Goal: Task Accomplishment & Management: Manage account settings

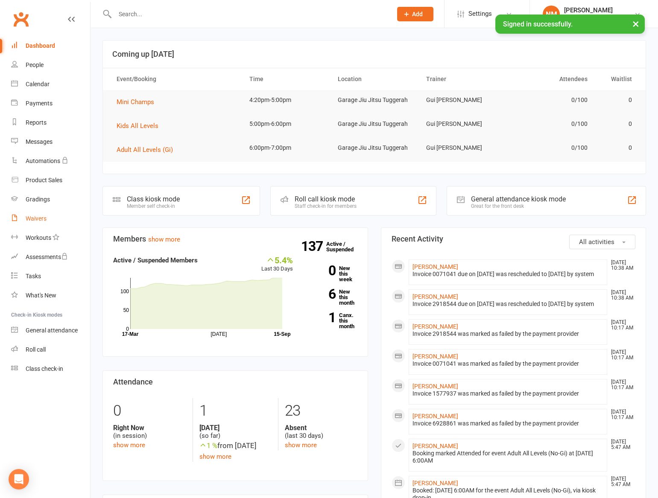
click at [38, 219] on div "Waivers" at bounding box center [36, 218] width 21 height 7
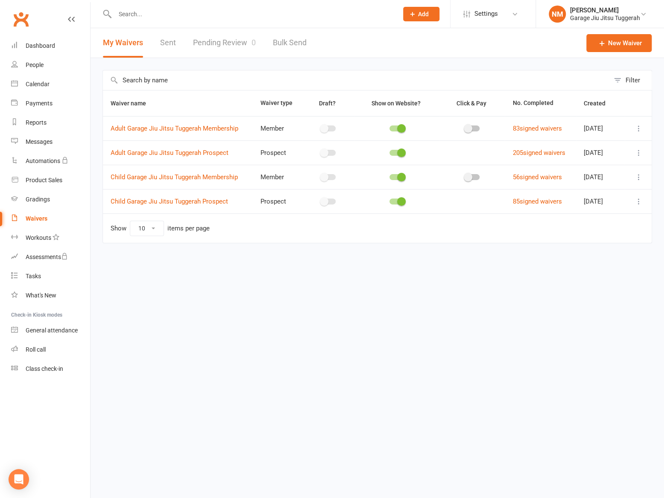
click at [637, 204] on icon at bounding box center [639, 201] width 9 height 9
click at [616, 248] on link "Copy external link to clipboard" at bounding box center [593, 252] width 100 height 17
click at [140, 17] on input "text" at bounding box center [252, 14] width 280 height 12
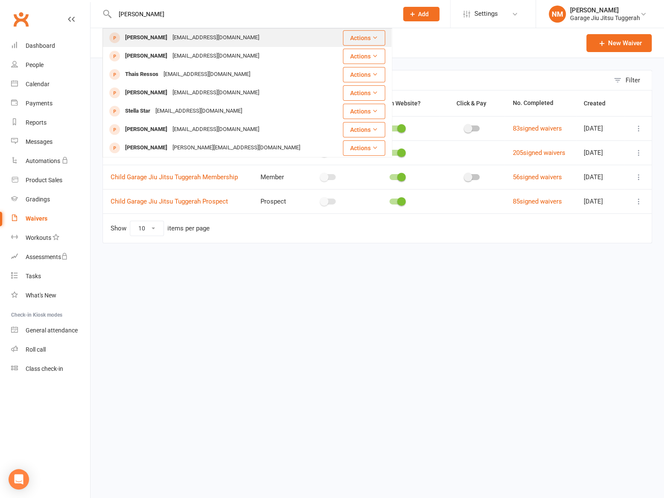
type input "lucy thai"
click at [170, 34] on div "Lucyalexrichardson1@hotmail.com" at bounding box center [216, 38] width 92 height 12
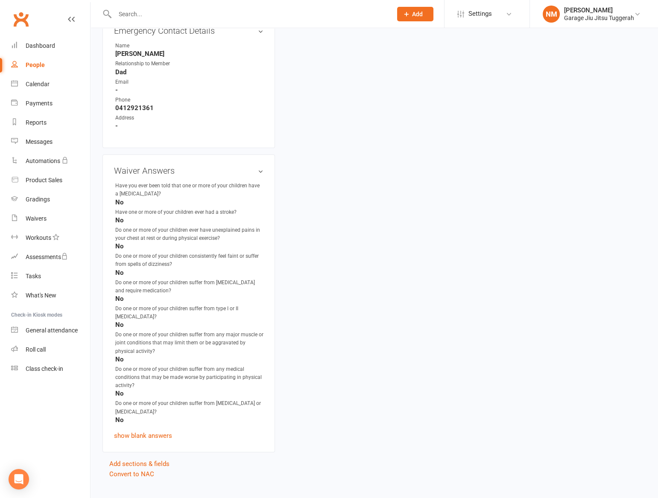
scroll to position [412, 0]
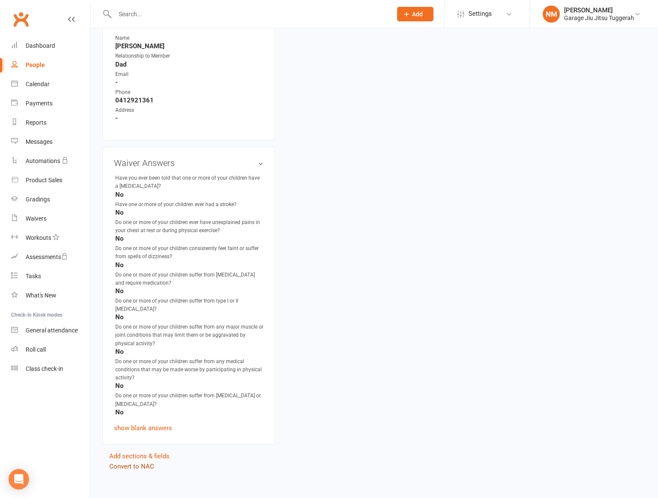
click at [124, 463] on link "Convert to NAC" at bounding box center [131, 467] width 45 height 8
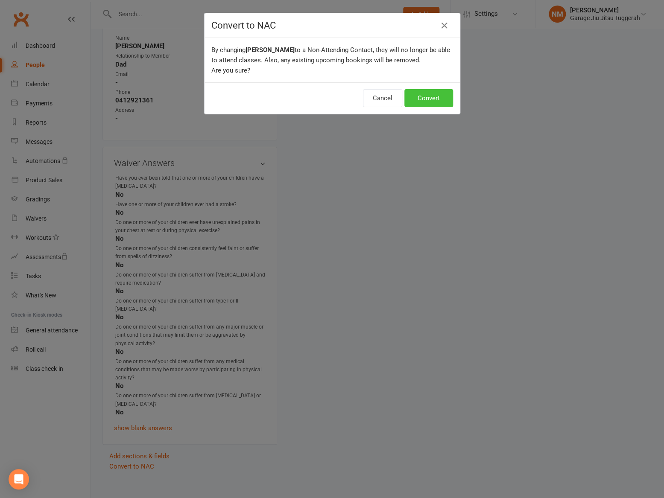
click at [434, 90] on button "Convert" at bounding box center [429, 98] width 49 height 18
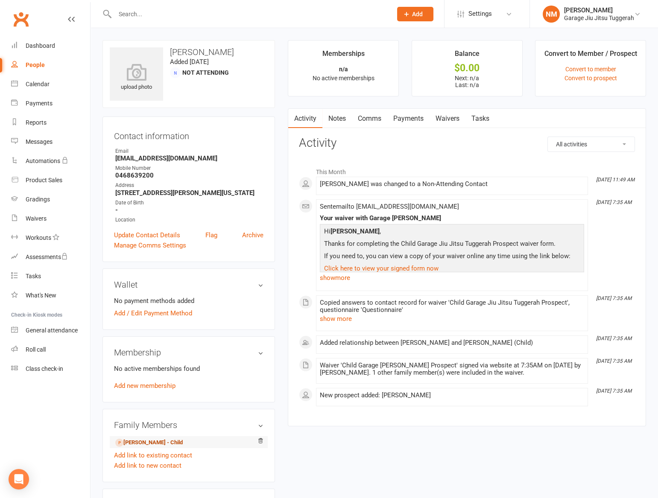
click at [135, 440] on link "Thomas Thain - Child" at bounding box center [148, 443] width 67 height 9
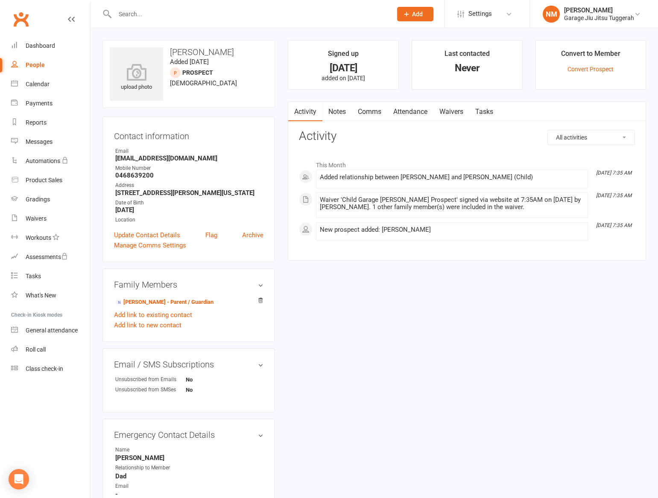
click at [150, 15] on input "text" at bounding box center [249, 14] width 274 height 12
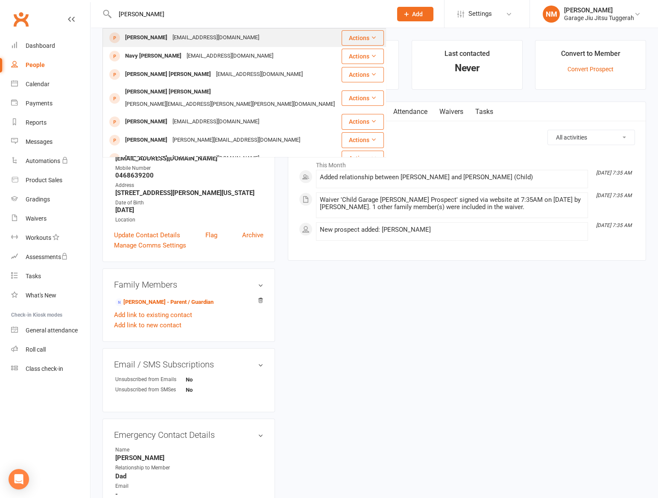
type input "marnie"
click at [158, 32] on div "Marnie Ashby" at bounding box center [146, 38] width 47 height 12
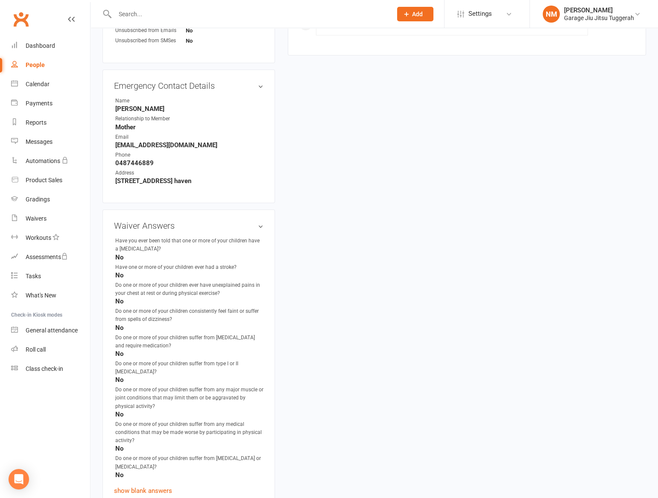
scroll to position [412, 0]
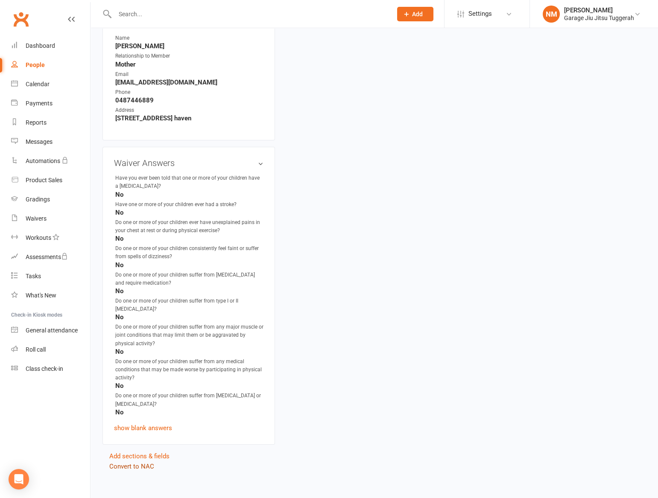
click at [138, 463] on link "Convert to NAC" at bounding box center [131, 467] width 45 height 8
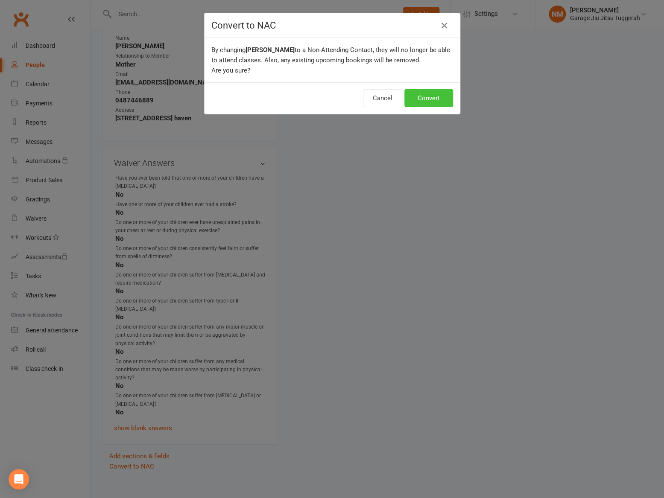
click at [434, 97] on button "Convert" at bounding box center [429, 98] width 49 height 18
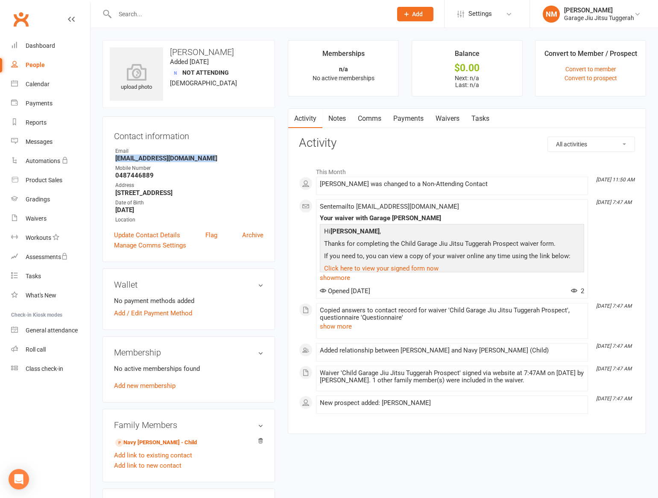
drag, startPoint x: 205, startPoint y: 158, endPoint x: 117, endPoint y: 158, distance: 88.0
click at [117, 158] on strong "Marniepollock93@hotmail.com" at bounding box center [189, 159] width 148 height 8
copy strong "Marniepollock93@hotmail.com"
click at [141, 174] on strong "0487446889" at bounding box center [189, 176] width 148 height 8
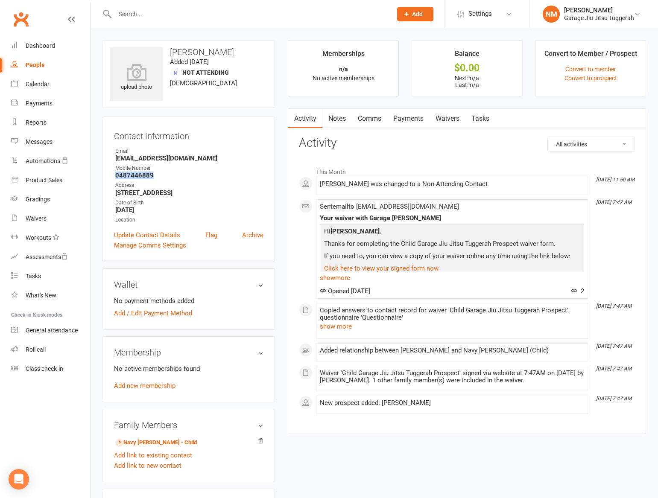
copy strong "0487446889"
click at [178, 20] on div at bounding box center [245, 14] width 284 height 28
click at [175, 14] on input "text" at bounding box center [249, 14] width 274 height 12
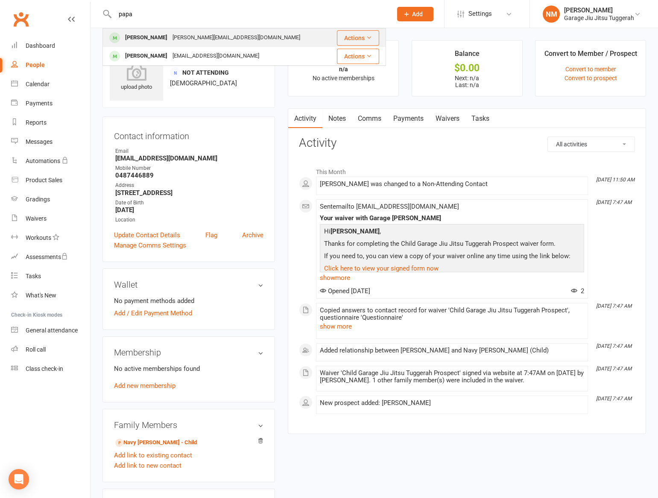
type input "papa"
click at [179, 35] on div "n.papadoniou@hotmail.com" at bounding box center [236, 38] width 133 height 12
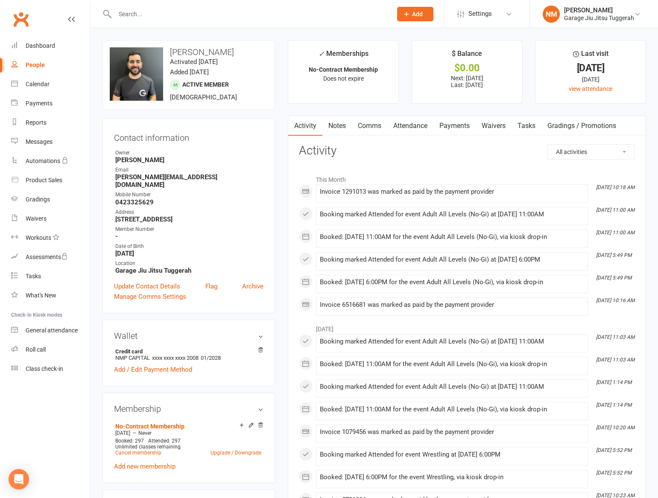
click at [486, 124] on link "Waivers" at bounding box center [494, 126] width 36 height 20
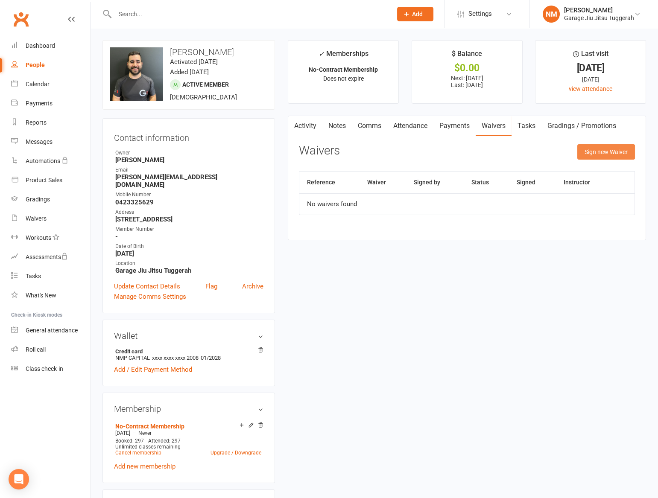
click at [585, 150] on button "Sign new Waiver" at bounding box center [607, 151] width 58 height 15
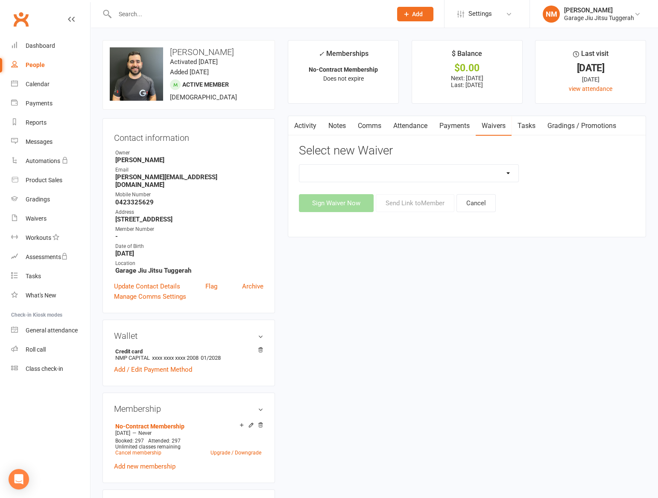
click at [464, 176] on select "Adult Garage Jiu Jitsu Tuggerah Membership Adult Garage Jiu Jitsu Tuggerah Pros…" at bounding box center [408, 173] width 219 height 17
select select "11672"
click at [299, 165] on select "Adult Garage Jiu Jitsu Tuggerah Membership Adult Garage Jiu Jitsu Tuggerah Pros…" at bounding box center [408, 173] width 219 height 17
click at [407, 205] on button "Send Link to Member" at bounding box center [415, 203] width 79 height 18
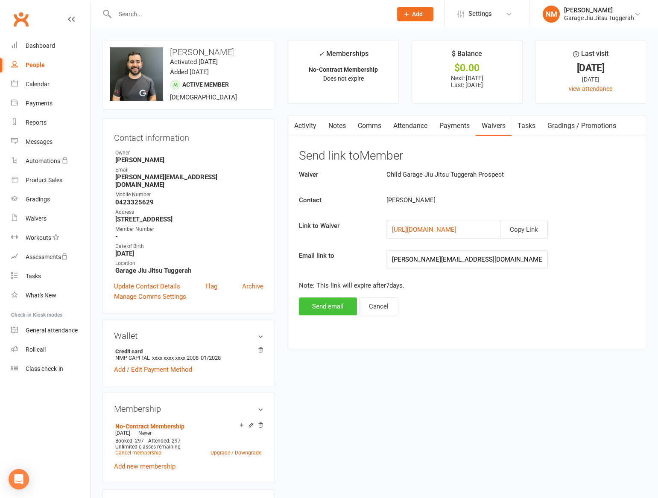
click at [332, 302] on button "Send email" at bounding box center [328, 307] width 58 height 18
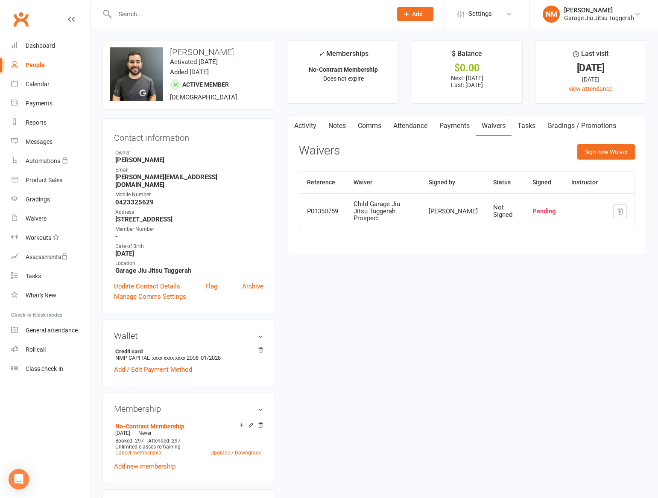
click at [163, 180] on strong "n.papadoniou@hotmail.com" at bounding box center [189, 180] width 148 height 15
drag, startPoint x: 163, startPoint y: 180, endPoint x: 200, endPoint y: 176, distance: 37.3
click at [192, 177] on strong "n.papadoniou@hotmail.com" at bounding box center [189, 180] width 148 height 15
drag, startPoint x: 205, startPoint y: 176, endPoint x: 115, endPoint y: 177, distance: 89.3
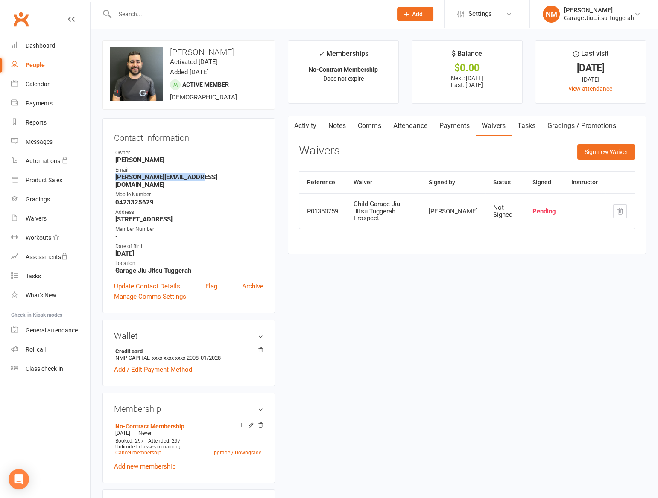
click at [115, 177] on strong "n.papadoniou@hotmail.com" at bounding box center [189, 180] width 148 height 15
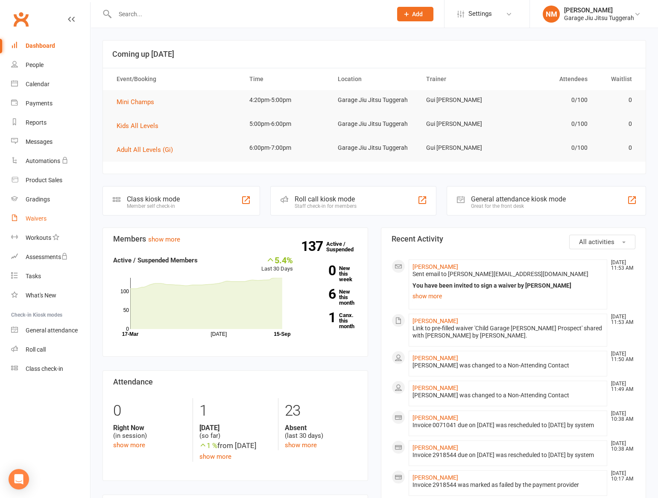
click at [34, 220] on div "Waivers" at bounding box center [36, 218] width 21 height 7
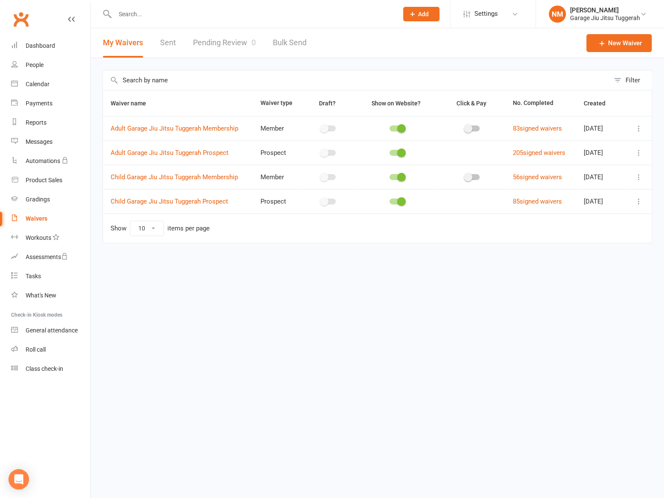
click at [640, 199] on icon at bounding box center [639, 201] width 9 height 9
click at [615, 249] on link "Copy external link to clipboard" at bounding box center [593, 252] width 100 height 17
click at [639, 179] on icon at bounding box center [639, 177] width 9 height 9
click at [508, 279] on html "Prospect Member Non-attending contact Class / event Appointment Grading event T…" at bounding box center [332, 139] width 664 height 279
click at [639, 178] on icon at bounding box center [639, 177] width 9 height 9
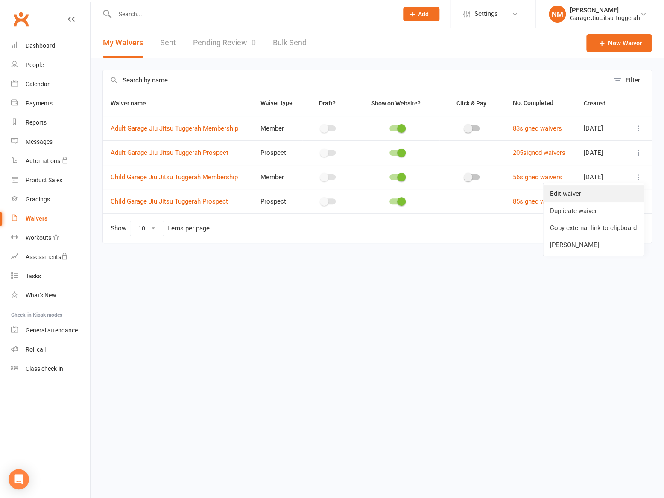
click at [591, 194] on link "Edit waiver" at bounding box center [593, 193] width 100 height 17
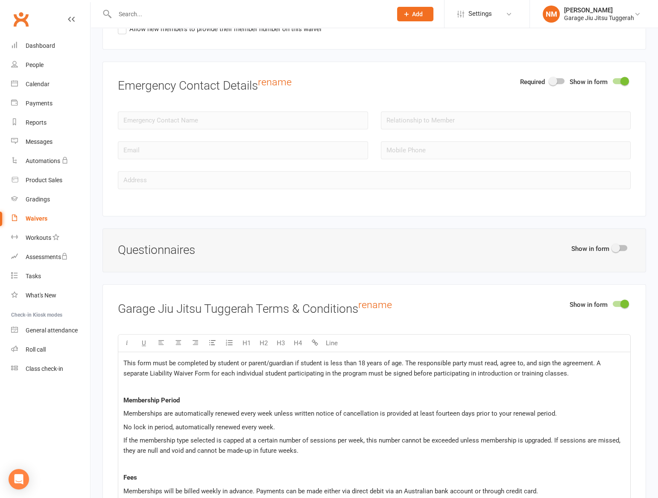
scroll to position [1048, 0]
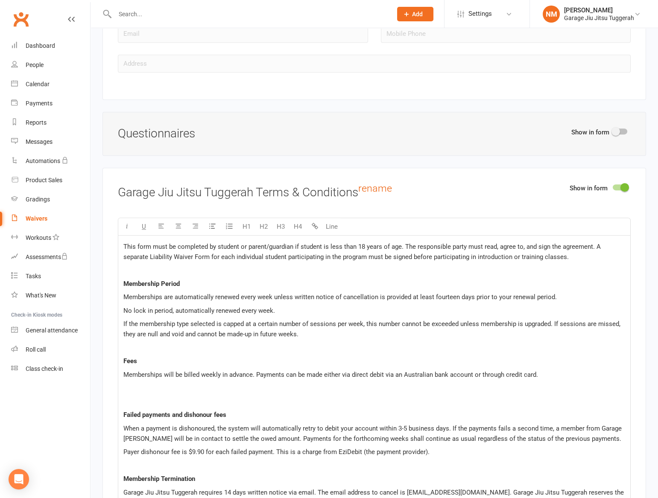
click at [305, 338] on p "If the membership type selected is capped at a certain number of sessions per w…" at bounding box center [374, 329] width 502 height 21
click at [290, 315] on p "No lock in period, automatically renewed every week." at bounding box center [374, 311] width 502 height 10
click at [307, 339] on p "If the membership type selected is capped at a certain number of sessions per w…" at bounding box center [374, 329] width 502 height 21
click at [298, 316] on p "No lock in period, automatically renewed every week." at bounding box center [374, 311] width 502 height 10
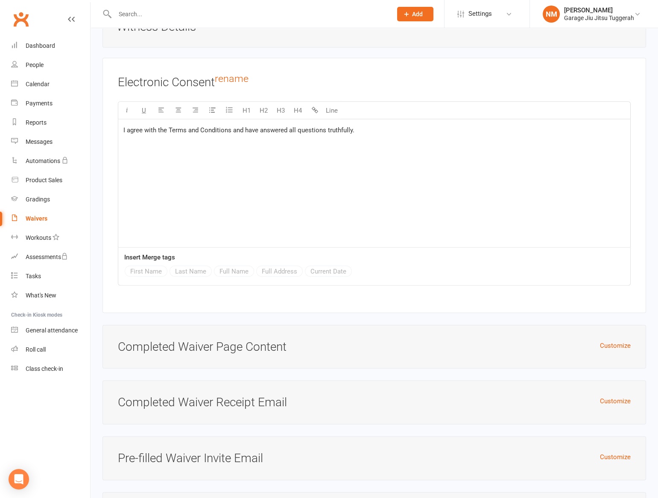
scroll to position [3780, 0]
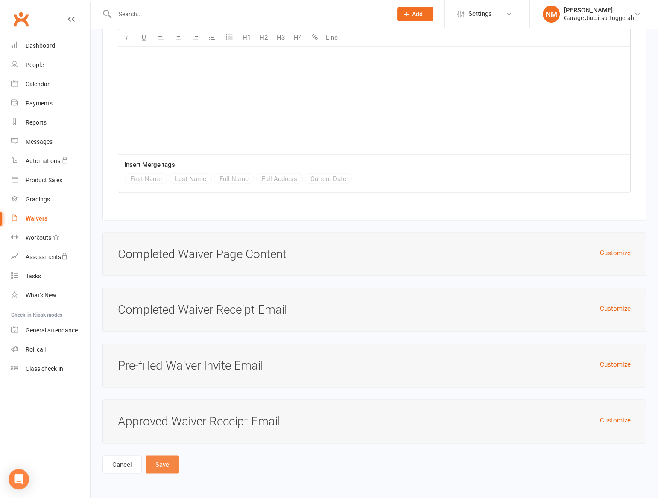
click at [166, 466] on button "Save" at bounding box center [162, 465] width 33 height 18
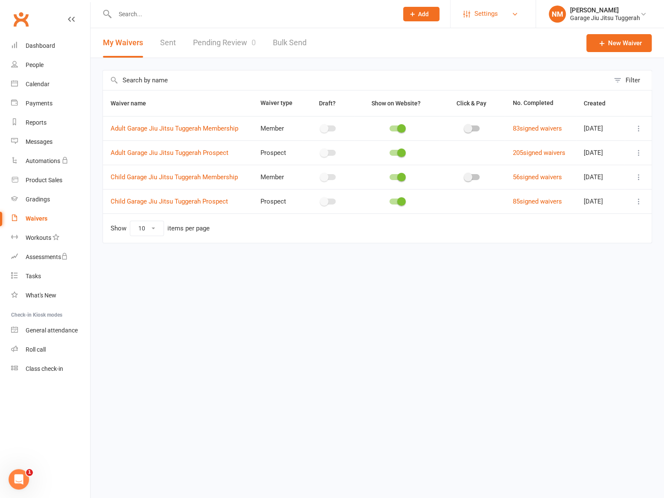
click at [494, 21] on span "Settings" at bounding box center [486, 13] width 23 height 19
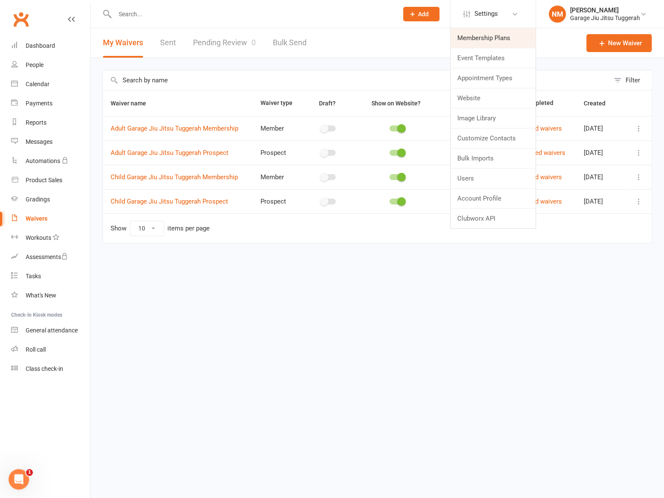
click at [485, 37] on link "Membership Plans" at bounding box center [493, 38] width 85 height 20
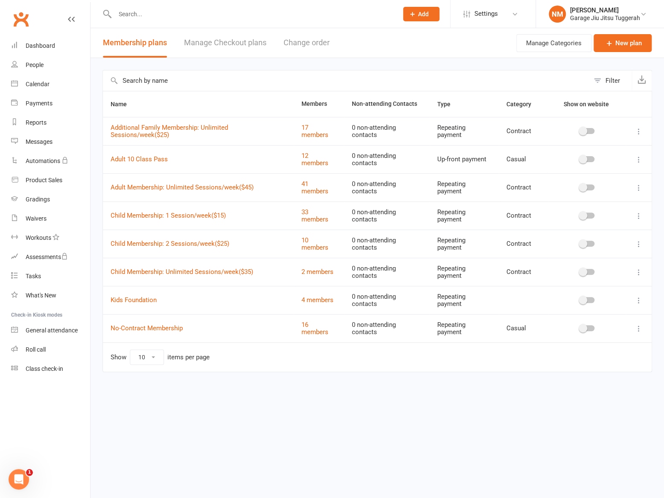
click at [636, 161] on icon at bounding box center [639, 159] width 9 height 9
click at [595, 175] on link "Edit" at bounding box center [601, 175] width 85 height 17
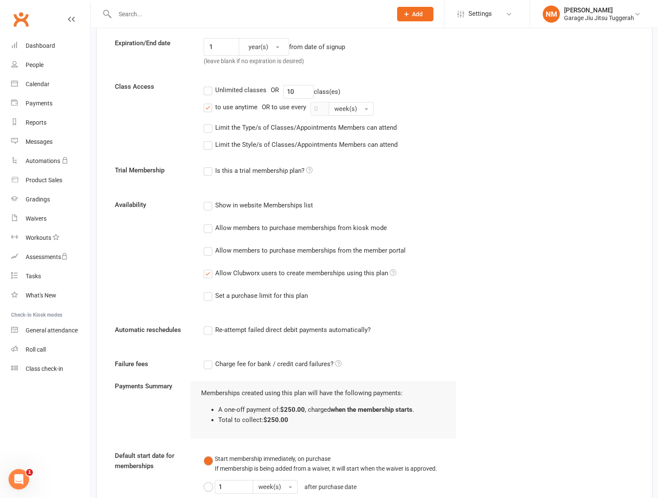
scroll to position [272, 0]
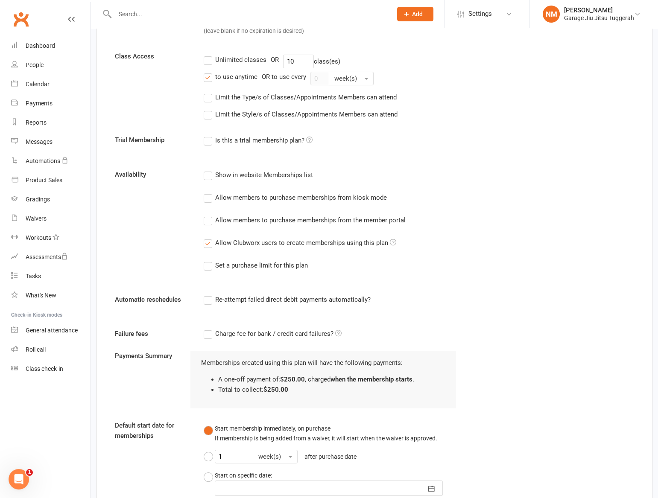
click at [207, 301] on label "Re-attempt failed direct debit payments automatically?" at bounding box center [287, 300] width 167 height 10
click at [207, 295] on input "Re-attempt failed direct debit payments automatically?" at bounding box center [207, 295] width 6 height 0
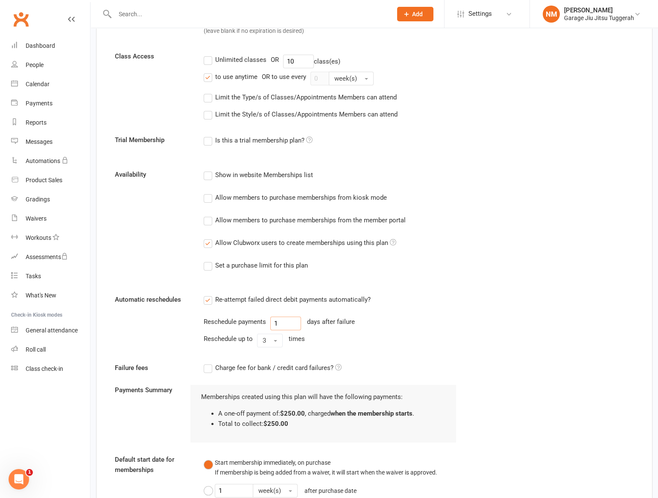
drag, startPoint x: 281, startPoint y: 325, endPoint x: 240, endPoint y: 323, distance: 41.9
click at [240, 323] on div "Reschedule payments 1 days after failure" at bounding box center [330, 324] width 253 height 14
type input "3"
click at [264, 341] on span "3" at bounding box center [264, 341] width 3 height 8
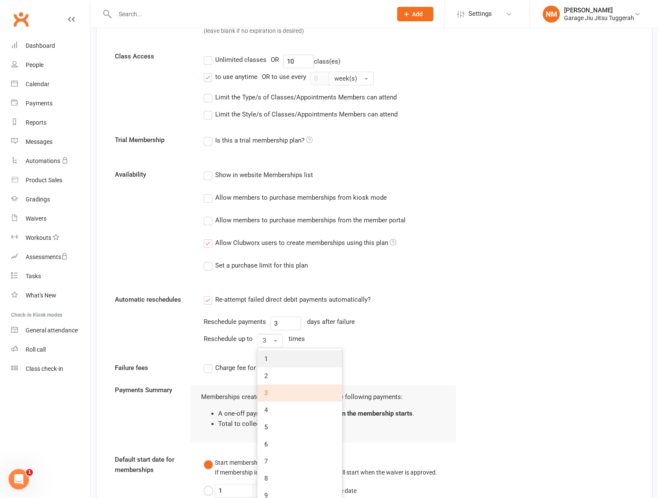
click at [266, 355] on span "1" at bounding box center [265, 359] width 3 height 8
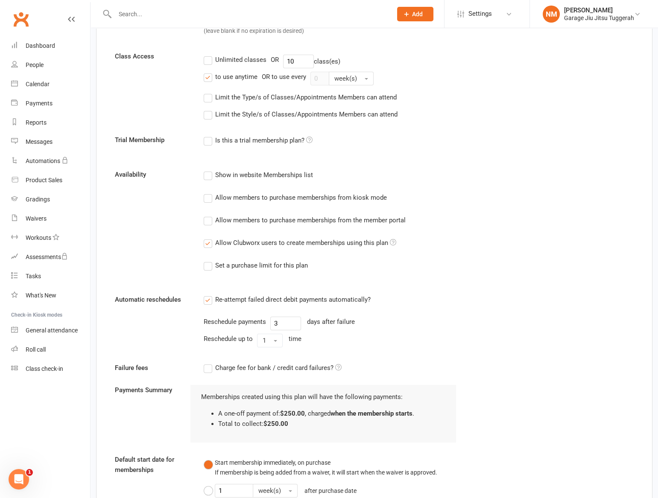
click at [331, 346] on div "Reschedule up to 1 time" at bounding box center [330, 341] width 253 height 14
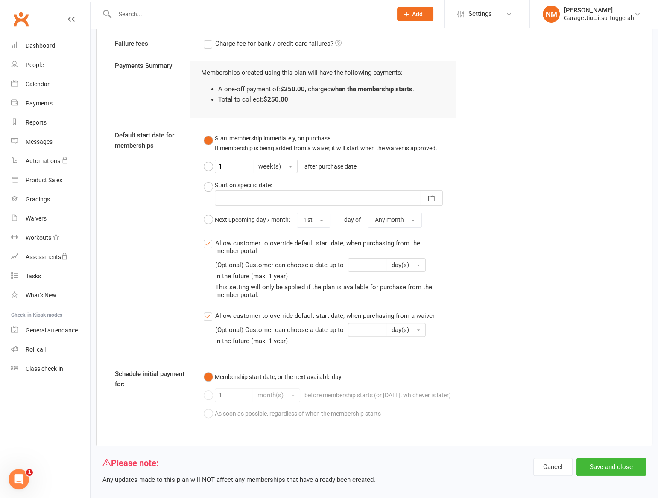
scroll to position [608, 0]
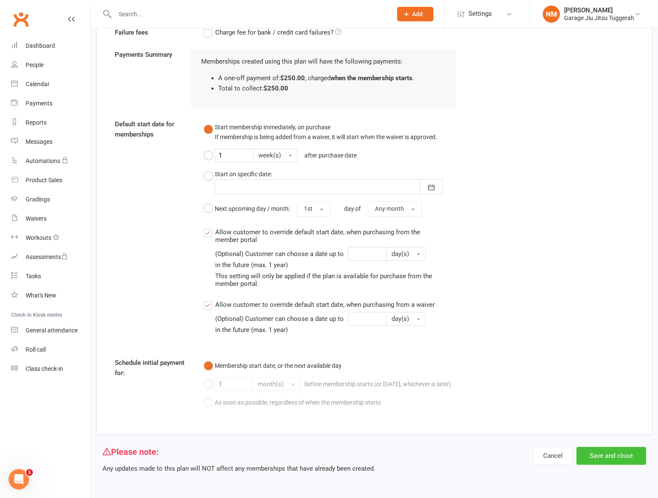
click at [603, 461] on button "Save and close" at bounding box center [612, 456] width 70 height 18
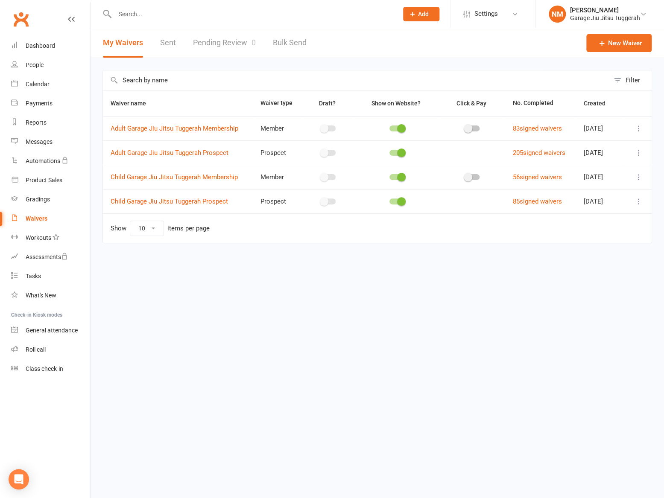
click at [638, 126] on icon at bounding box center [639, 128] width 9 height 9
click at [175, 132] on span "Adult Garage Jiu Jitsu Tuggerah Membership" at bounding box center [175, 128] width 128 height 16
click at [211, 129] on link "Adult Garage Jiu Jitsu Tuggerah Membership" at bounding box center [175, 129] width 128 height 8
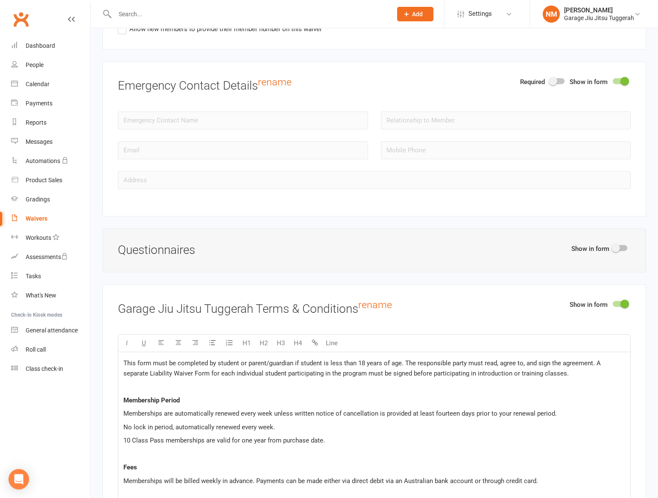
scroll to position [1126, 0]
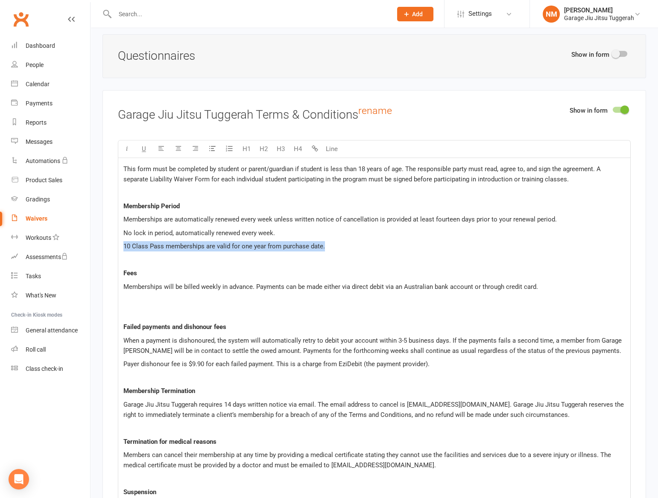
drag, startPoint x: 334, startPoint y: 252, endPoint x: 123, endPoint y: 246, distance: 211.1
click at [123, 246] on p "10 Class Pass memberships are valid for one year from purchase date." at bounding box center [374, 246] width 502 height 10
copy span "10 Class Pass memberships are valid for one year from purchase date."
click at [508, 15] on icon at bounding box center [509, 14] width 7 height 7
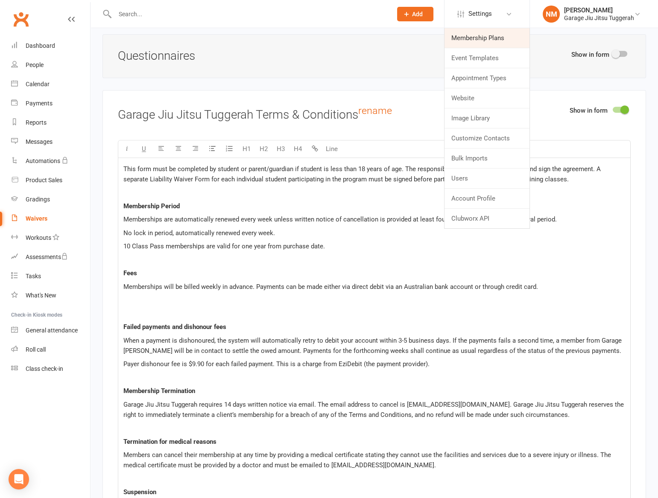
click at [495, 35] on link "Membership Plans" at bounding box center [487, 38] width 85 height 20
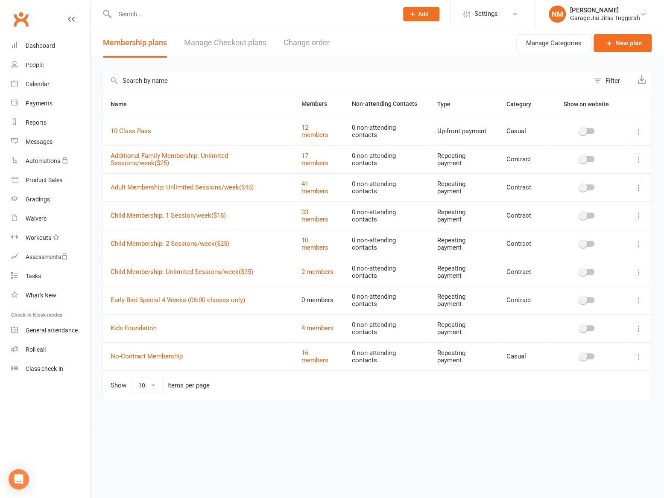
click at [640, 299] on icon at bounding box center [639, 300] width 9 height 9
click at [587, 347] on link "Delete" at bounding box center [601, 350] width 85 height 17
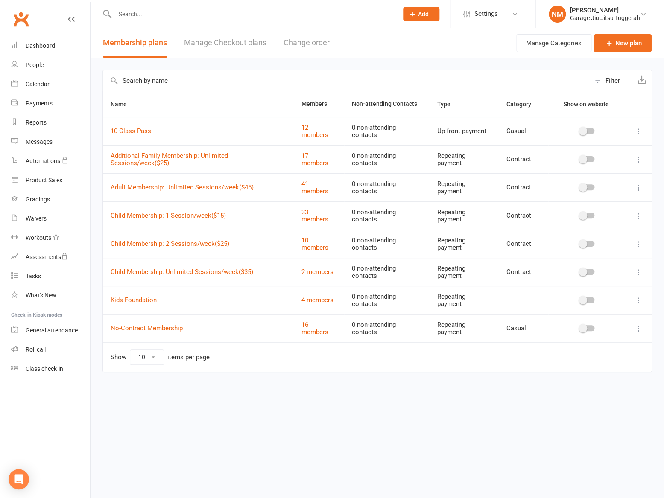
click at [636, 131] on icon at bounding box center [639, 131] width 9 height 9
click at [595, 150] on link "Edit" at bounding box center [601, 147] width 85 height 17
click at [638, 133] on icon at bounding box center [639, 131] width 9 height 9
click at [592, 146] on link "Edit" at bounding box center [601, 147] width 85 height 17
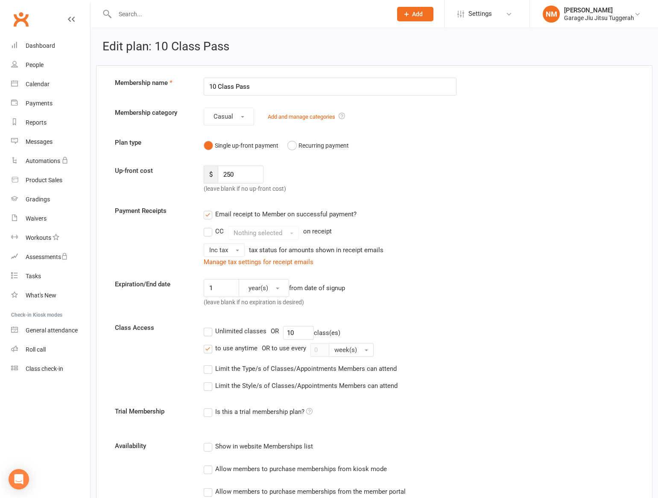
click at [208, 86] on input "10 Class Pass" at bounding box center [330, 87] width 253 height 18
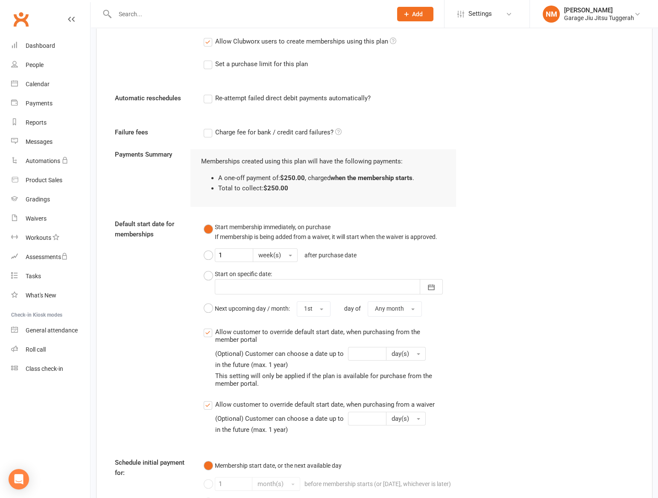
scroll to position [575, 0]
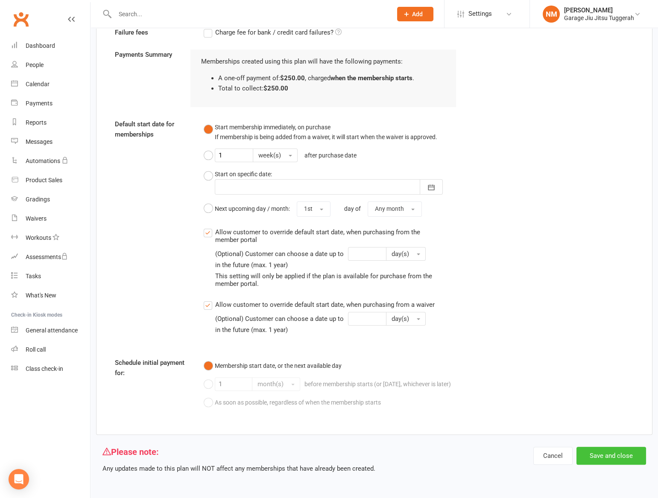
type input "Adult 10 Class Pass"
click at [607, 453] on button "Save and close" at bounding box center [612, 456] width 70 height 18
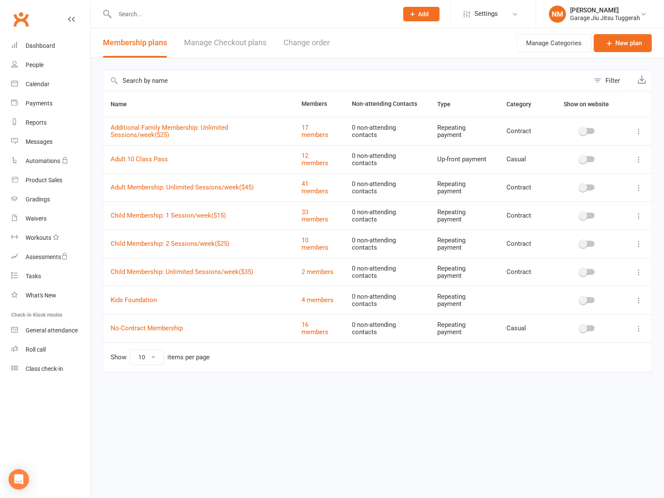
click at [638, 158] on icon at bounding box center [639, 159] width 9 height 9
click at [635, 155] on button at bounding box center [639, 160] width 10 height 10
click at [284, 39] on button "Change order" at bounding box center [307, 42] width 46 height 29
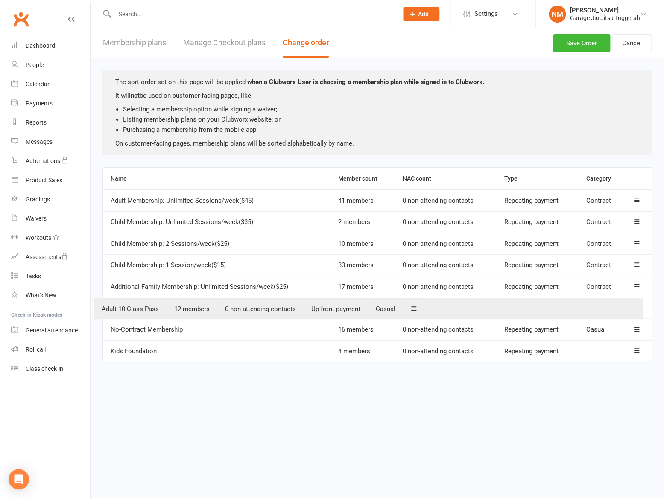
drag, startPoint x: 637, startPoint y: 222, endPoint x: 629, endPoint y: 311, distance: 90.1
click at [629, 311] on table "Name Member count NAC count Type Category Adult Membership: Unlimited Sessions/…" at bounding box center [378, 264] width 550 height 195
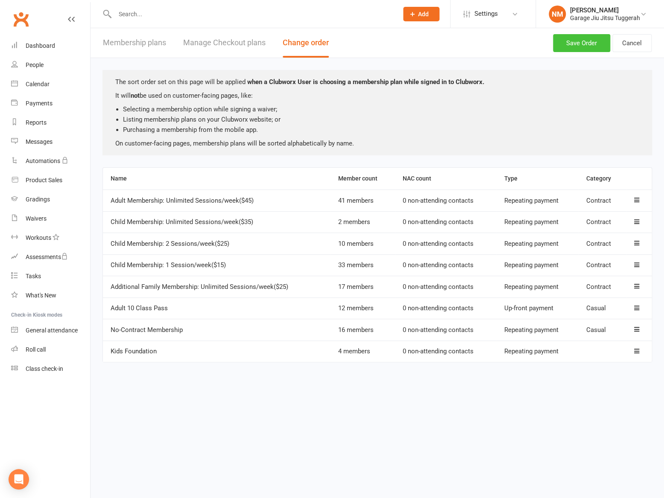
click at [589, 45] on button "Save Order" at bounding box center [581, 43] width 57 height 18
click at [194, 47] on link "Manage Checkout plans" at bounding box center [224, 42] width 82 height 29
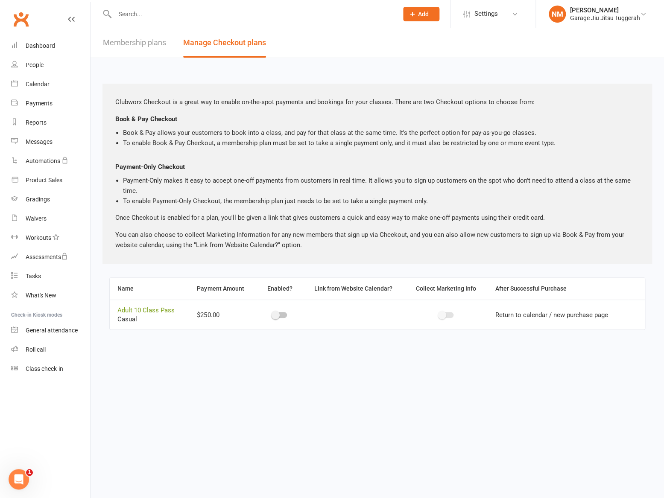
click at [136, 47] on link "Membership plans" at bounding box center [134, 42] width 63 height 29
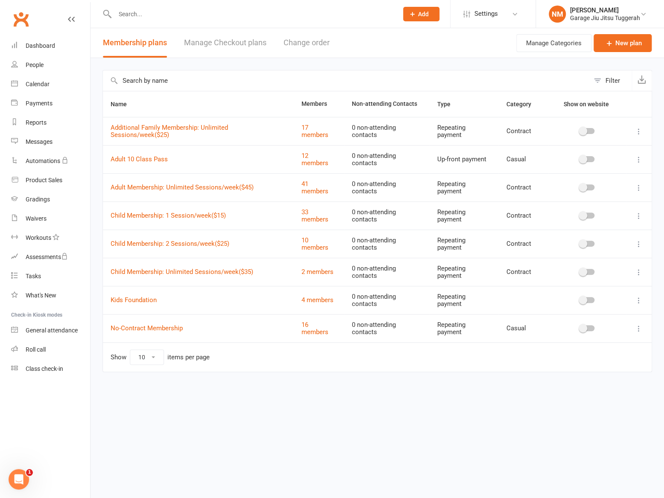
click at [311, 44] on button "Change order" at bounding box center [307, 42] width 46 height 29
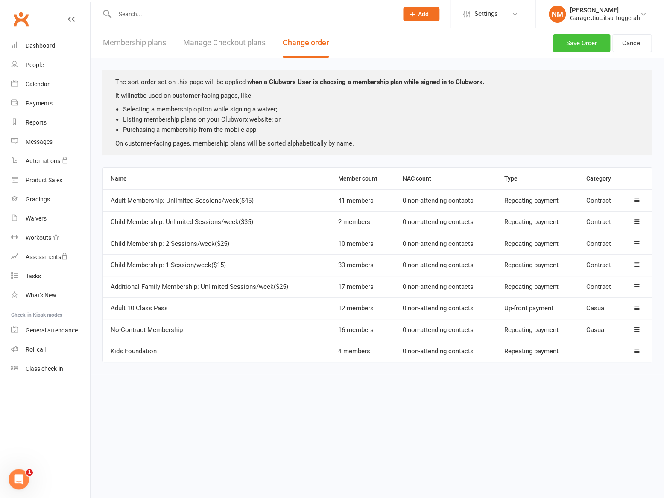
click at [592, 42] on button "Save Order" at bounding box center [581, 43] width 57 height 18
click at [117, 40] on button "Membership plans" at bounding box center [134, 42] width 63 height 29
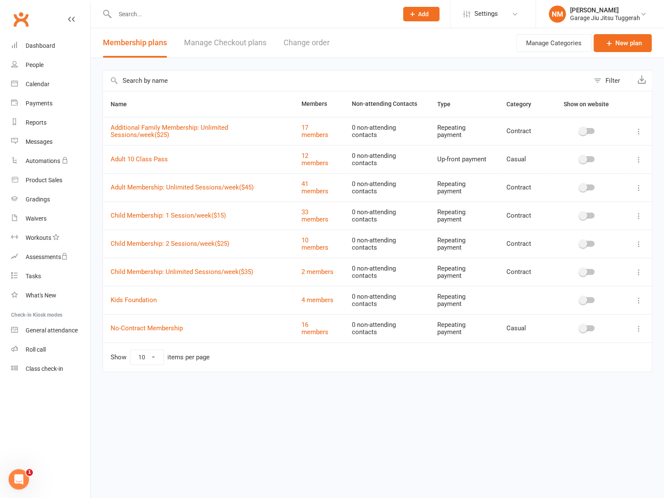
click at [640, 158] on icon at bounding box center [639, 159] width 9 height 9
click at [592, 188] on link "Duplicate" at bounding box center [601, 193] width 85 height 17
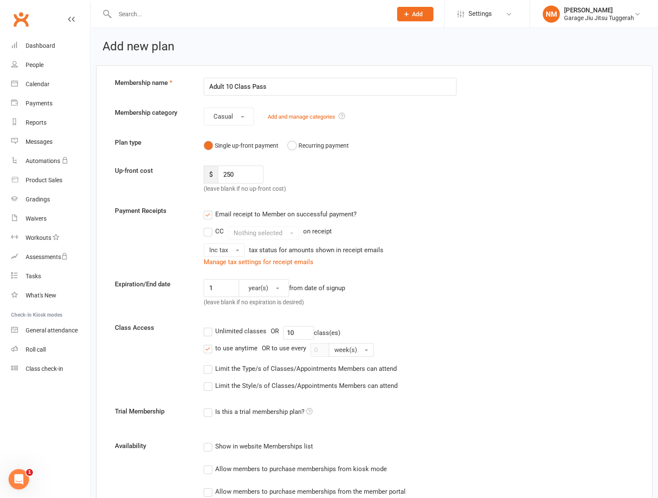
drag, startPoint x: 223, startPoint y: 87, endPoint x: 173, endPoint y: 80, distance: 50.5
click at [173, 80] on div "Membership name Adult 10 Class Pass" at bounding box center [374, 87] width 532 height 18
type input "Little Roller 10 Class Pass"
drag, startPoint x: 250, startPoint y: 169, endPoint x: 188, endPoint y: 169, distance: 62.4
click at [191, 170] on div "Up-front cost $ 250 (leave blank if no up-front cost)" at bounding box center [374, 180] width 532 height 28
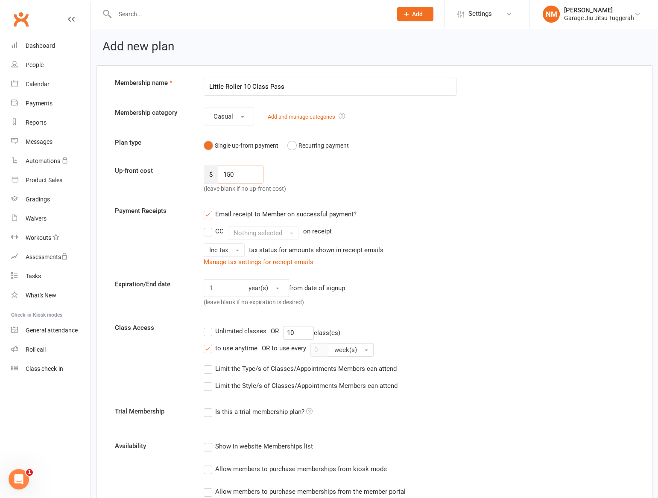
type input "150"
click at [352, 165] on form "Membership name Little Roller 10 Class Pass Membership category Casual Add and …" at bounding box center [374, 471] width 532 height 786
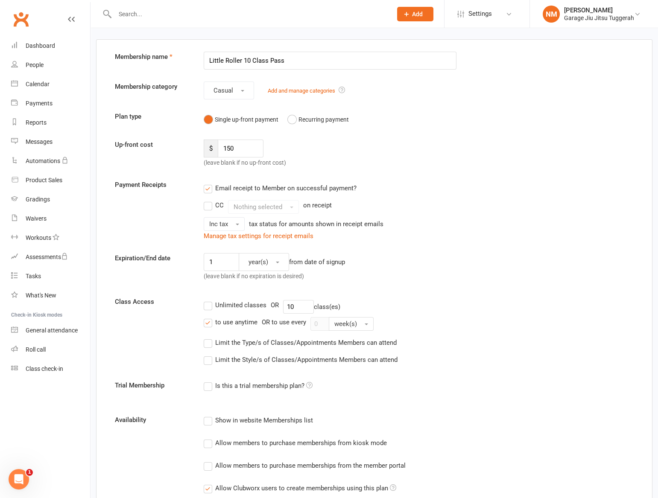
scroll to position [38, 0]
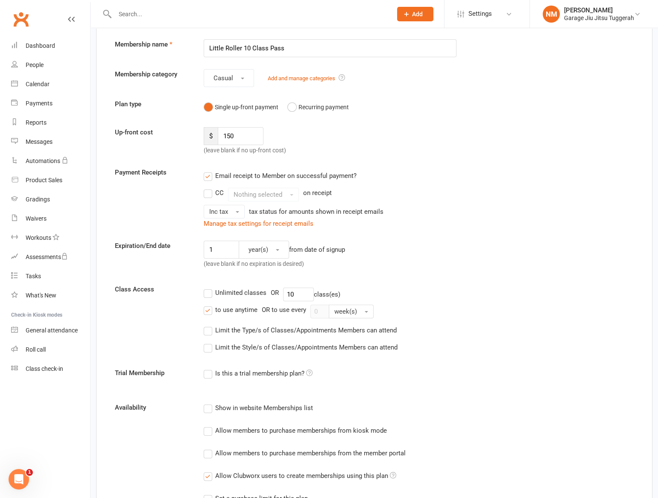
click at [208, 330] on label "Limit the Type/s of Classes/Appointments Members can attend" at bounding box center [300, 330] width 193 height 10
click at [208, 325] on input "Limit the Type/s of Classes/Appointments Members can attend" at bounding box center [207, 325] width 6 height 0
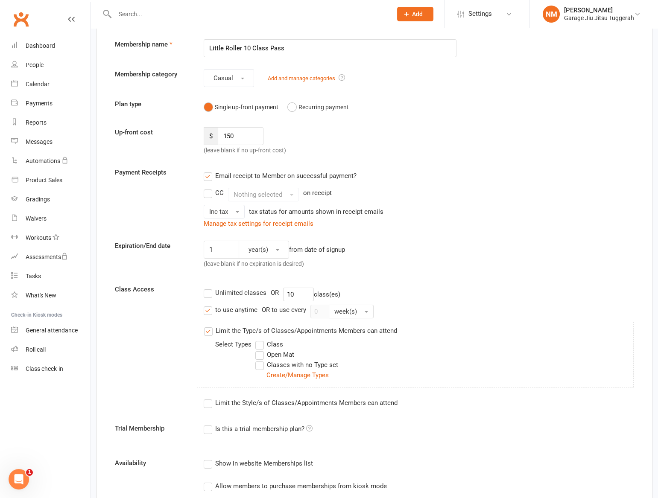
click at [208, 330] on label "Limit the Type/s of Classes/Appointments Members can attend" at bounding box center [300, 331] width 193 height 10
click at [208, 326] on input "Limit the Type/s of Classes/Appointments Members can attend" at bounding box center [207, 326] width 6 height 0
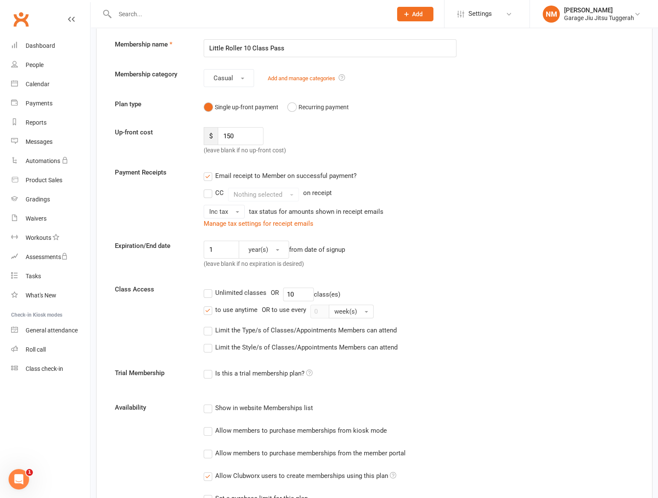
click at [208, 344] on label "Limit the Style/s of Classes/Appointments Members can attend" at bounding box center [301, 348] width 194 height 10
click at [208, 343] on input "Limit the Style/s of Classes/Appointments Members can attend" at bounding box center [207, 343] width 6 height 0
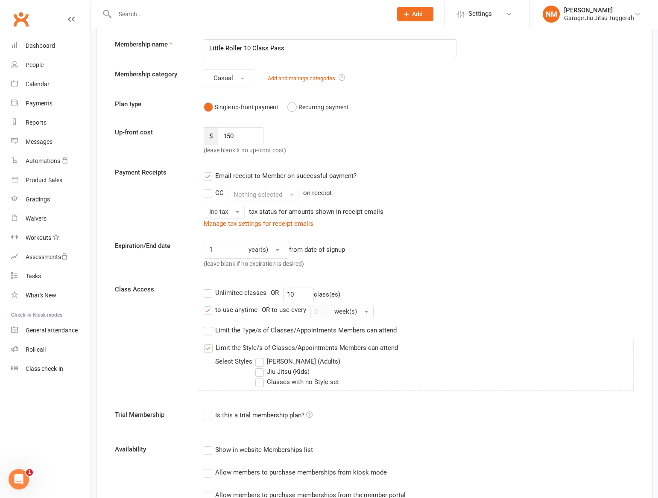
click at [209, 346] on label "Limit the Style/s of Classes/Appointments Members can attend" at bounding box center [301, 348] width 194 height 10
click at [209, 343] on input "Limit the Style/s of Classes/Appointments Members can attend" at bounding box center [207, 343] width 6 height 0
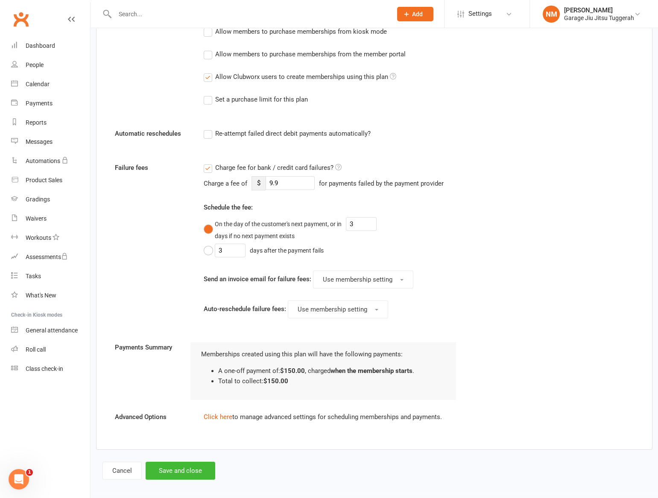
scroll to position [443, 0]
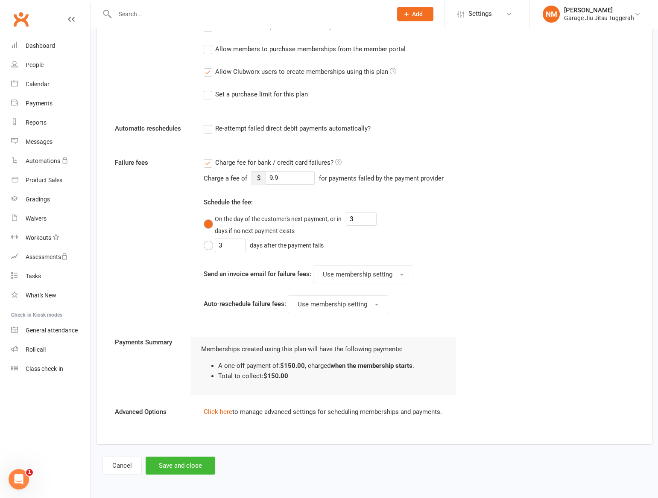
click at [208, 166] on label "Charge fee for bank / credit card failures?" at bounding box center [273, 163] width 138 height 10
click at [208, 158] on input "Charge fee for bank / credit card failures?" at bounding box center [273, 158] width 138 height 0
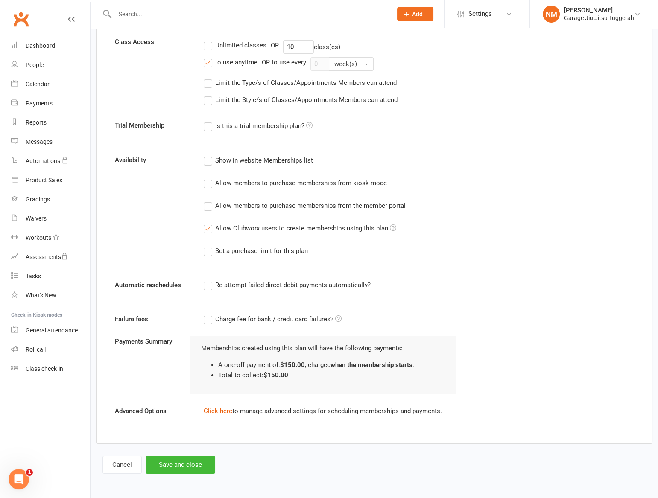
click at [209, 285] on label "Re-attempt failed direct debit payments automatically?" at bounding box center [287, 285] width 167 height 10
click at [209, 280] on input "Re-attempt failed direct debit payments automatically?" at bounding box center [207, 280] width 6 height 0
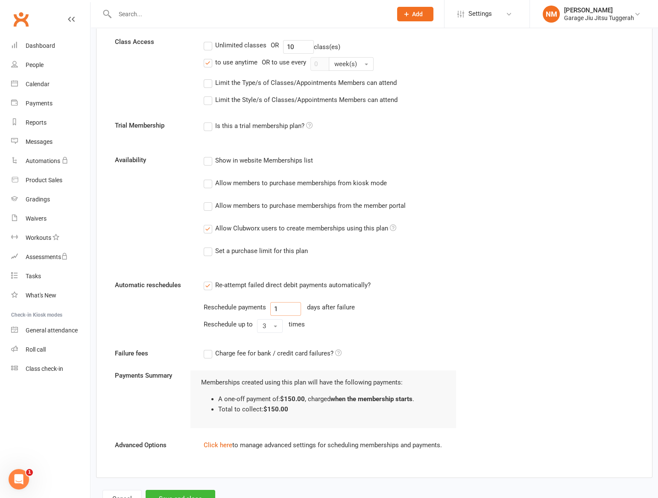
drag, startPoint x: 286, startPoint y: 307, endPoint x: 246, endPoint y: 306, distance: 39.7
click at [248, 306] on div "Reschedule payments 1 days after failure" at bounding box center [330, 309] width 253 height 14
type input "3"
click at [270, 324] on button "3" at bounding box center [270, 327] width 26 height 14
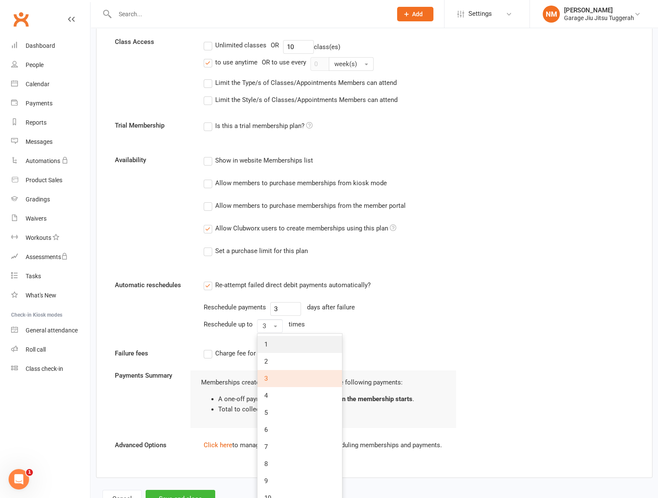
click at [278, 341] on link "1" at bounding box center [300, 344] width 85 height 17
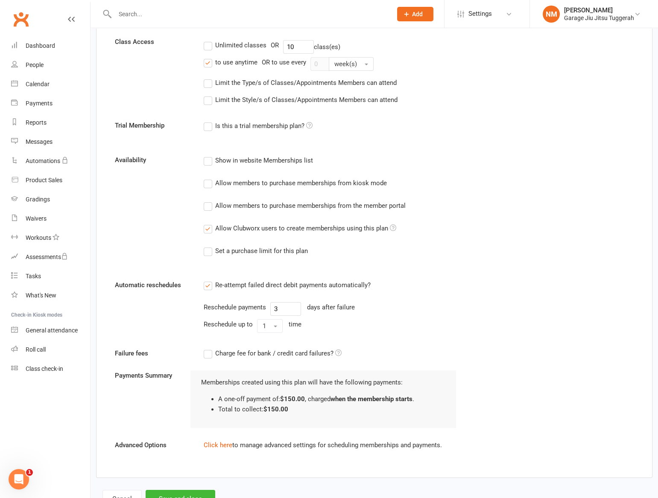
click at [358, 327] on div "Reschedule up to 1 time" at bounding box center [330, 327] width 253 height 14
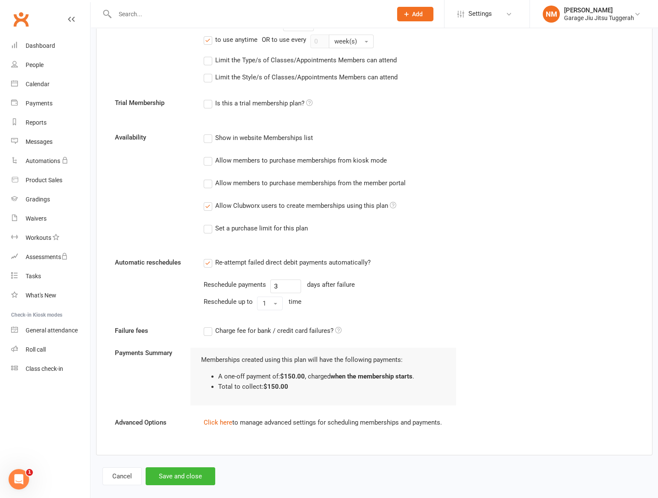
scroll to position [320, 0]
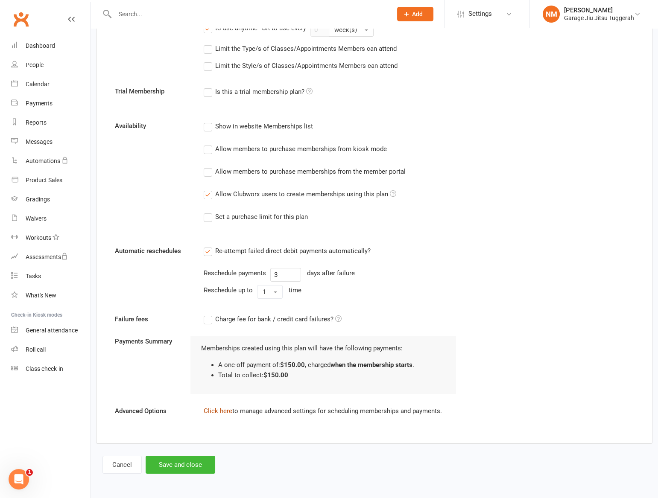
click at [223, 411] on link "Click here" at bounding box center [218, 412] width 29 height 8
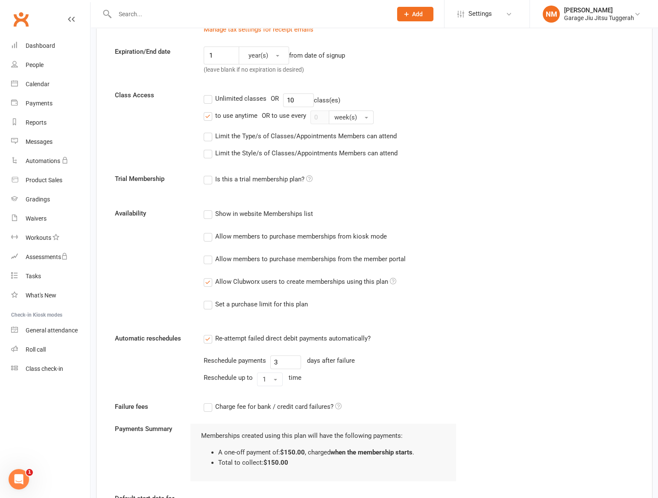
scroll to position [0, 0]
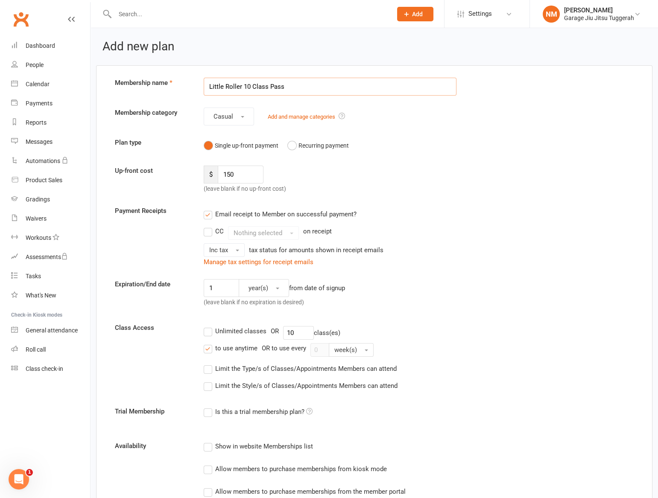
drag, startPoint x: 223, startPoint y: 88, endPoint x: 183, endPoint y: 78, distance: 41.4
click at [183, 78] on div "Membership name Little Roller 10 Class Pass" at bounding box center [374, 87] width 532 height 18
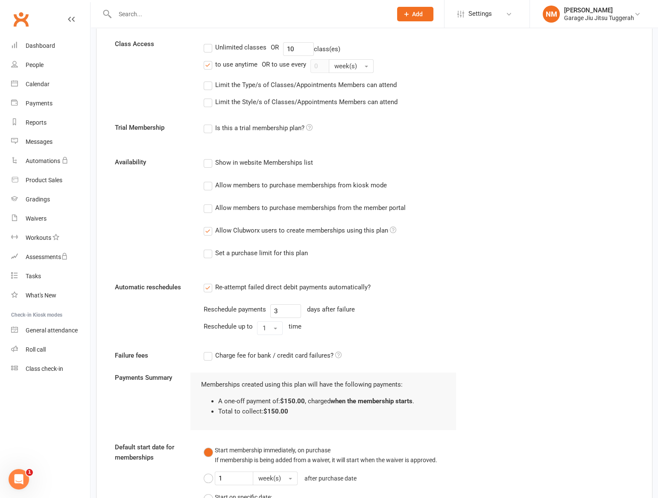
scroll to position [155, 0]
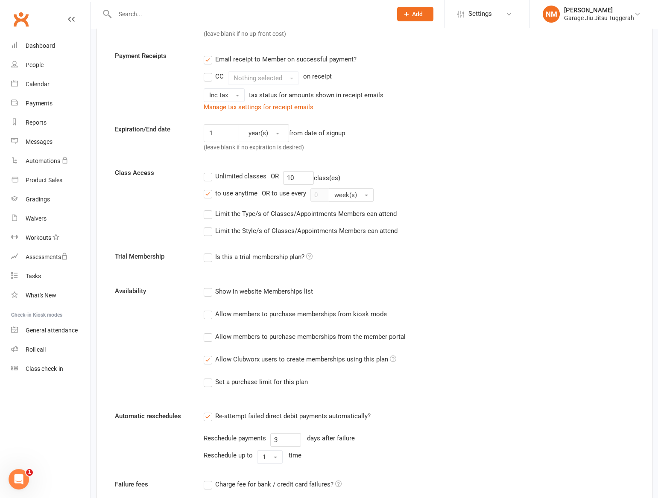
type input "Baby Roller 10 Class Pass"
click at [208, 231] on label "Limit the Style/s of Classes/Appointments Members can attend" at bounding box center [301, 231] width 194 height 10
click at [208, 226] on input "Limit the Style/s of Classes/Appointments Members can attend" at bounding box center [207, 226] width 6 height 0
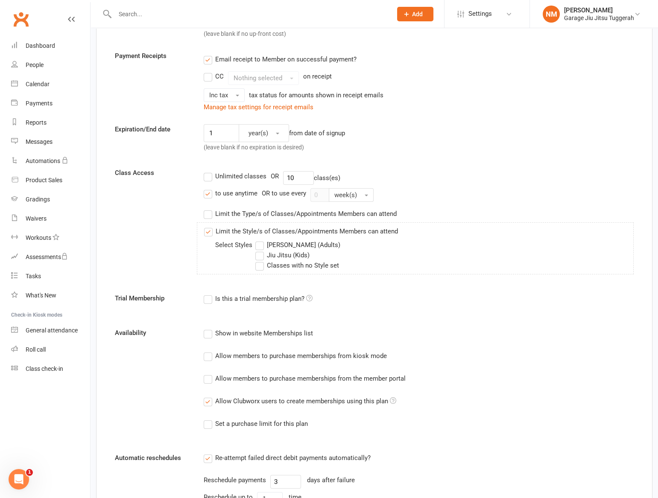
click at [208, 231] on label "Limit the Style/s of Classes/Appointments Members can attend" at bounding box center [301, 231] width 194 height 10
click at [208, 226] on input "Limit the Style/s of Classes/Appointments Members can attend" at bounding box center [207, 226] width 6 height 0
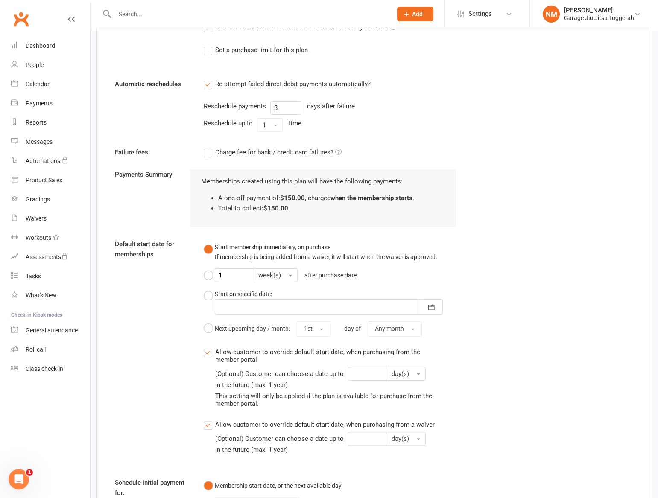
scroll to position [599, 0]
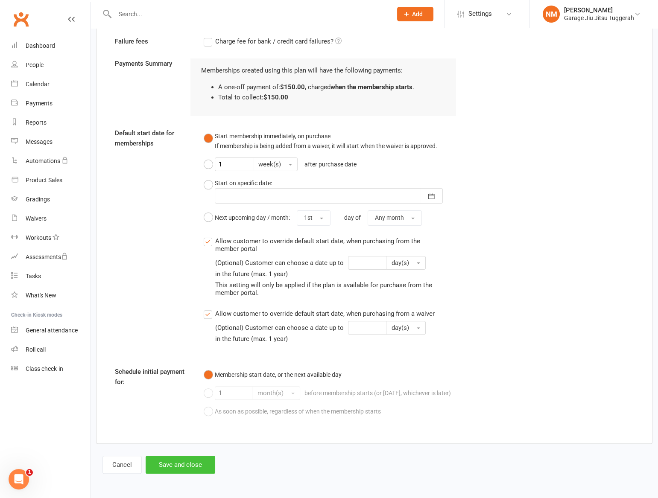
click at [174, 465] on button "Save and close" at bounding box center [181, 465] width 70 height 18
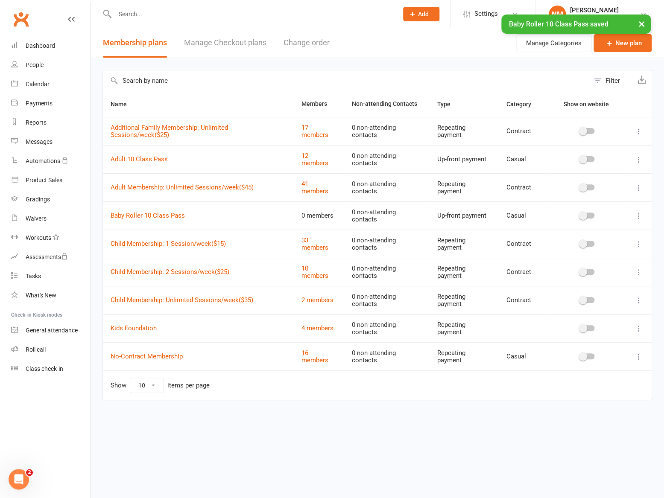
click at [326, 38] on button "Change order" at bounding box center [307, 42] width 46 height 29
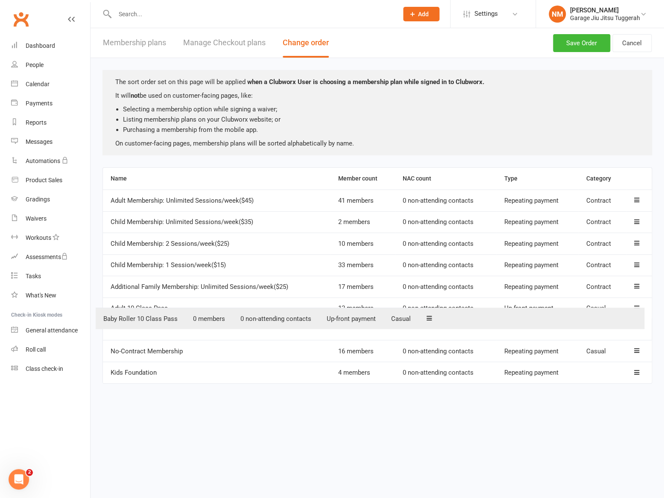
drag, startPoint x: 640, startPoint y: 372, endPoint x: 634, endPoint y: 320, distance: 52.0
click at [633, 320] on table "Name Member count NAC count Type Category Adult Membership: Unlimited Sessions/…" at bounding box center [378, 275] width 550 height 217
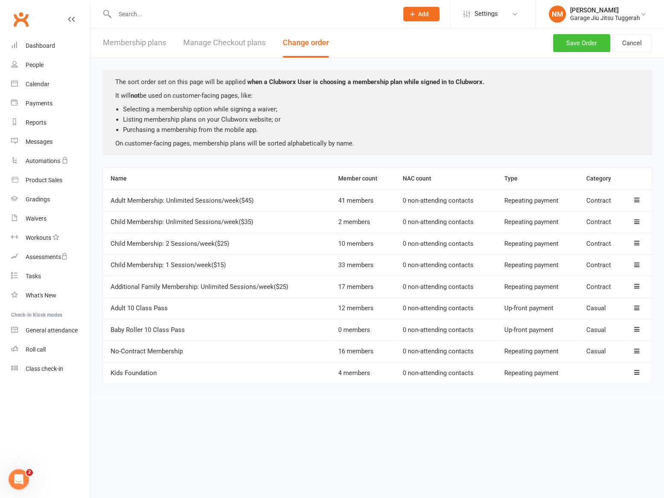
click at [576, 43] on button "Save Order" at bounding box center [581, 43] width 57 height 18
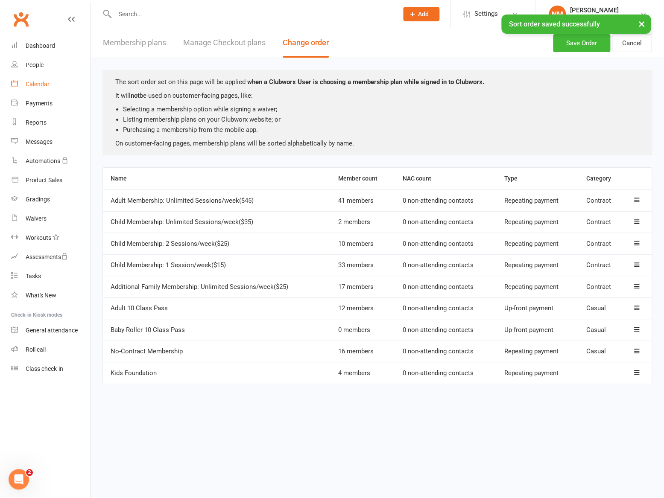
click at [48, 85] on div "Calendar" at bounding box center [38, 84] width 24 height 7
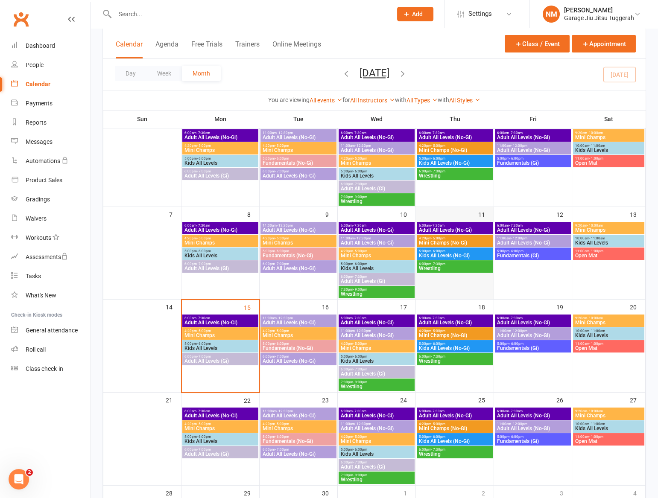
scroll to position [77, 0]
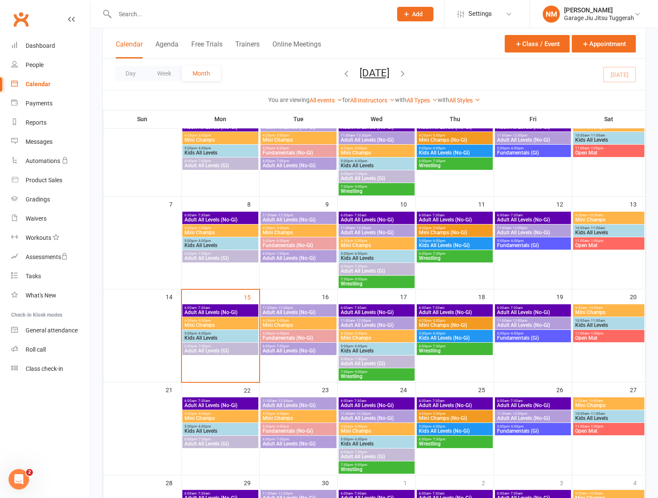
click at [371, 372] on span "7:30pm - 9:00pm" at bounding box center [376, 372] width 73 height 4
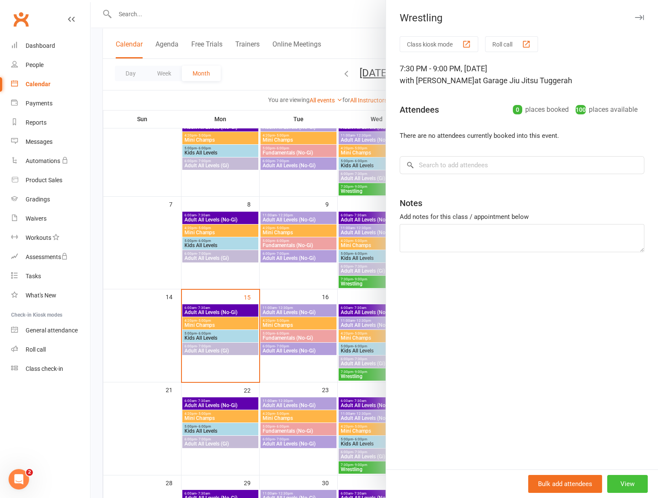
click at [611, 485] on button "View" at bounding box center [627, 484] width 41 height 18
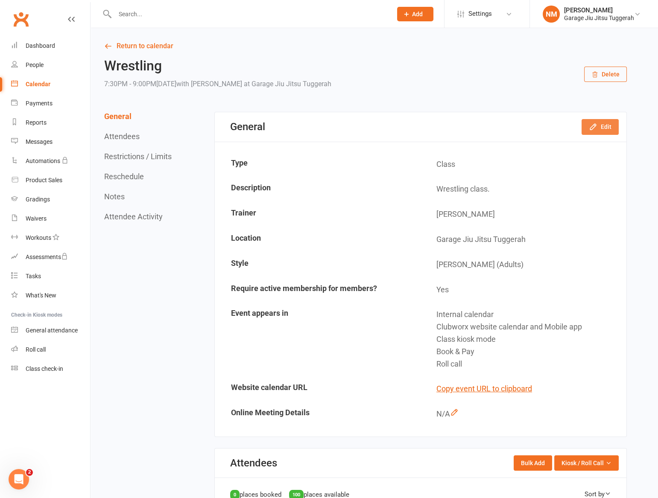
click at [586, 129] on button "Edit" at bounding box center [600, 126] width 37 height 15
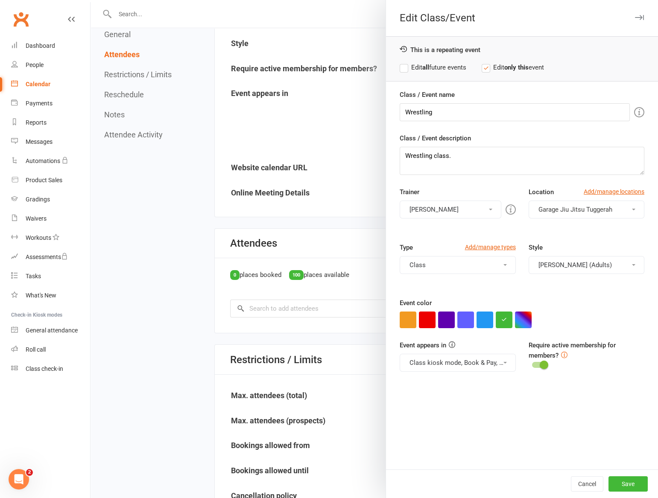
scroll to position [233, 0]
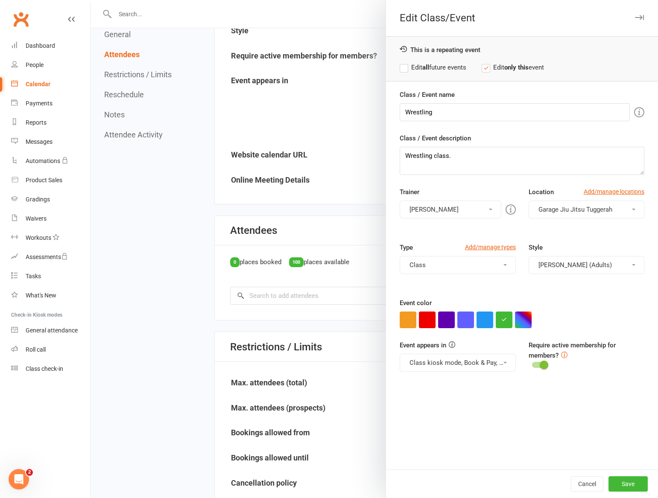
click at [249, 279] on div at bounding box center [375, 249] width 568 height 498
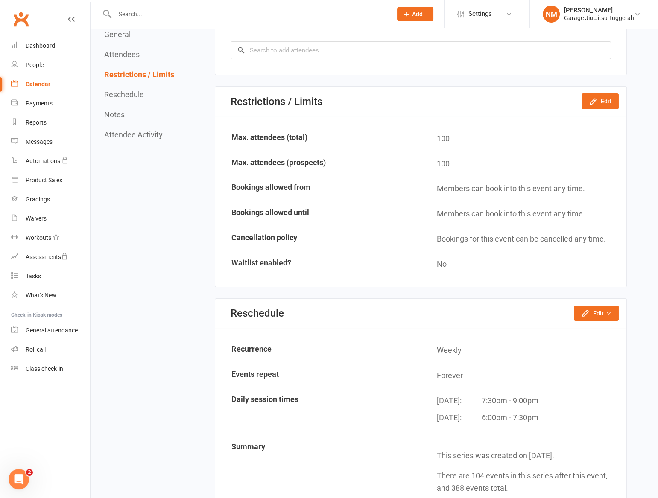
scroll to position [466, 0]
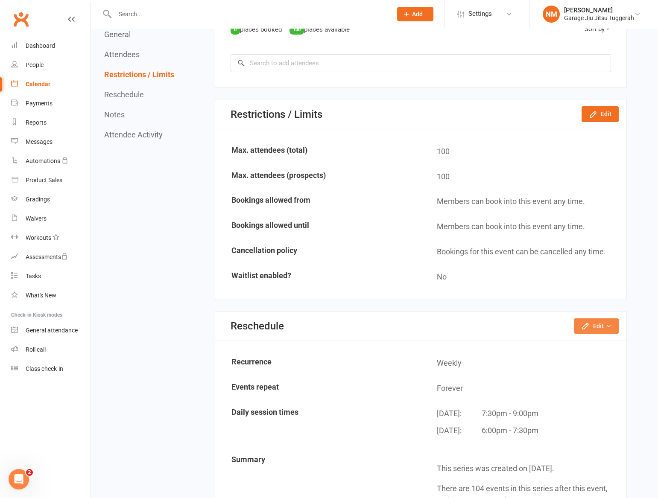
click at [588, 324] on icon "button" at bounding box center [585, 326] width 9 height 9
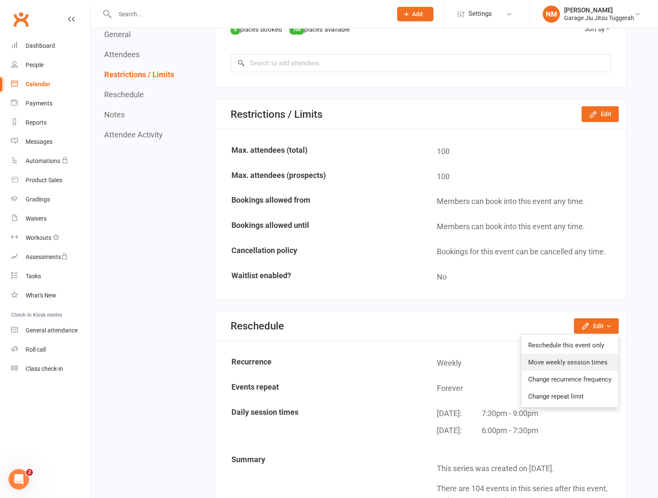
click at [563, 357] on link "Move weekly session times" at bounding box center [570, 362] width 97 height 17
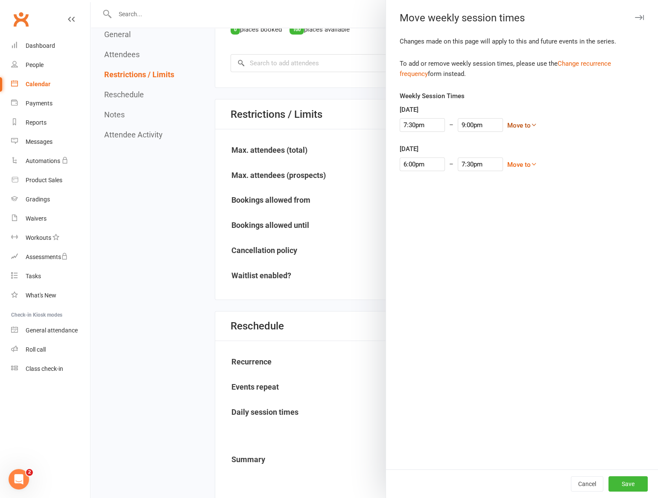
click at [507, 128] on link "Move to" at bounding box center [522, 126] width 30 height 8
click at [477, 155] on link "Monday" at bounding box center [494, 159] width 85 height 17
click at [622, 483] on button "Save" at bounding box center [628, 484] width 39 height 15
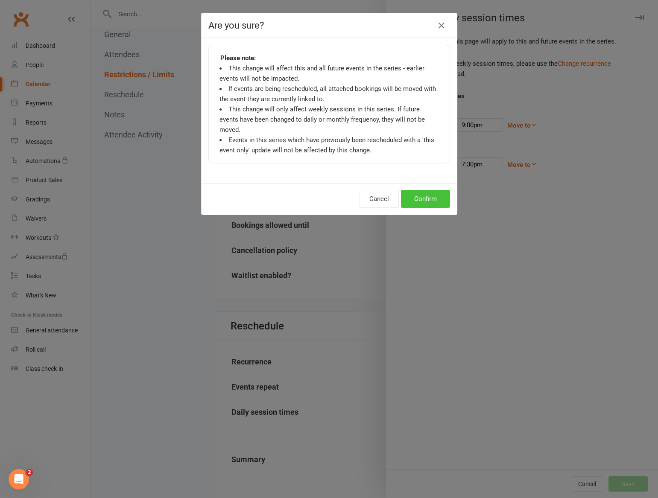
click at [434, 190] on button "Confirm" at bounding box center [425, 199] width 49 height 18
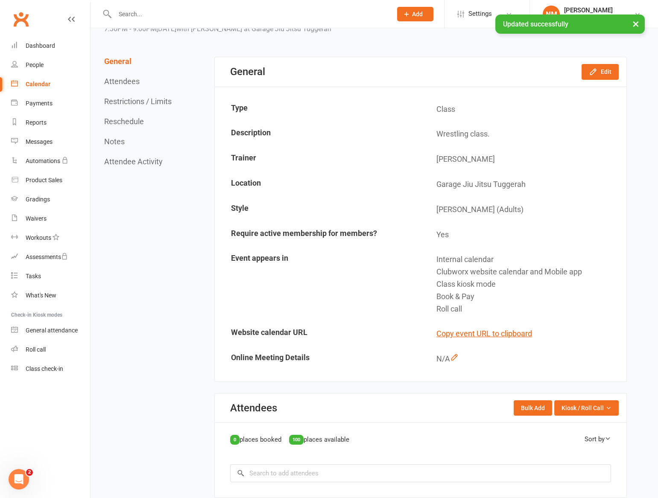
scroll to position [0, 0]
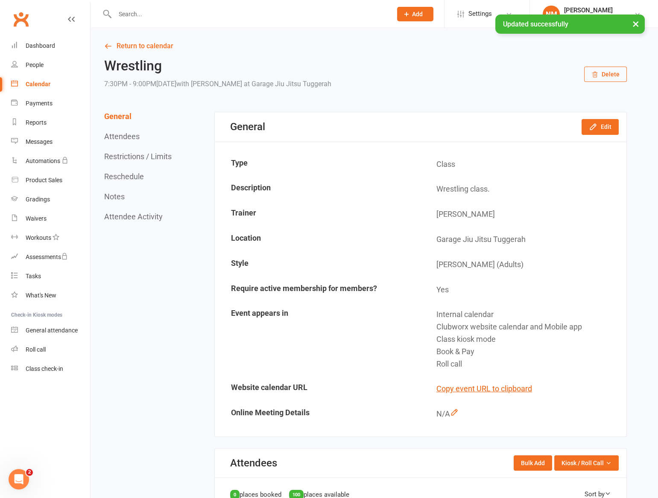
click at [34, 81] on div "Calendar" at bounding box center [38, 84] width 25 height 7
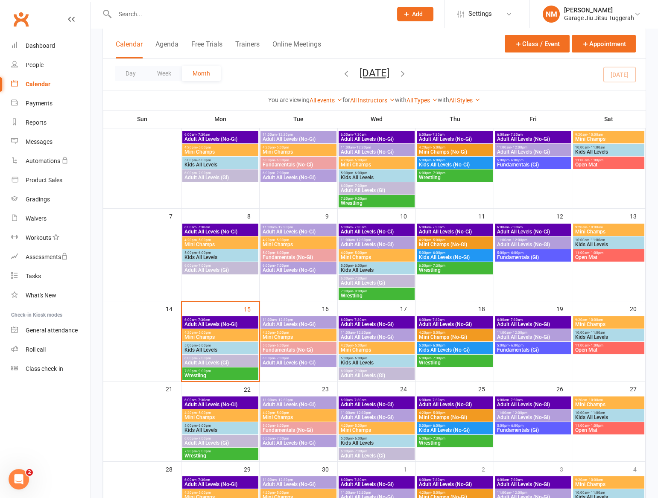
scroll to position [77, 0]
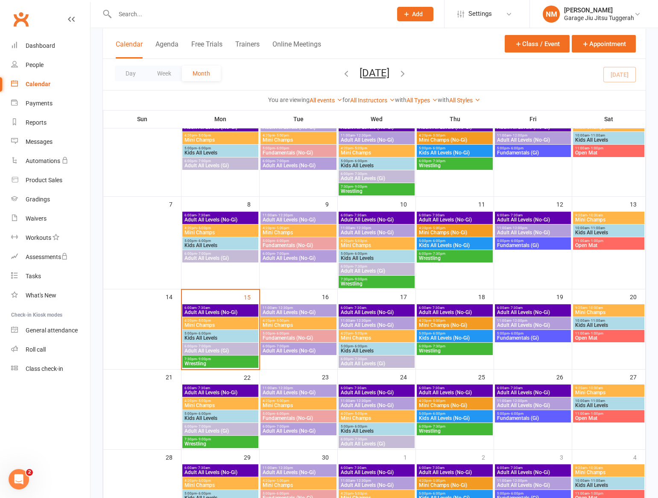
click at [305, 349] on span "Adult All Levels (No-Gi)" at bounding box center [298, 351] width 73 height 5
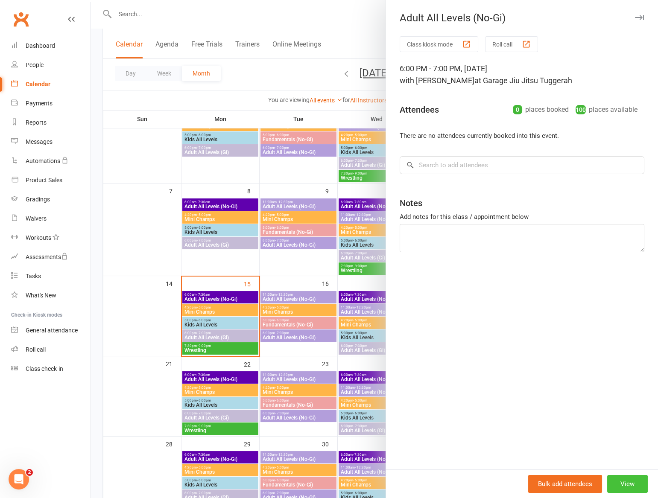
scroll to position [116, 0]
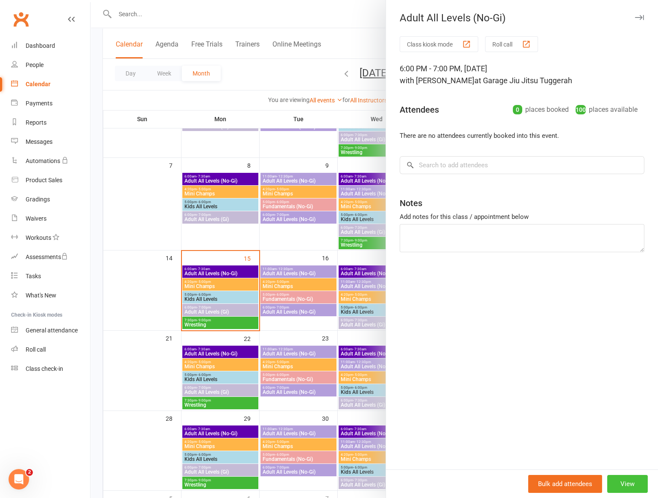
click at [618, 489] on button "View" at bounding box center [627, 484] width 41 height 18
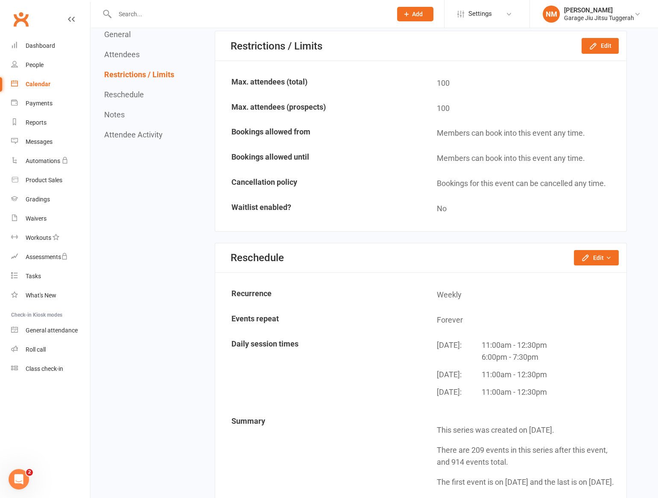
scroll to position [543, 0]
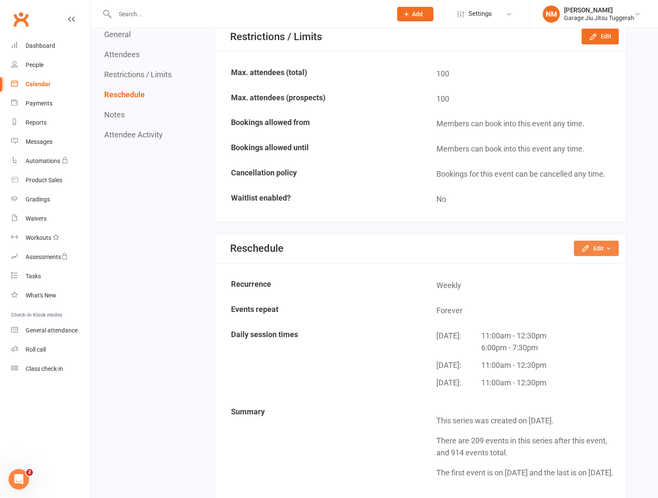
click at [595, 247] on button "Edit" at bounding box center [596, 248] width 45 height 15
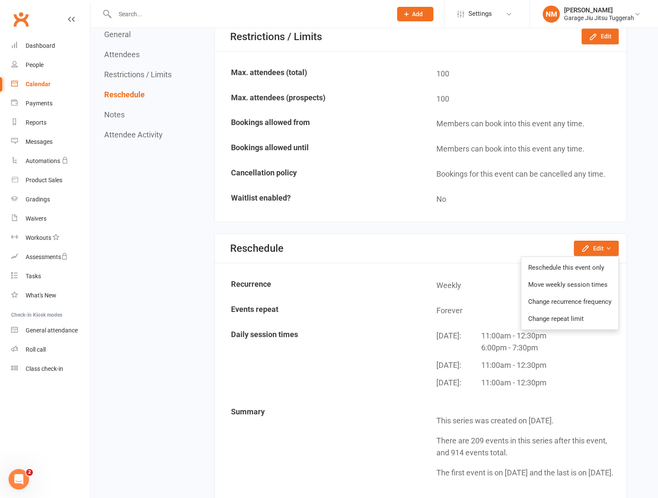
click at [634, 252] on div "Return to calendar Adult All Levels (No-Gi) 6:00PM - 7:00PM, Tuesday September …" at bounding box center [375, 121] width 568 height 1272
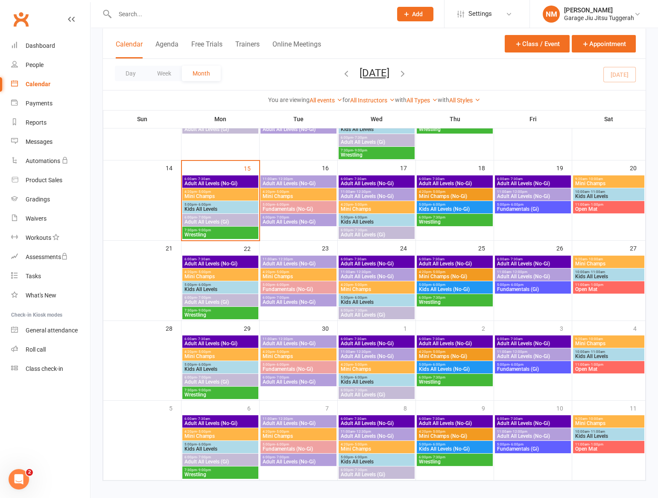
scroll to position [213, 0]
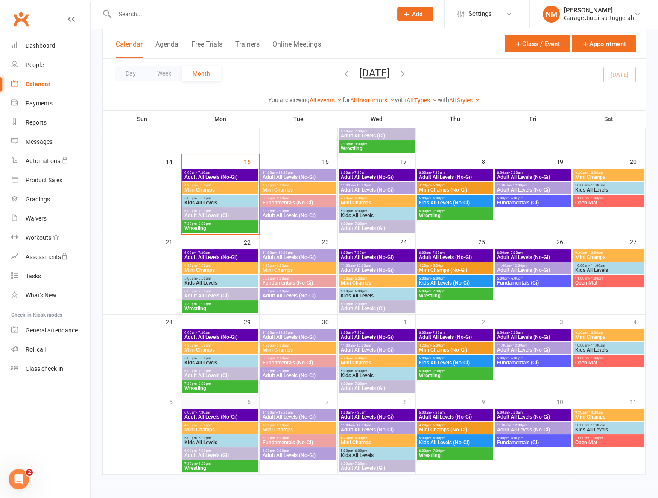
click at [217, 399] on div "6" at bounding box center [221, 434] width 78 height 79
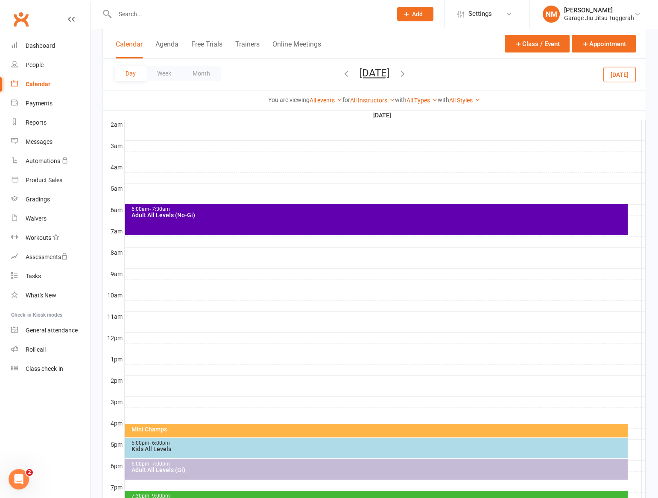
scroll to position [0, 0]
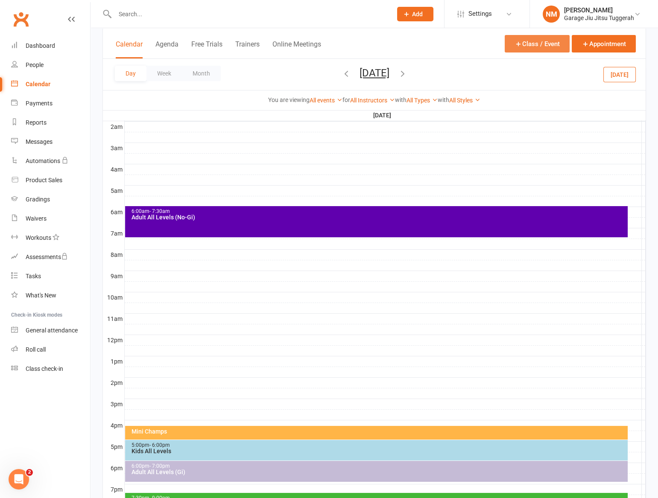
click at [535, 41] on button "Class / Event" at bounding box center [537, 44] width 65 height 18
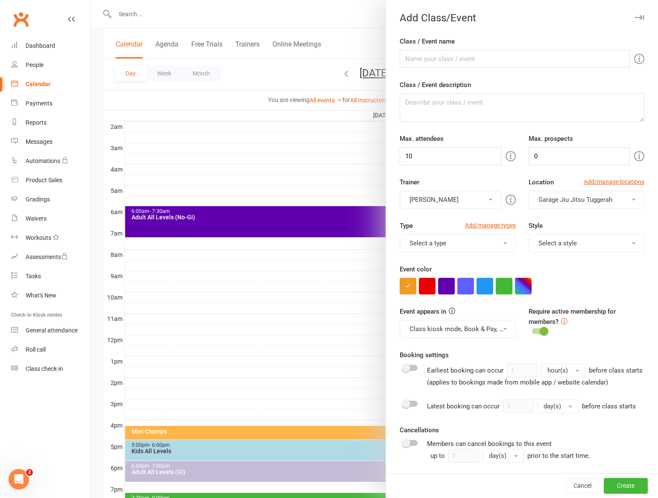
click at [469, 243] on button "Select a type" at bounding box center [458, 244] width 116 height 18
click at [529, 246] on button "Select a style" at bounding box center [587, 244] width 116 height 18
click at [538, 242] on button "Select a style" at bounding box center [587, 244] width 116 height 18
click at [552, 224] on div "Style Select a style Jiu Jitsu (Adults) Jiu Jitsu (Kids)" at bounding box center [586, 237] width 129 height 32
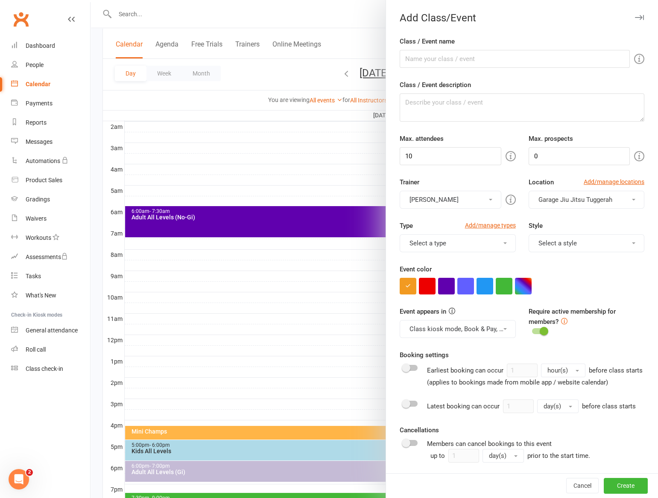
click at [635, 15] on icon "button" at bounding box center [639, 17] width 9 height 5
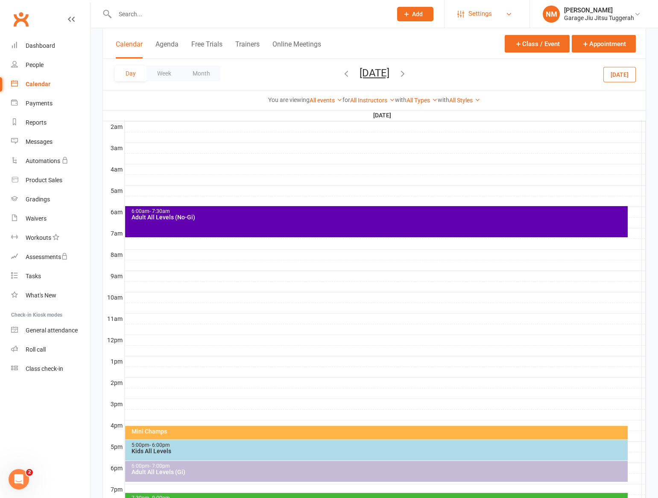
click at [495, 13] on link "Settings" at bounding box center [486, 13] width 59 height 19
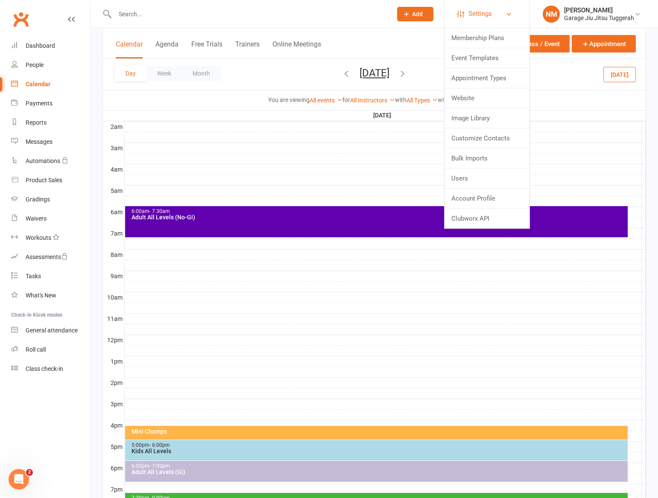
click at [493, 12] on link "Settings" at bounding box center [486, 13] width 59 height 19
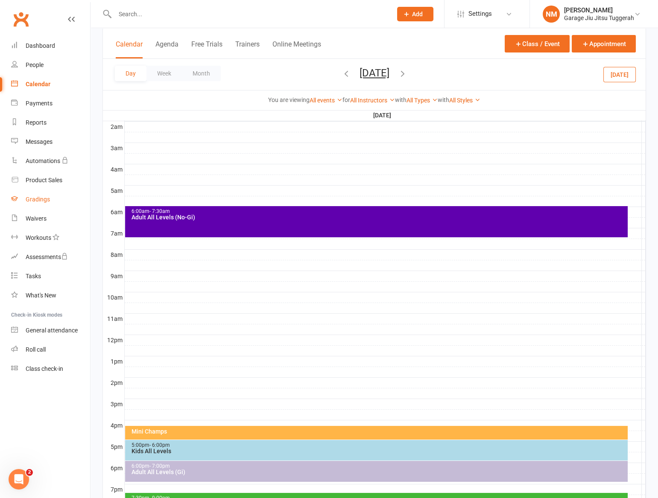
click at [39, 191] on link "Gradings" at bounding box center [50, 199] width 79 height 19
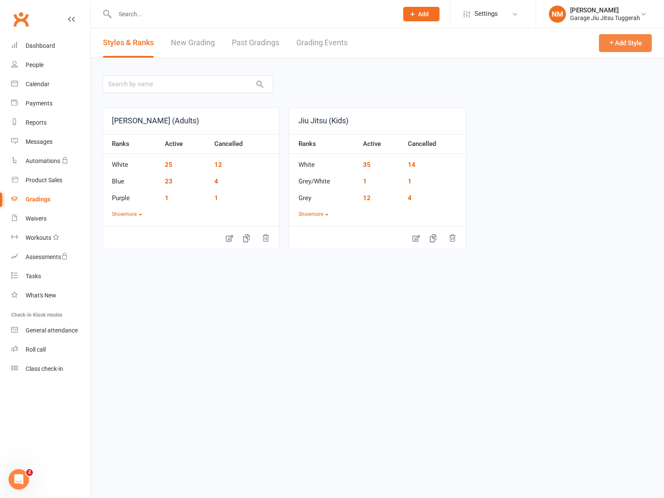
click at [616, 48] on button "Add Style" at bounding box center [625, 43] width 53 height 18
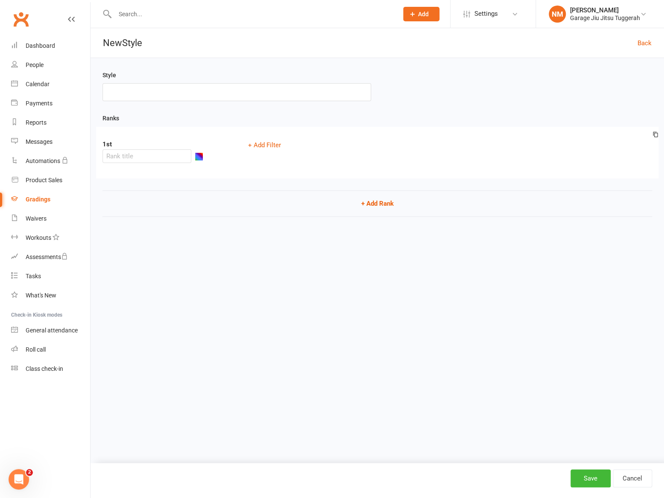
click at [229, 94] on input "text" at bounding box center [237, 92] width 269 height 18
type input "B"
click at [148, 94] on input "Jiu Jitsu (Baby Rollers)" at bounding box center [237, 92] width 269 height 18
click at [151, 94] on input "Jiu Jitsu (Baby Rollers)" at bounding box center [237, 92] width 269 height 18
click at [150, 93] on input "Jiu Jitsu (Baby Rollers)" at bounding box center [237, 92] width 269 height 18
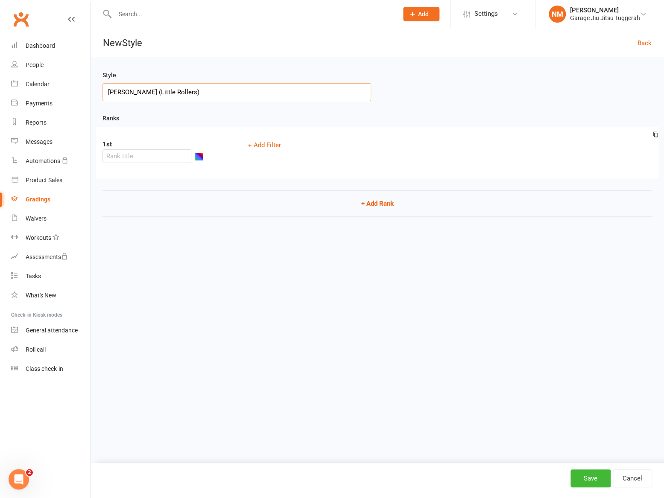
type input "[PERSON_NAME] (Little Rollers)"
click at [162, 150] on input "text" at bounding box center [147, 157] width 89 height 14
click at [203, 152] on button "button" at bounding box center [199, 156] width 9 height 9
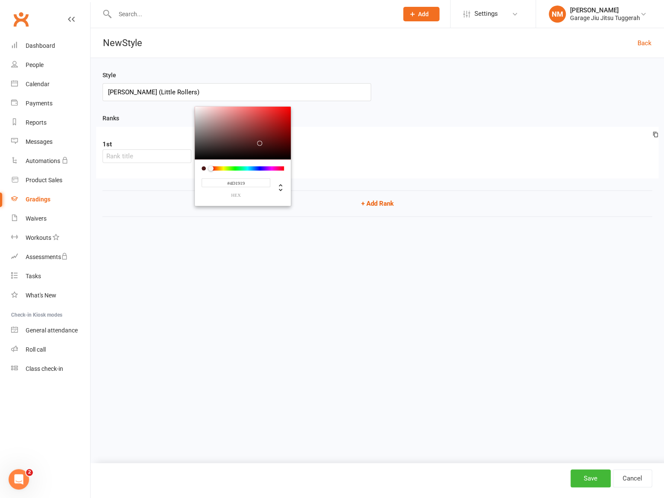
drag, startPoint x: 247, startPoint y: 159, endPoint x: 205, endPoint y: 160, distance: 41.9
click at [205, 159] on div "#4D1919 hex" at bounding box center [243, 182] width 96 height 47
drag, startPoint x: 223, startPoint y: 127, endPoint x: 207, endPoint y: 105, distance: 27.2
click at [207, 106] on div at bounding box center [243, 132] width 96 height 53
type input "#FFFFFF"
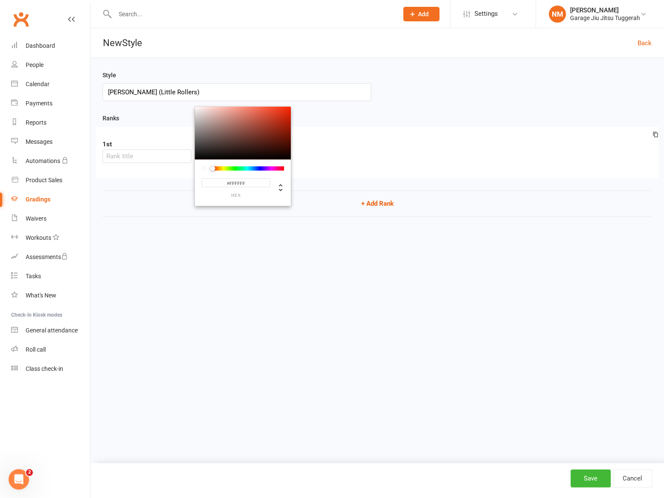
drag, startPoint x: 205, startPoint y: 101, endPoint x: 200, endPoint y: 94, distance: 8.4
click at [200, 94] on div "Style Jiu Jitsu (Little Rollers) Ranks 1st #FFFFFF hex + Add Filter + Add Rank" at bounding box center [378, 149] width 574 height 183
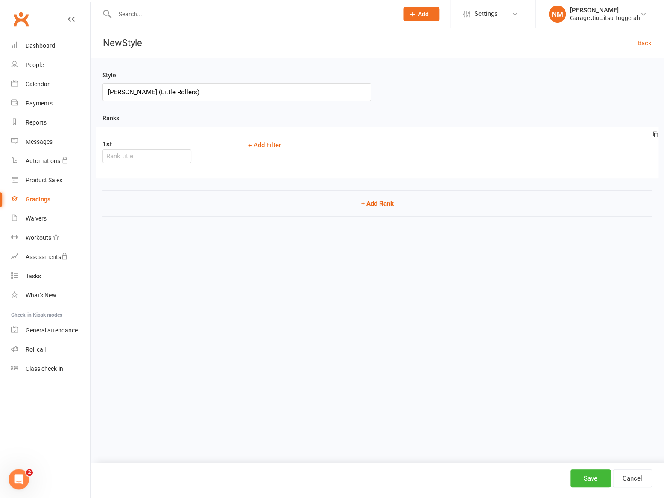
click at [273, 224] on div "Style Jiu Jitsu (Little Rollers) Ranks 1st + Add Filter + Add Rank" at bounding box center [378, 149] width 574 height 183
click at [181, 150] on input "text" at bounding box center [147, 157] width 89 height 14
type input "White"
click at [259, 144] on button "+ Add Filter" at bounding box center [264, 145] width 43 height 13
click at [402, 148] on select "Column name Belt Size Active for Grading? Most Recent Promotion All Classes Att…" at bounding box center [330, 145] width 174 height 13
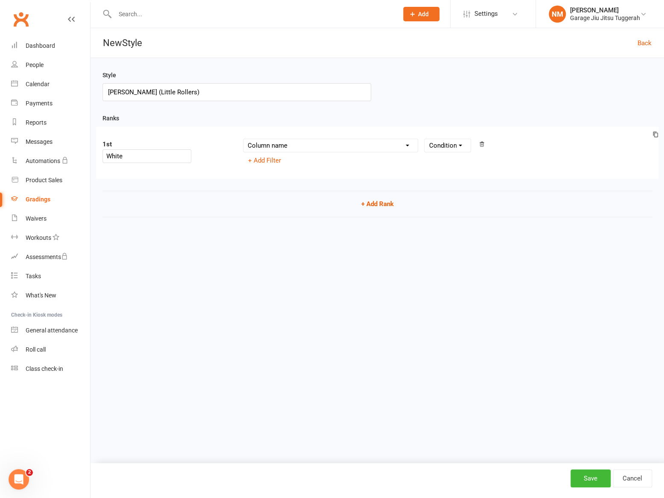
click at [402, 147] on select "Column name Belt Size Active for Grading? Most Recent Promotion All Classes Att…" at bounding box center [330, 145] width 174 height 13
click at [483, 144] on icon at bounding box center [482, 144] width 6 height 6
click at [590, 483] on button "Save" at bounding box center [591, 479] width 40 height 18
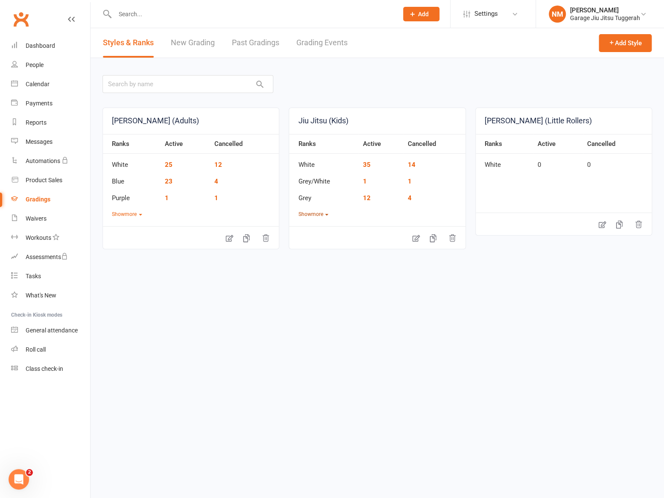
click at [311, 214] on button "Show more" at bounding box center [313, 215] width 30 height 8
click at [132, 211] on button "Show more" at bounding box center [127, 215] width 30 height 8
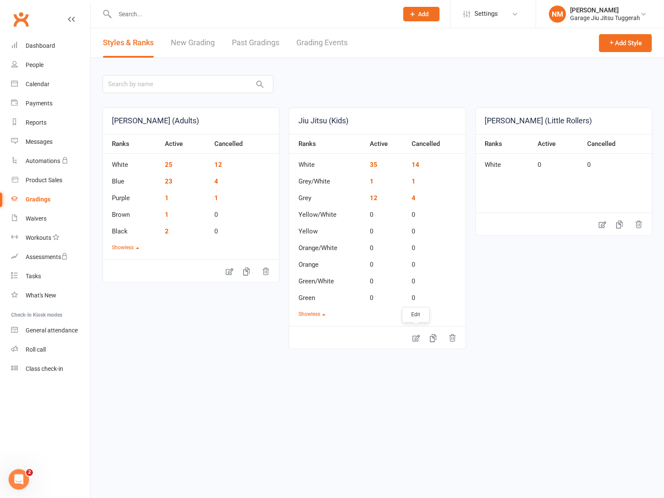
click at [416, 340] on icon at bounding box center [416, 338] width 9 height 9
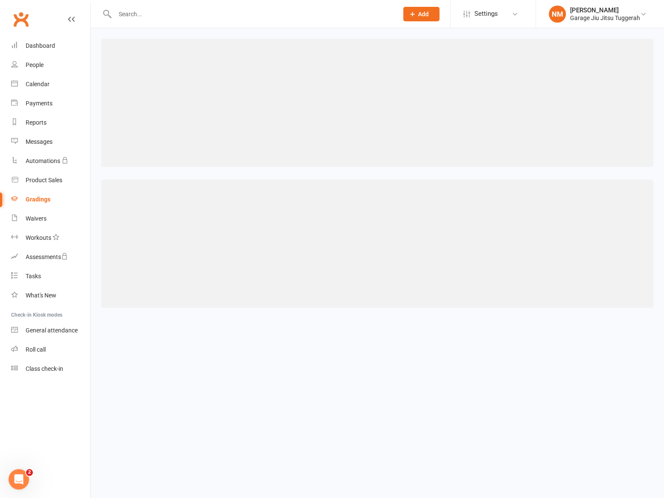
select select ">="
select select "contact_summaries:styles_style_most_recently_promoted_on"
select select ">"
select select "contact_summaries:styles_style_most_recently_promoted_on"
select select ">"
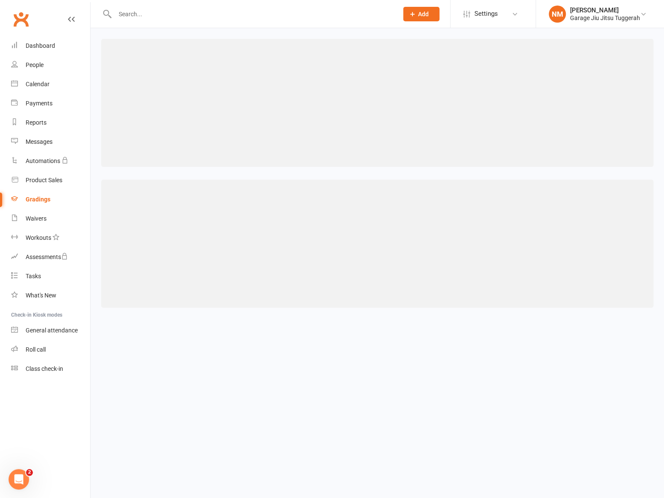
select select "contact_summaries:styles_style_most_recently_promoted_on"
select select ">"
select select "contact_summaries:styles_style_most_recently_promoted_on"
select select ">"
select select "contact_summaries:styles_style_most_recently_promoted_on"
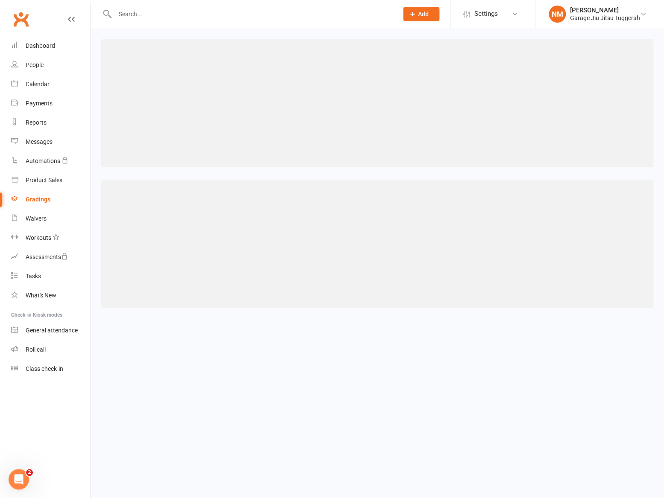
select select ">"
select select "contact_summaries:styles_style_most_recently_promoted_on"
select select ">"
select select "contact_summaries:styles_style_most_recently_promoted_on"
select select ">"
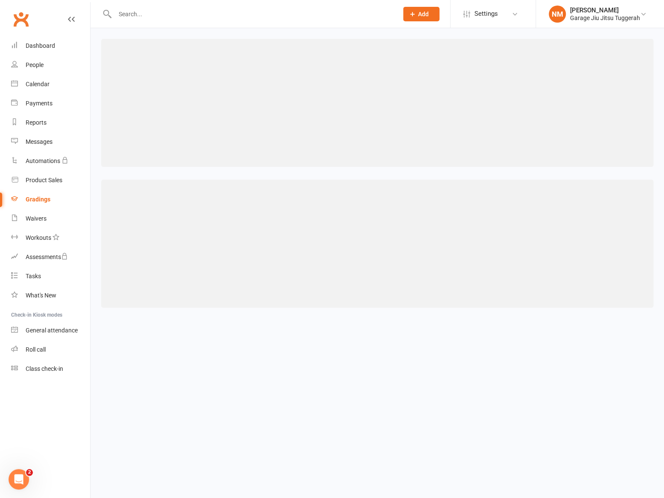
select select "contact_summaries:styles_style_most_recently_promoted_on"
select select ">"
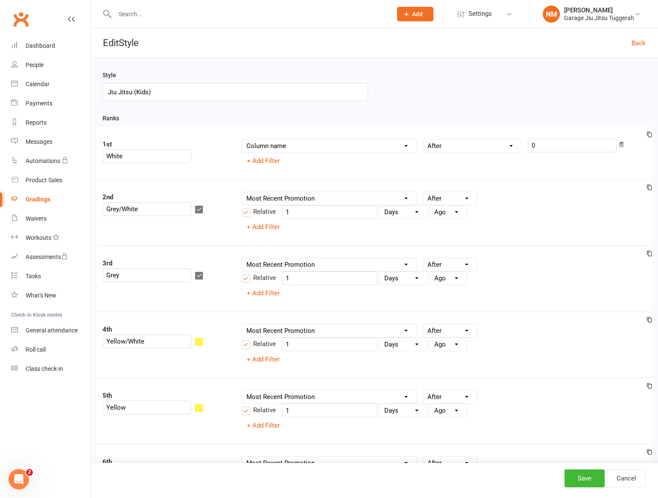
click at [649, 190] on icon at bounding box center [650, 188] width 6 height 6
select select "contact_summaries:styles_style_most_recently_promoted_on"
select select ">"
select select "contact_summaries:styles_style_most_recently_promoted_on"
select select ">"
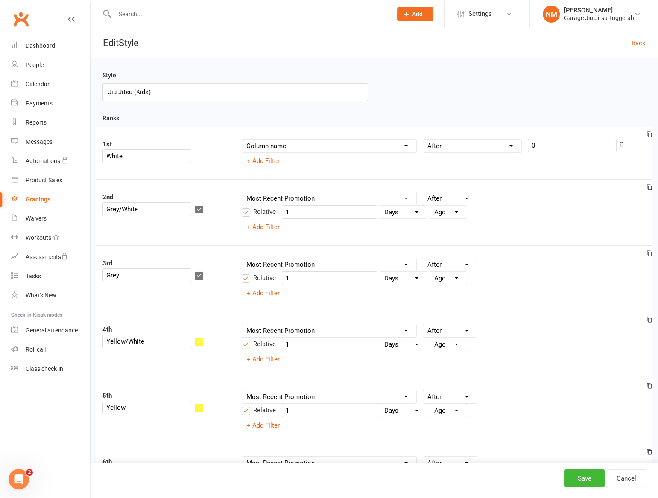
click at [649, 190] on icon at bounding box center [650, 188] width 6 height 6
select select "contact_summaries:styles_style_most_recently_promoted_on"
select select ">"
select select "contact_summaries:styles_style_most_recently_promoted_on"
select select ">"
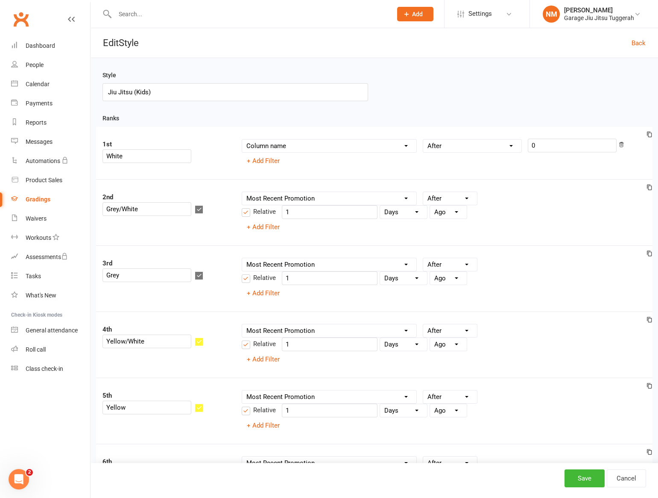
click at [649, 189] on icon at bounding box center [650, 188] width 6 height 6
select select "contact_summaries:styles_style_most_recently_promoted_on"
select select ">"
select select "contact_summaries:styles_style_most_recently_promoted_on"
select select ">"
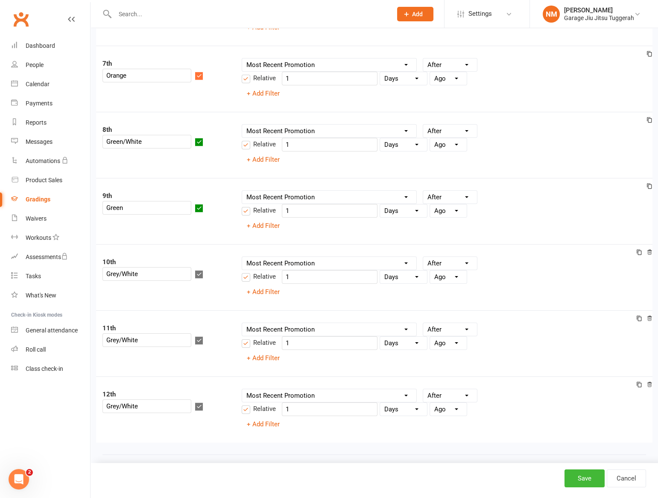
scroll to position [505, 0]
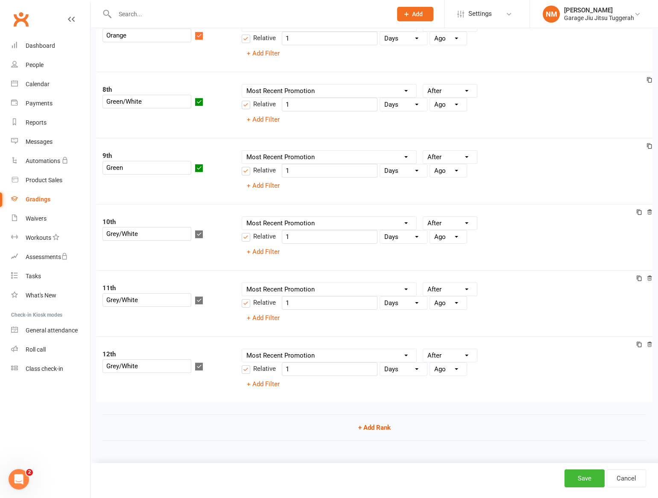
click at [567, 322] on div "Column name Belt Size Active for Grading? Most Recent Promotion All Classes Att…" at bounding box center [443, 304] width 417 height 42
click at [202, 298] on icon "button" at bounding box center [199, 301] width 6 height 6
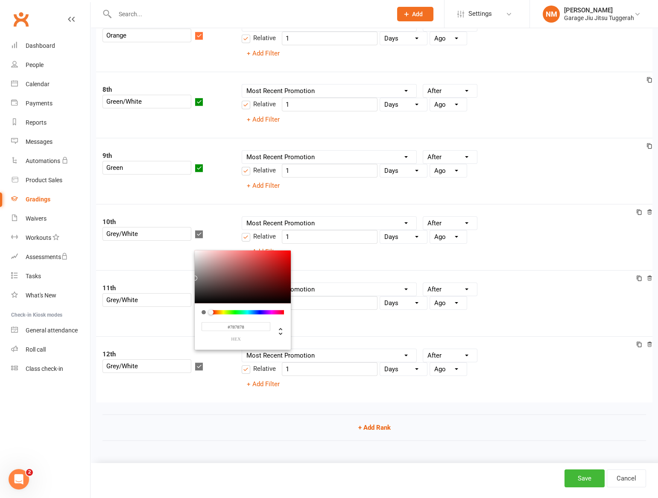
click at [182, 309] on div "11th Grey/White #787878 hex Column name Belt Size Active for Grading? Most Rece…" at bounding box center [374, 303] width 557 height 66
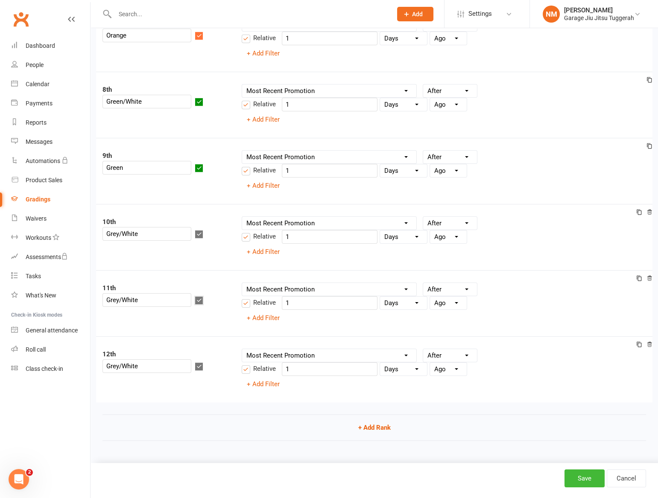
click at [202, 298] on icon "button" at bounding box center [199, 301] width 6 height 6
click at [190, 317] on div "11th Grey/White Column name Belt Size Active for Grading? Most Recent Promotion…" at bounding box center [374, 303] width 557 height 66
click at [170, 293] on input "Grey/White" at bounding box center [147, 300] width 89 height 14
click at [650, 278] on icon at bounding box center [650, 278] width 4 height 5
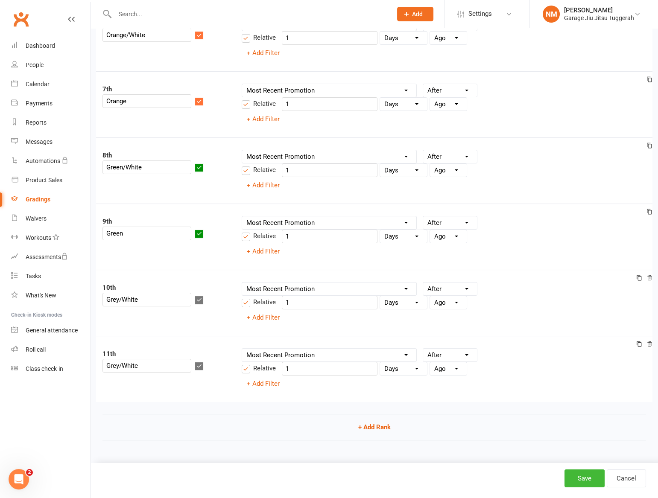
click at [649, 278] on icon at bounding box center [650, 278] width 6 height 6
click at [650, 345] on icon at bounding box center [650, 344] width 6 height 6
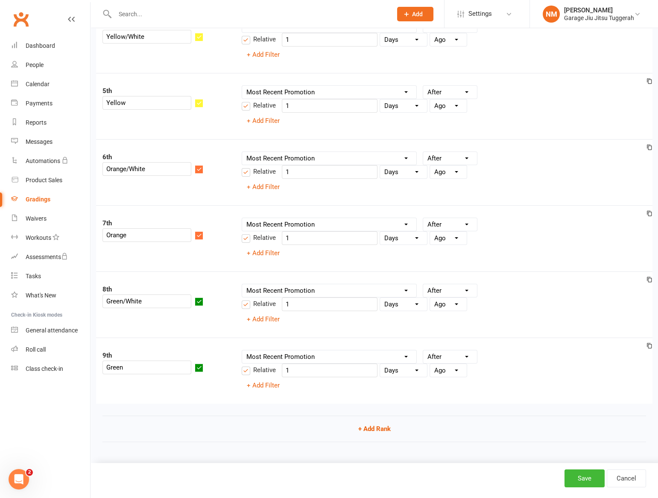
scroll to position [307, 0]
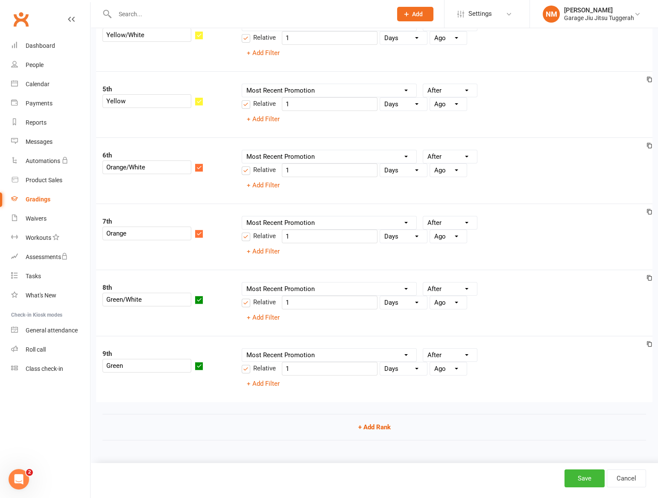
click at [311, 406] on div "Ranks 1st White Column name Belt Size Active for Grading? Most Recent Promotion…" at bounding box center [375, 130] width 544 height 646
click at [320, 353] on select "Column name Belt Size Active for Grading? Most Recent Promotion All Classes Att…" at bounding box center [329, 355] width 174 height 13
click at [327, 354] on select "Column name Belt Size Active for Grading? Most Recent Promotion All Classes Att…" at bounding box center [329, 355] width 174 height 13
click at [247, 370] on label "Relative" at bounding box center [259, 369] width 34 height 10
click at [247, 364] on input "Relative" at bounding box center [259, 364] width 34 height 0
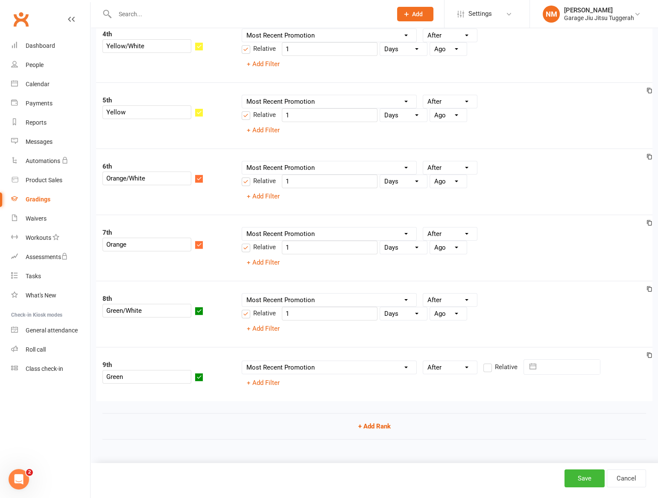
scroll to position [295, 0]
click at [246, 315] on label "Relative" at bounding box center [259, 314] width 34 height 10
click at [246, 309] on input "Relative" at bounding box center [259, 309] width 34 height 0
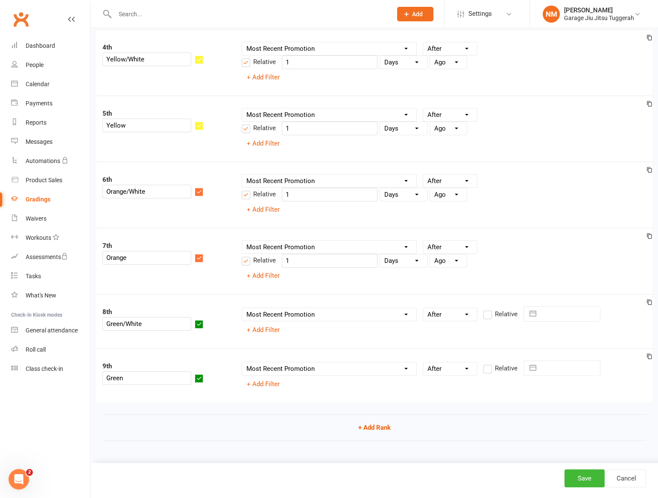
click at [245, 262] on label "Relative" at bounding box center [259, 260] width 34 height 10
click at [245, 255] on input "Relative" at bounding box center [259, 255] width 34 height 0
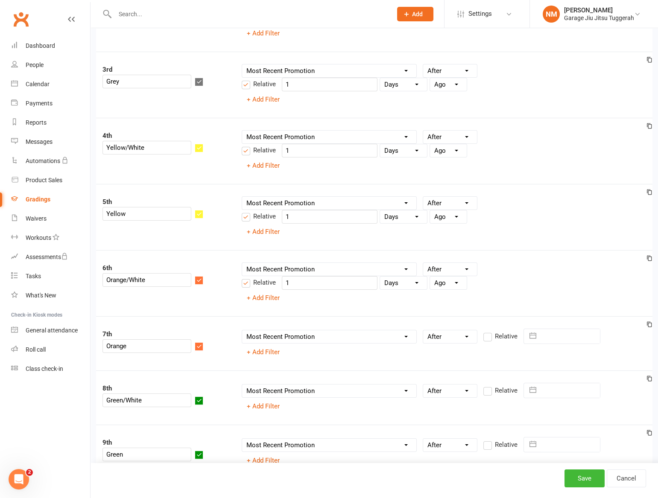
scroll to position [193, 0]
click at [243, 284] on label "Relative" at bounding box center [259, 284] width 34 height 10
click at [243, 279] on input "Relative" at bounding box center [259, 279] width 34 height 0
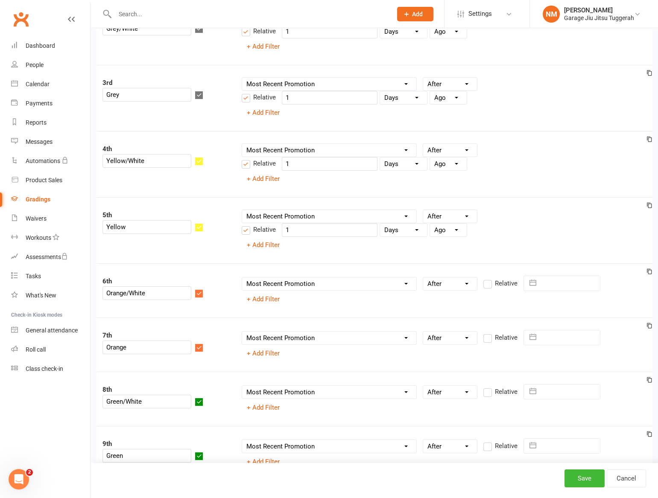
click at [246, 232] on label "Relative" at bounding box center [259, 230] width 34 height 10
click at [246, 225] on input "Relative" at bounding box center [259, 225] width 34 height 0
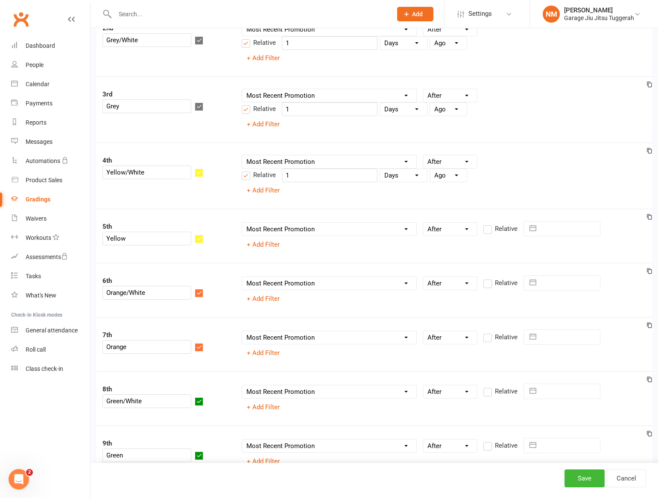
scroll to position [91, 0]
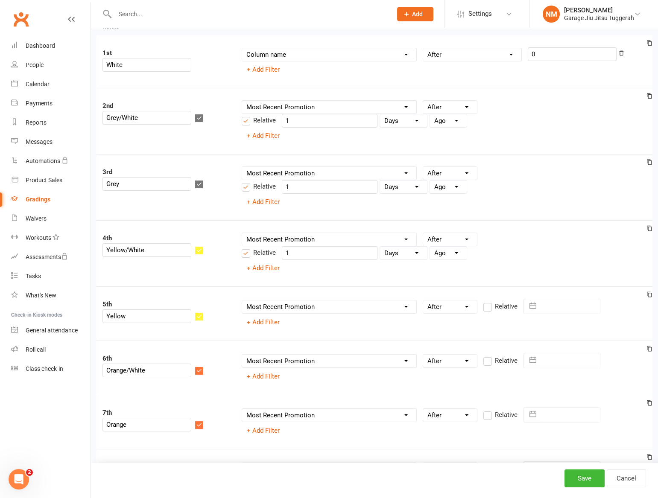
click at [244, 252] on label "Relative" at bounding box center [259, 253] width 34 height 10
click at [244, 248] on input "Relative" at bounding box center [259, 248] width 34 height 0
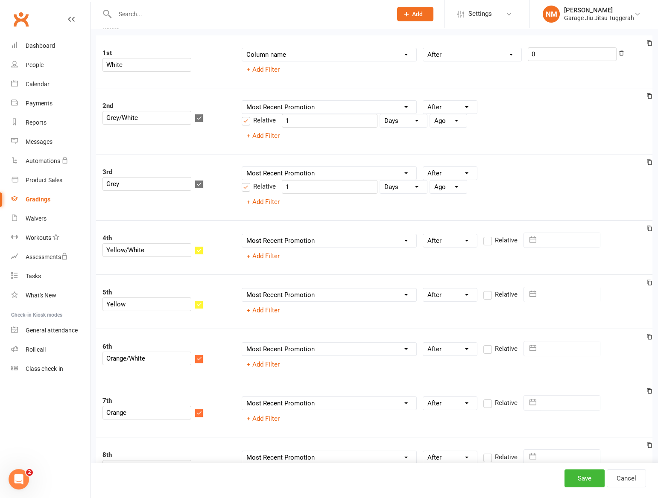
click at [246, 189] on label "Relative" at bounding box center [259, 187] width 34 height 10
click at [246, 182] on input "Relative" at bounding box center [259, 182] width 34 height 0
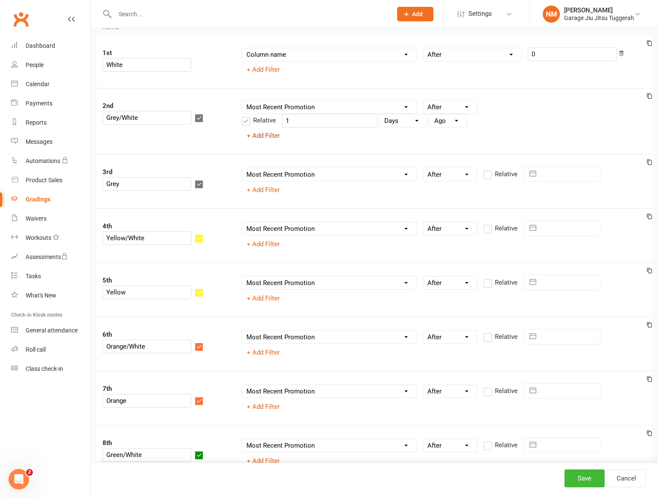
click at [243, 123] on label "Relative" at bounding box center [259, 120] width 34 height 10
click at [243, 115] on input "Relative" at bounding box center [259, 115] width 34 height 0
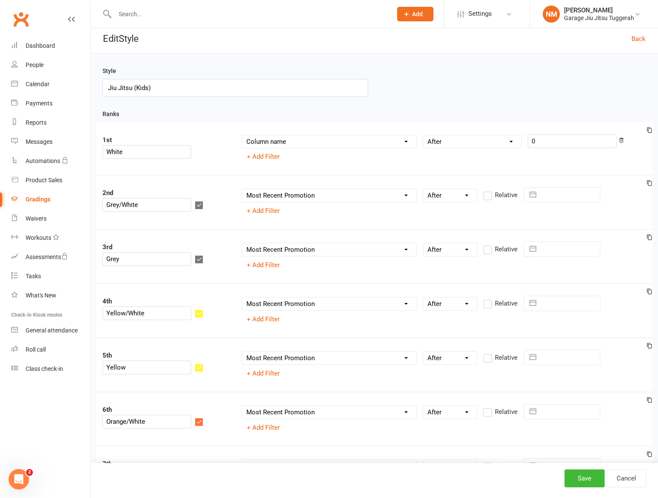
scroll to position [0, 0]
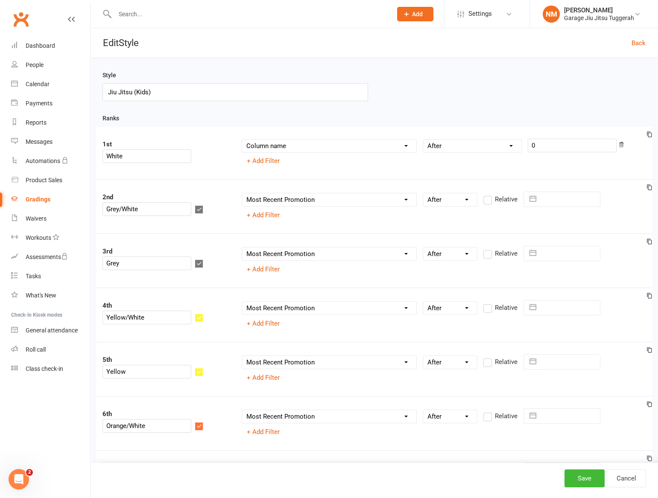
click at [443, 208] on div "Column name Belt Size Active for Grading? Most Recent Promotion All Classes Att…" at bounding box center [443, 207] width 417 height 30
click at [440, 201] on select "Condition Is Is not Before After Before or on After or on Is blank Is not blank" at bounding box center [450, 199] width 54 height 13
select select
click at [423, 193] on select "Condition Is Is not Before After Before or on After or on Is blank Is not blank" at bounding box center [450, 199] width 54 height 13
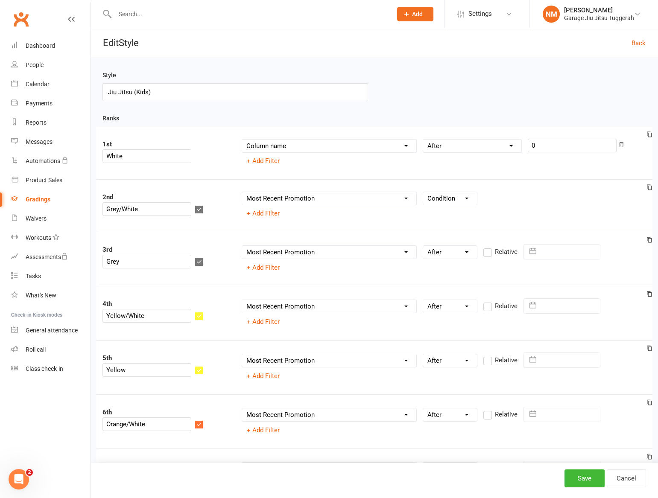
click at [457, 149] on select "Condition Equals Does not equal Contains Does not contain Is blank or does not …" at bounding box center [472, 146] width 98 height 13
select select
click at [423, 140] on select "Condition Equals Does not equal Contains Does not contain Is blank or does not …" at bounding box center [472, 146] width 98 height 13
drag, startPoint x: 440, startPoint y: 257, endPoint x: 435, endPoint y: 254, distance: 5.2
click at [440, 256] on select "Condition Is Is not Before After Before or on After or on Is blank Is not blank" at bounding box center [450, 252] width 54 height 13
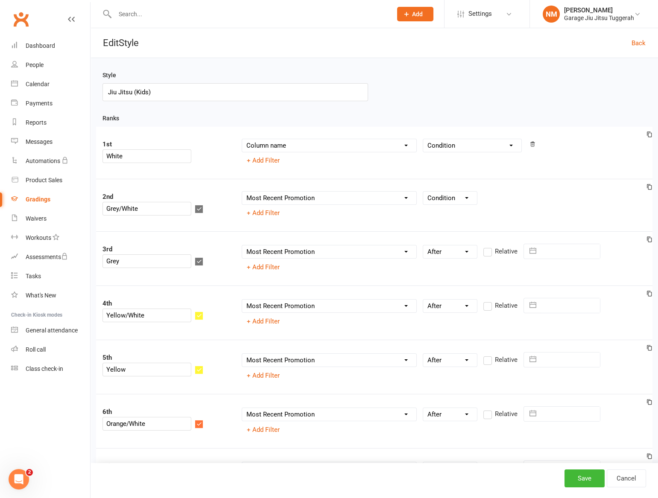
select select
click at [423, 246] on select "Condition Is Is not Before After Before or on After or on Is blank Is not blank" at bounding box center [450, 252] width 54 height 13
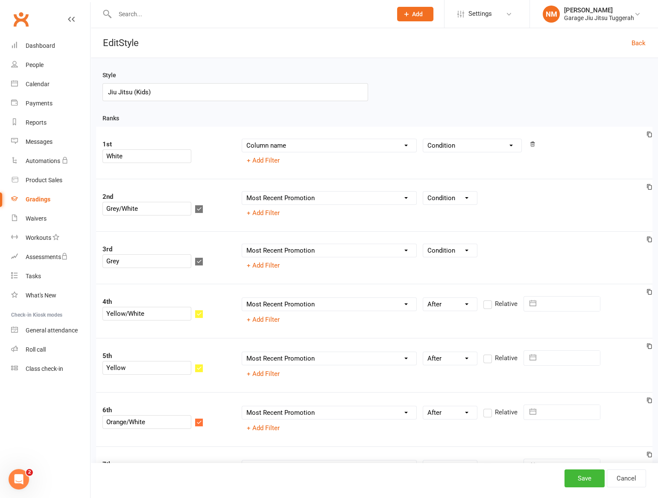
click at [440, 307] on select "Condition Is Is not Before After Before or on After or on Is blank Is not blank" at bounding box center [450, 304] width 54 height 13
select select
click at [423, 298] on select "Condition Is Is not Before After Before or on After or on Is blank Is not blank" at bounding box center [450, 304] width 54 height 13
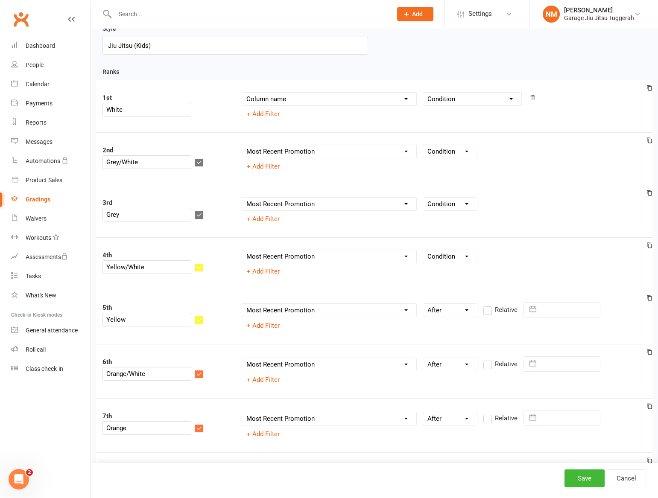
scroll to position [77, 0]
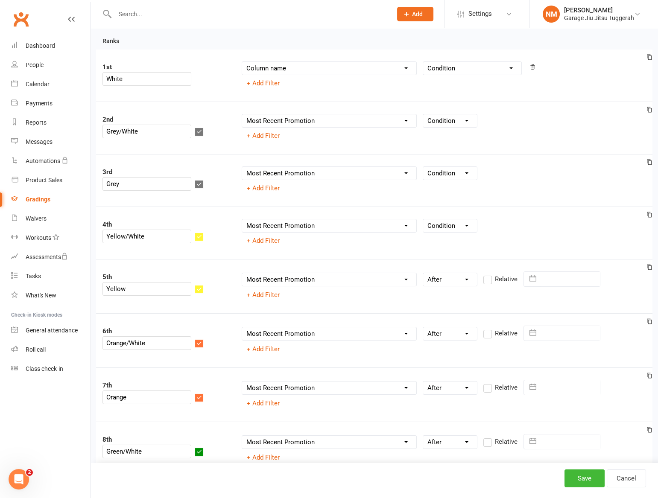
click at [442, 281] on select "Condition Is Is not Before After Before or on After or on Is blank Is not blank" at bounding box center [450, 279] width 54 height 13
select select
click at [423, 273] on select "Condition Is Is not Before After Before or on After or on Is blank Is not blank" at bounding box center [450, 279] width 54 height 13
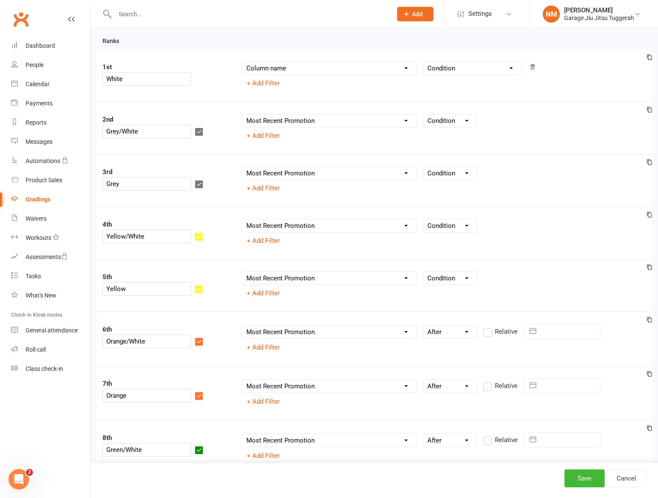
click at [439, 335] on select "Condition Is Is not Before After Before or on After or on Is blank Is not blank" at bounding box center [450, 332] width 54 height 13
select select
click at [423, 326] on select "Condition Is Is not Before After Before or on After or on Is blank Is not blank" at bounding box center [450, 332] width 54 height 13
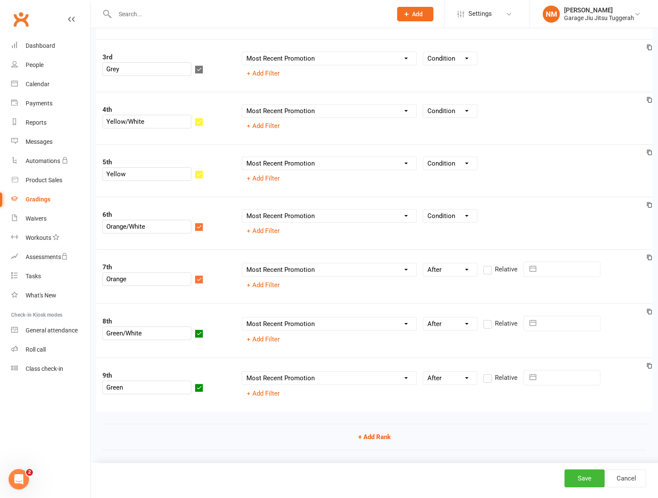
scroll to position [194, 0]
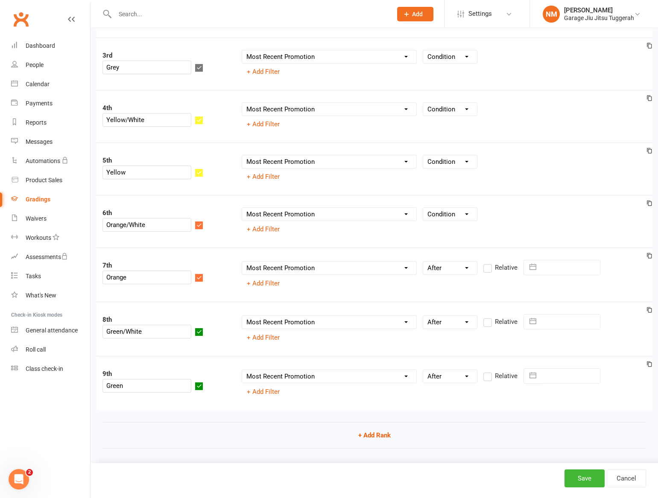
click at [446, 272] on select "Condition Is Is not Before After Before or on After or on Is blank Is not blank" at bounding box center [450, 268] width 54 height 13
select select
click at [423, 262] on select "Condition Is Is not Before After Before or on After or on Is blank Is not blank" at bounding box center [450, 268] width 54 height 13
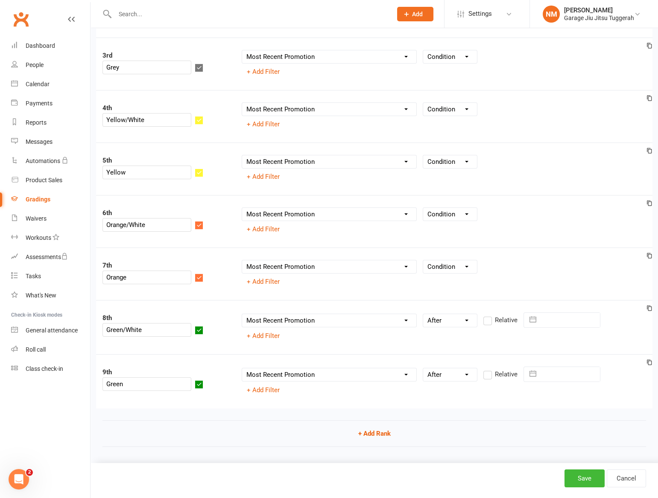
scroll to position [192, 0]
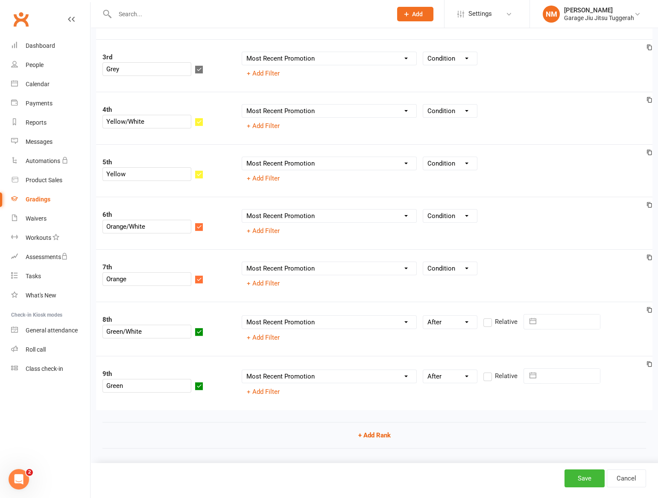
click at [440, 323] on select "Condition Is Is not Before After Before or on After or on Is blank Is not blank" at bounding box center [450, 322] width 54 height 13
select select
click at [423, 316] on select "Condition Is Is not Before After Before or on After or on Is blank Is not blank" at bounding box center [450, 322] width 54 height 13
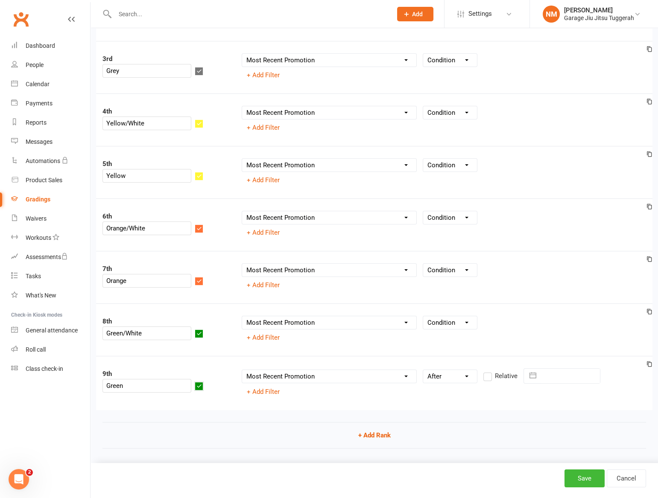
click at [202, 384] on icon "button" at bounding box center [199, 387] width 6 height 6
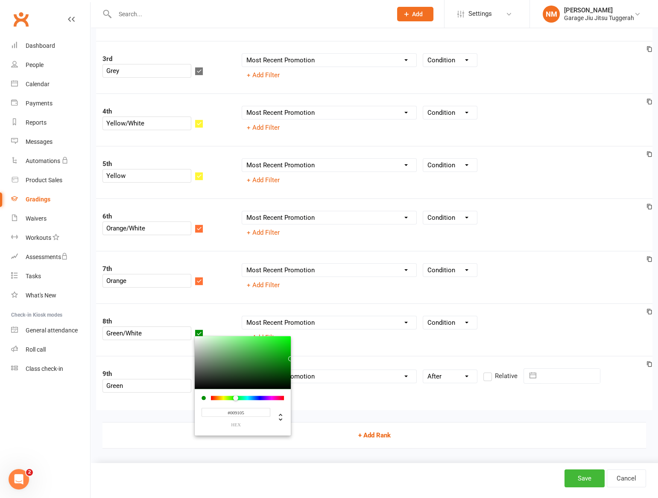
click at [169, 438] on button "+ Add Rank" at bounding box center [375, 435] width 544 height 26
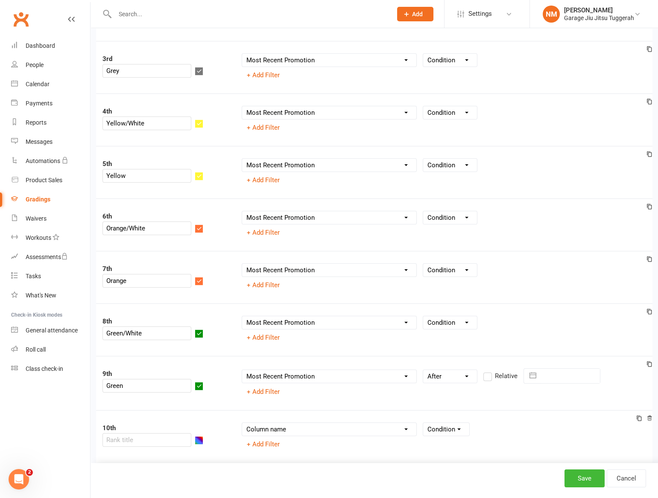
scroll to position [243, 0]
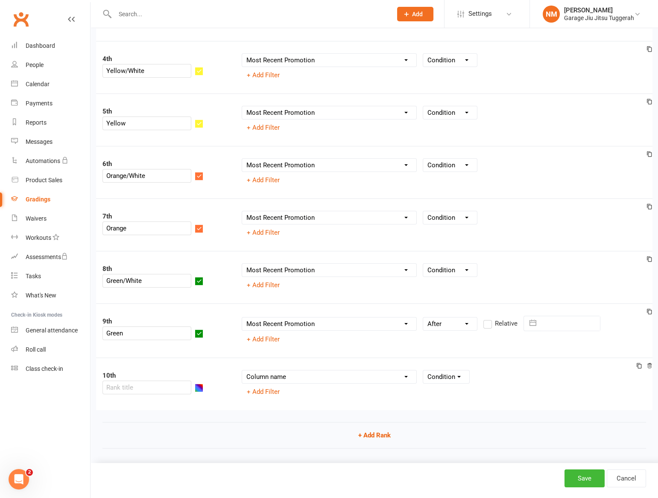
click at [650, 364] on icon at bounding box center [650, 366] width 6 height 6
click at [141, 379] on input "Green" at bounding box center [147, 386] width 89 height 14
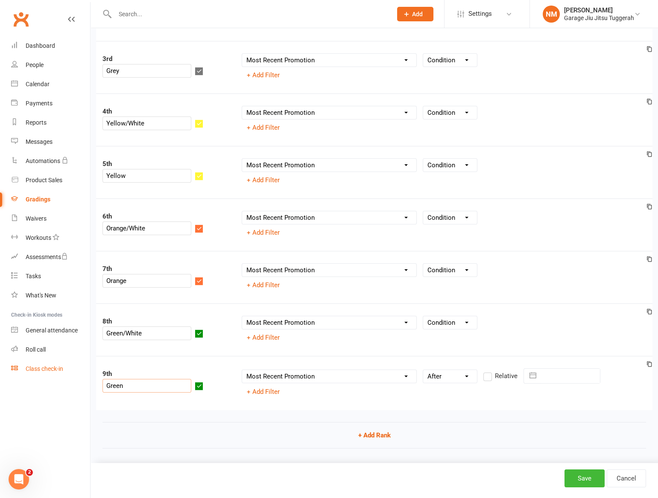
drag, startPoint x: 133, startPoint y: 373, endPoint x: 90, endPoint y: 368, distance: 43.9
click at [90, 368] on ui-view "Prospect Member Non-attending contact Class / event Appointment Grading event T…" at bounding box center [329, 142] width 658 height 661
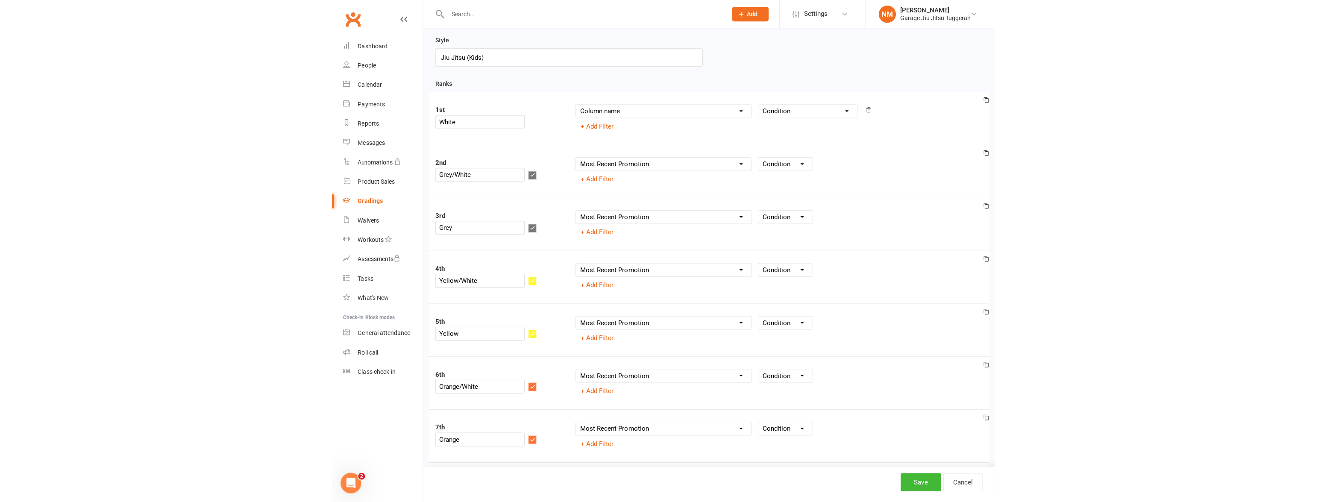
scroll to position [0, 0]
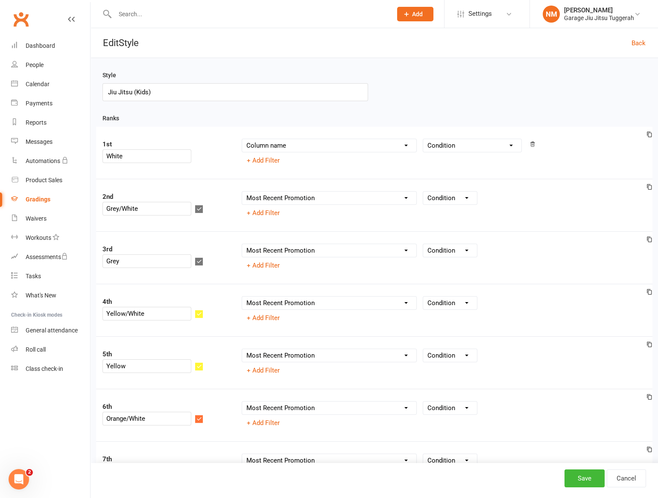
click at [518, 205] on div "Column name Belt Size Active for Grading? Most Recent Promotion All Classes Att…" at bounding box center [444, 198] width 405 height 14
click at [330, 197] on select "Column name Belt Size Active for Grading? Most Recent Promotion All Classes Att…" at bounding box center [329, 198] width 174 height 13
click at [530, 145] on icon at bounding box center [533, 144] width 6 height 6
click at [509, 191] on div "Column name Belt Size Active for Grading? Most Recent Promotion All Classes Att…" at bounding box center [444, 198] width 405 height 14
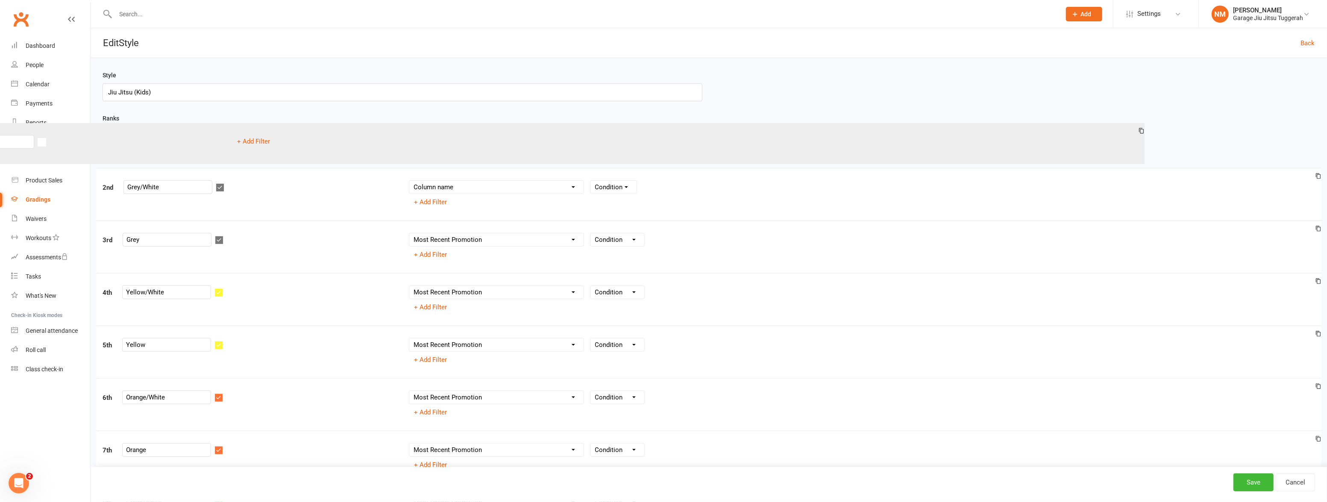
drag, startPoint x: 930, startPoint y: 152, endPoint x: 760, endPoint y: 146, distance: 169.7
click at [664, 146] on div "1st White + Add Filter 2nd Grey/White Column name Belt Size Active for Grading?…" at bounding box center [709, 358] width 1212 height 463
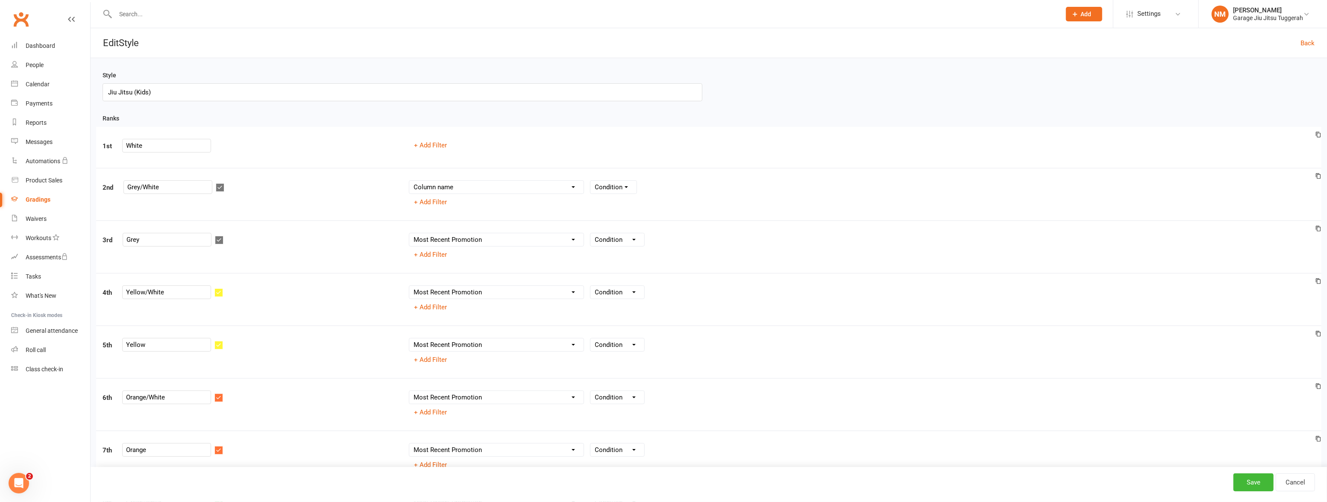
click at [664, 154] on div "1st White + Add Filter" at bounding box center [708, 147] width 1225 height 41
drag, startPoint x: 788, startPoint y: 154, endPoint x: 771, endPoint y: 146, distance: 19.3
click at [664, 146] on div "+ Add Filter" at bounding box center [861, 145] width 919 height 13
click at [664, 144] on div "+ Add Filter" at bounding box center [861, 145] width 919 height 13
click at [664, 196] on div "Column name Belt Size Active for Grading? Most Recent Promotion All Classes Att…" at bounding box center [861, 194] width 919 height 28
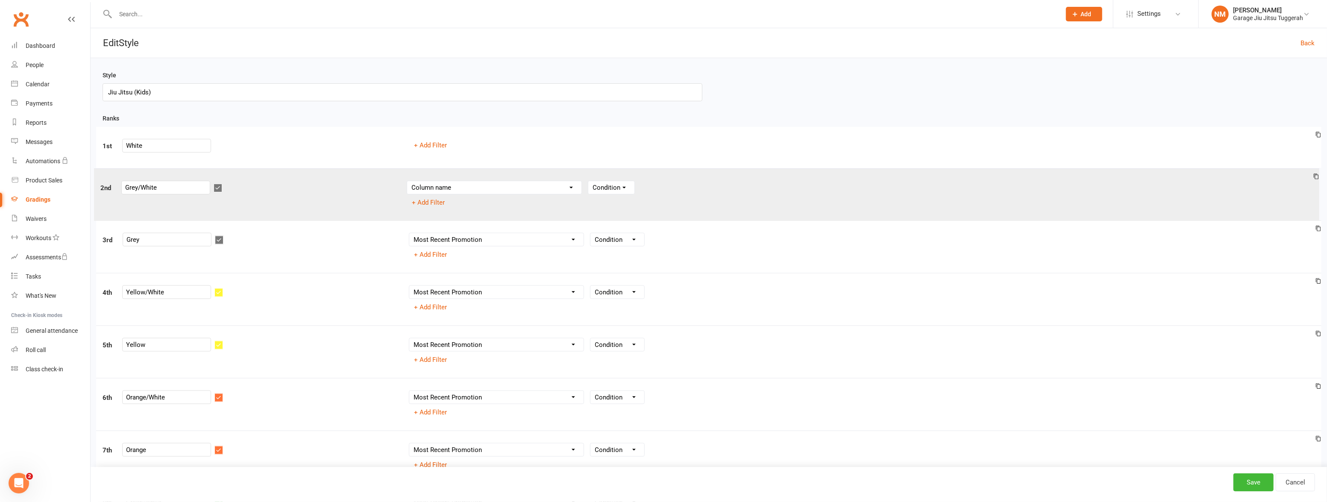
click at [664, 199] on div "1st White + Add Filter 2nd Grey/White Column name Belt Size Active for Grading?…" at bounding box center [709, 358] width 1212 height 463
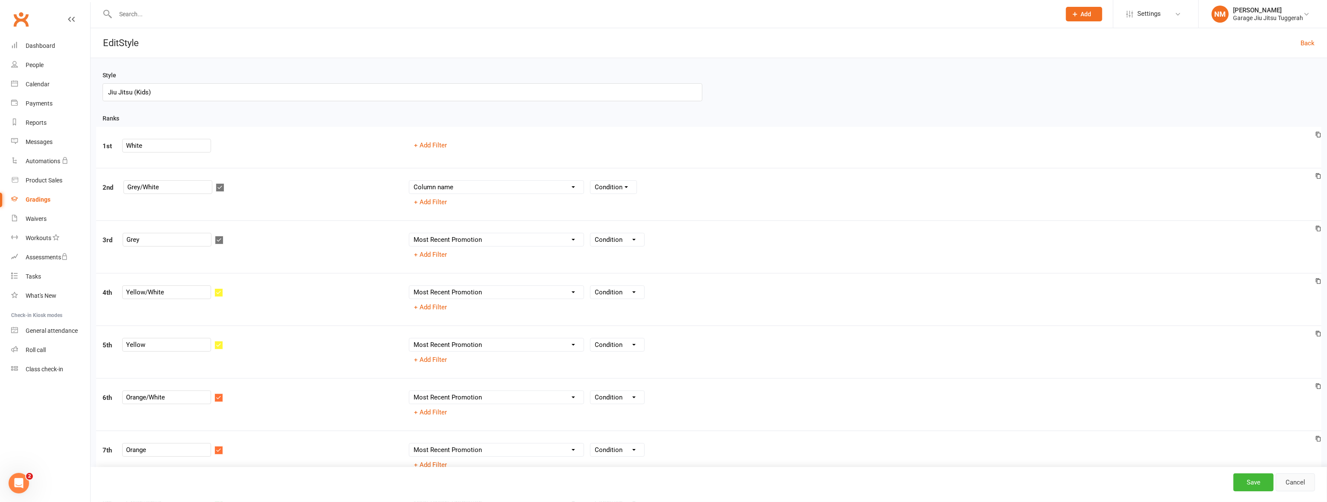
click at [664, 481] on link "Cancel" at bounding box center [1294, 482] width 39 height 18
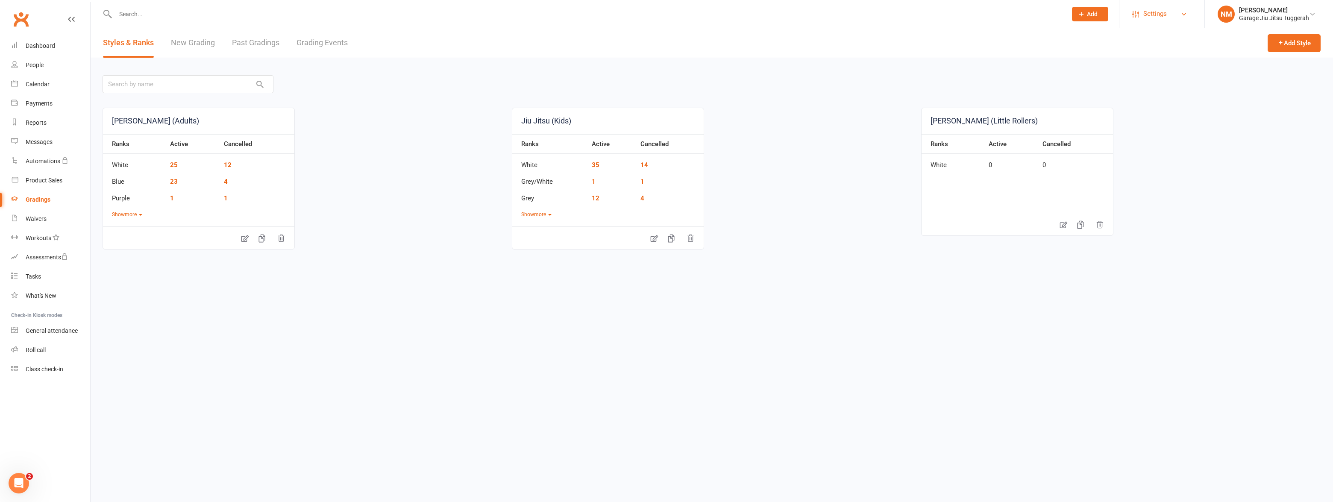
click at [664, 15] on span "Settings" at bounding box center [1154, 13] width 23 height 19
click at [664, 39] on link "Membership Plans" at bounding box center [1161, 38] width 85 height 20
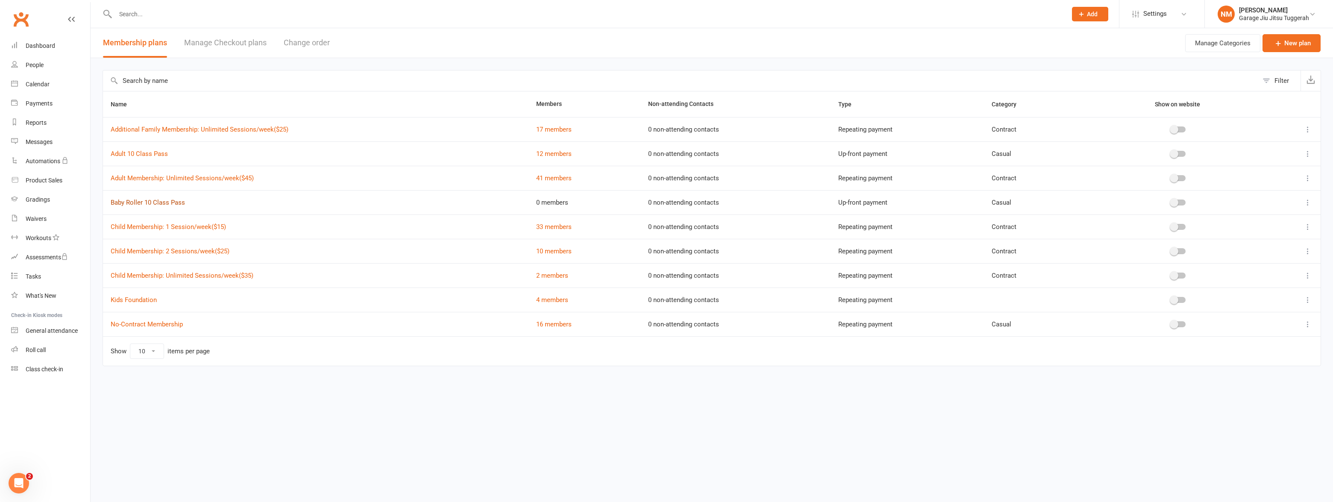
click at [164, 200] on link "Baby Roller 10 Class Pass" at bounding box center [148, 203] width 74 height 8
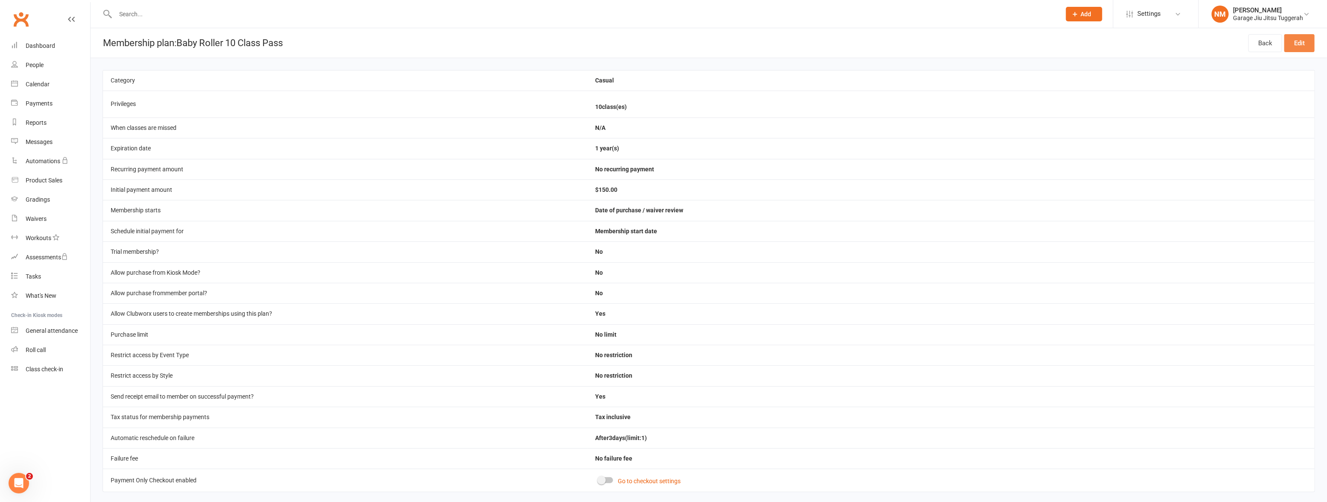
click at [664, 41] on link "Edit" at bounding box center [1299, 43] width 30 height 18
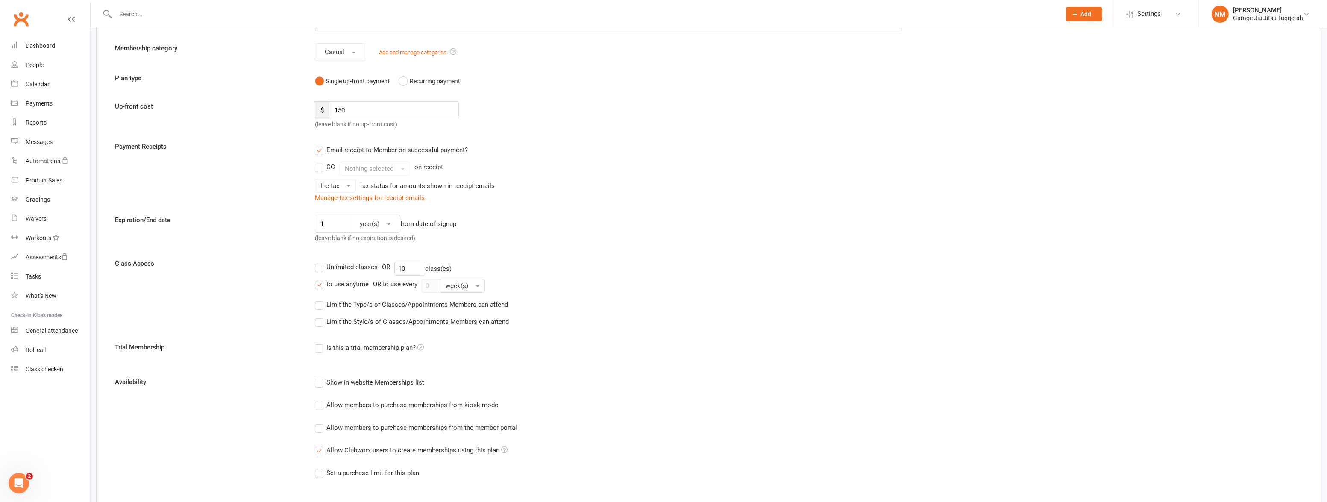
scroll to position [77, 0]
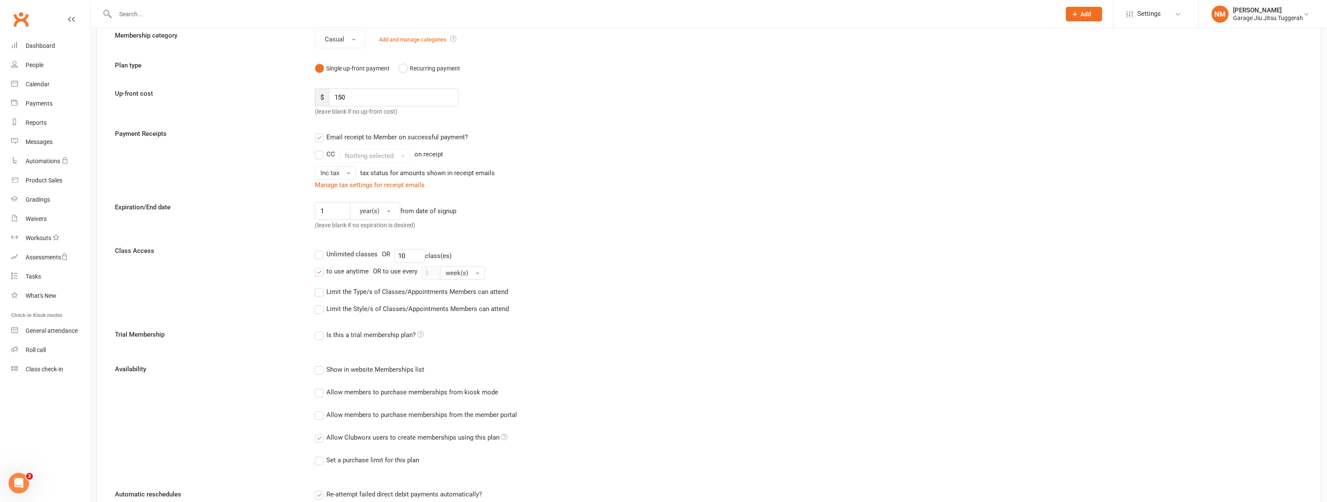
click at [321, 307] on label "Limit the Style/s of Classes/Appointments Members can attend" at bounding box center [412, 309] width 194 height 10
click at [320, 304] on input "Limit the Style/s of Classes/Appointments Members can attend" at bounding box center [318, 304] width 6 height 0
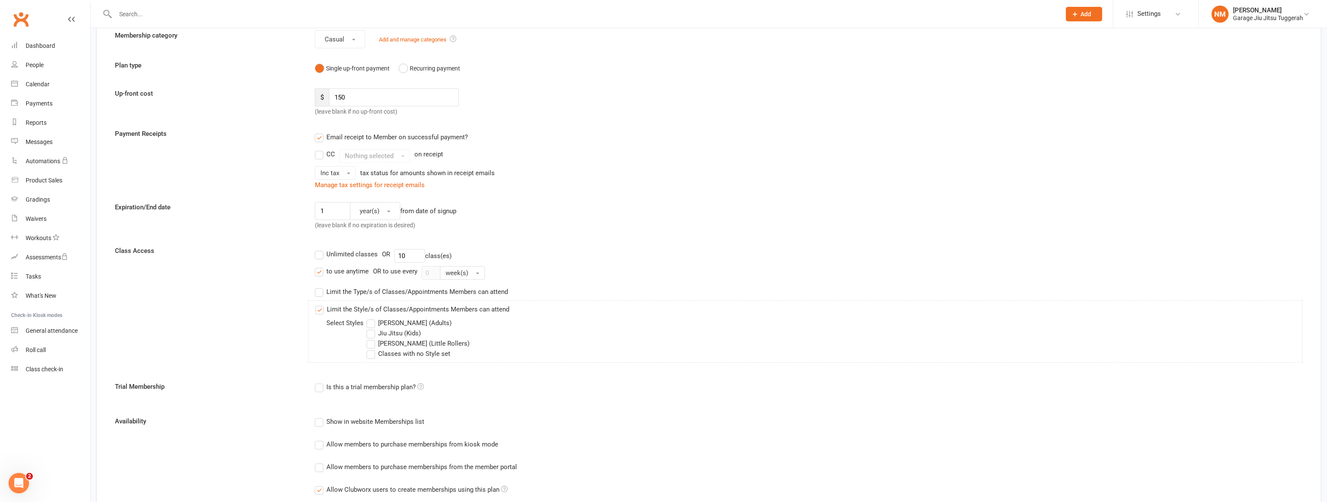
click at [372, 343] on label "[PERSON_NAME] (Little Rollers)" at bounding box center [417, 343] width 103 height 10
click at [372, 338] on input "[PERSON_NAME] (Little Rollers)" at bounding box center [369, 338] width 6 height 0
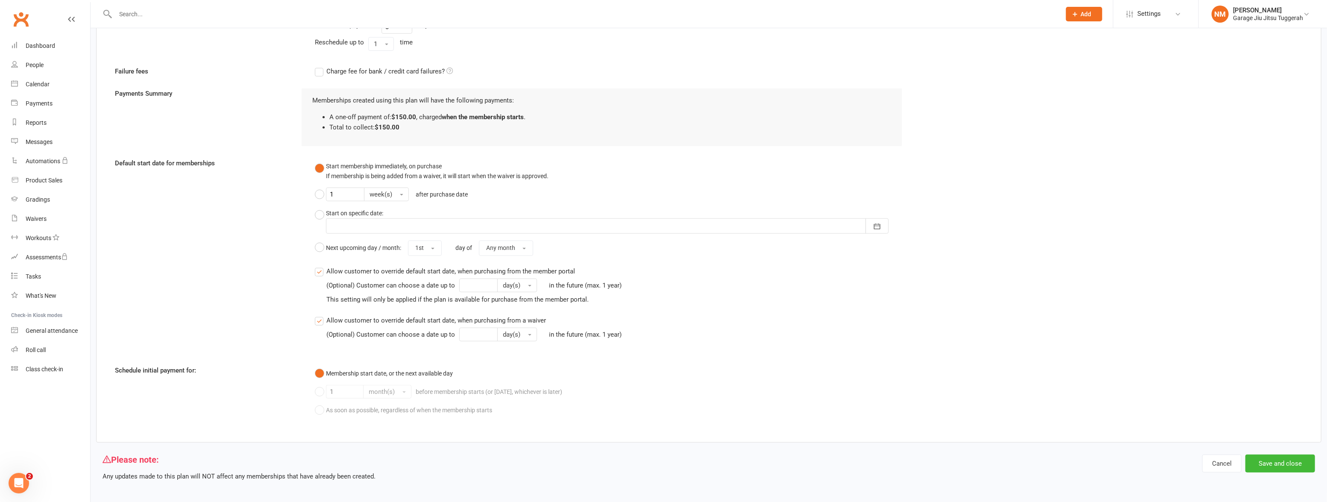
scroll to position [625, 0]
click at [664, 461] on button "Save and close" at bounding box center [1280, 460] width 70 height 18
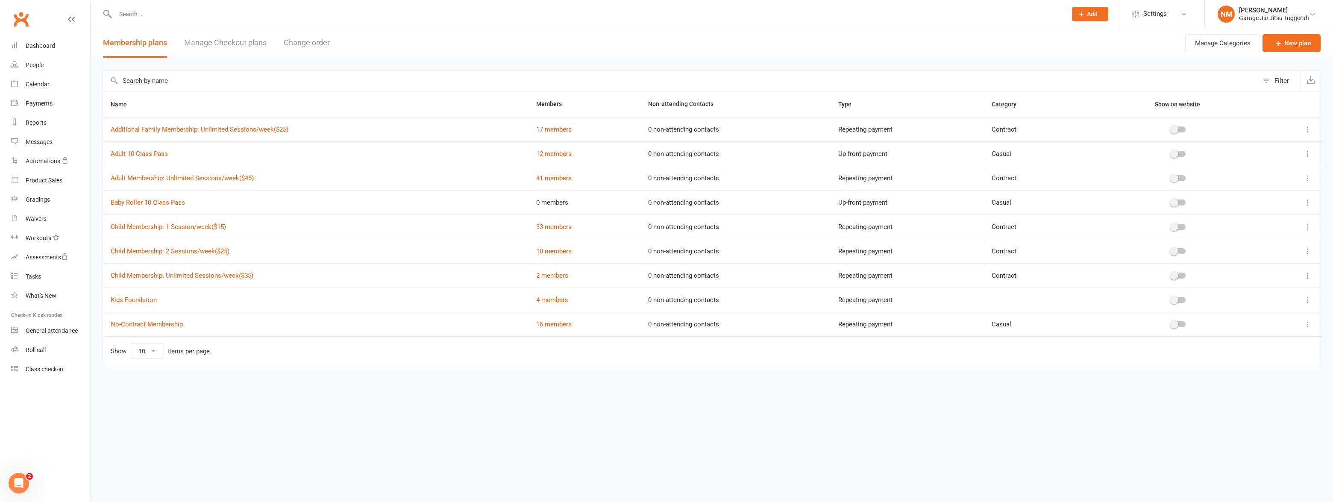
click at [664, 200] on icon at bounding box center [1307, 202] width 9 height 9
click at [664, 217] on link "Edit" at bounding box center [1270, 218] width 85 height 17
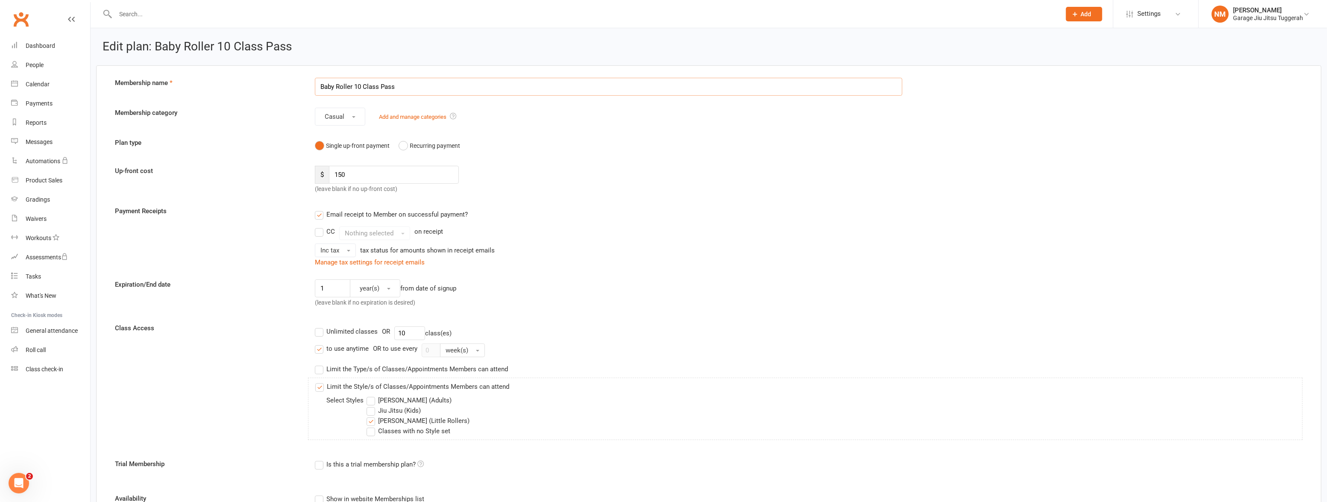
drag, startPoint x: 333, startPoint y: 85, endPoint x: 283, endPoint y: 76, distance: 51.3
type input "Little Roller 10 Class Pass"
click at [664, 209] on div "Email receipt to Member on successful payment?" at bounding box center [605, 214] width 594 height 17
click at [352, 85] on input "Little Roller 10 Class Pass" at bounding box center [608, 87] width 587 height 18
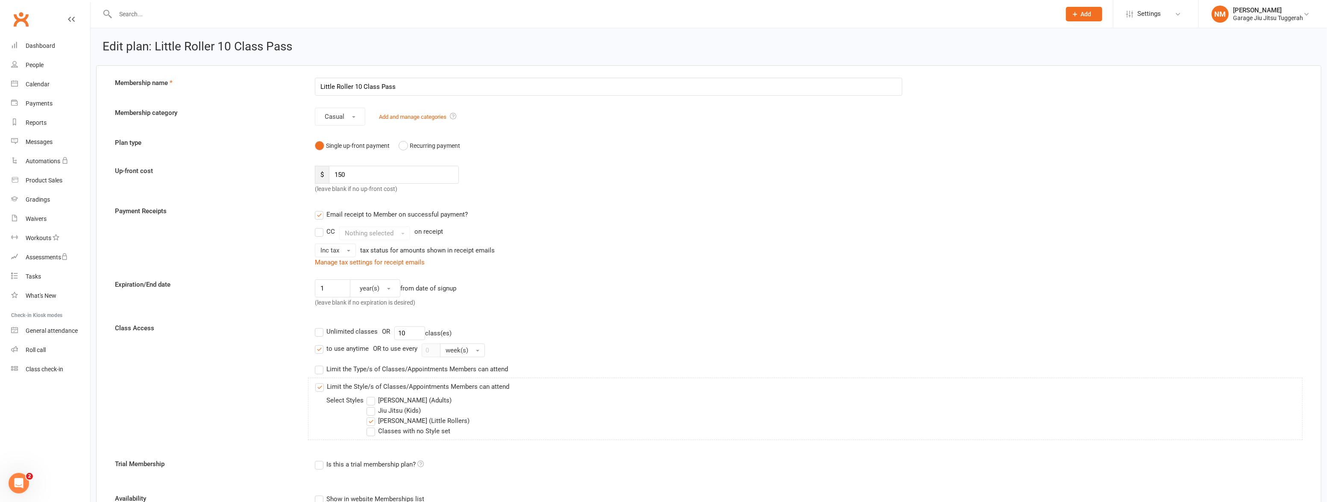
click at [557, 144] on div "Single up-front payment Recurring payment" at bounding box center [608, 146] width 587 height 16
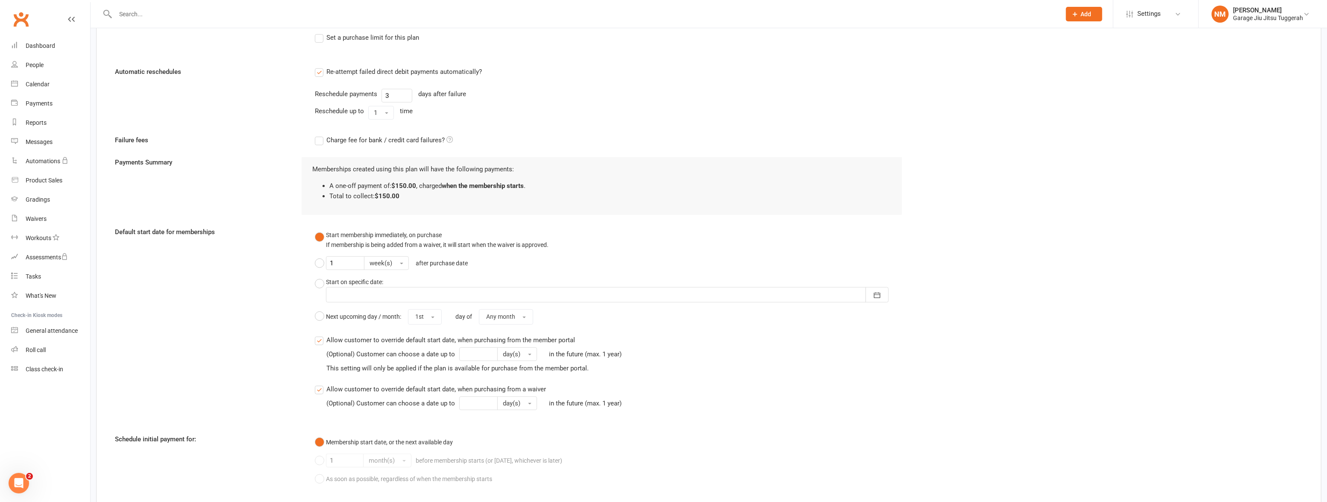
scroll to position [625, 0]
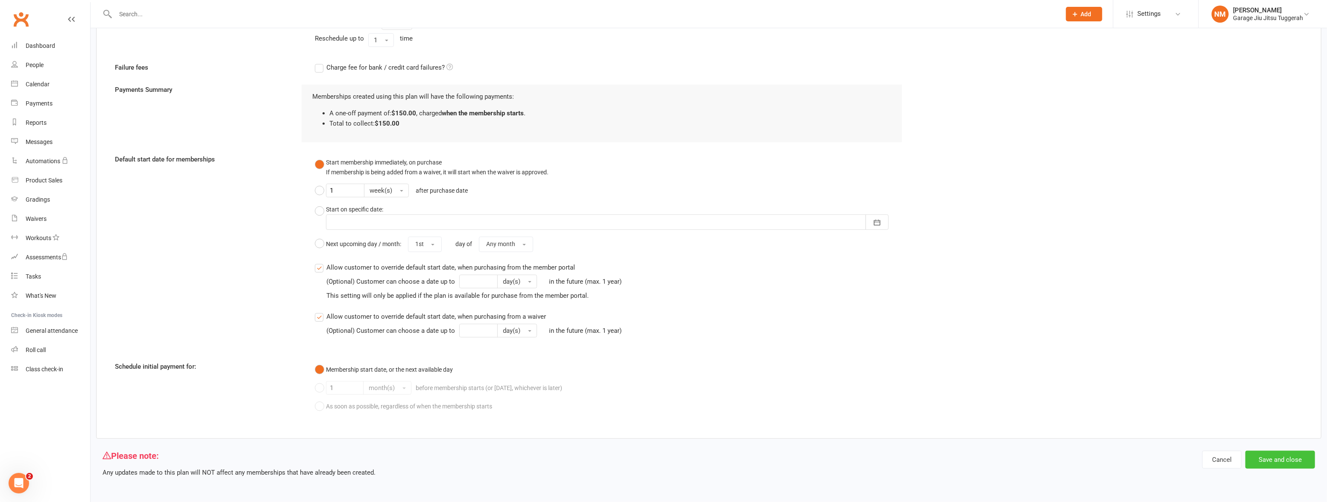
click at [664, 460] on button "Save and close" at bounding box center [1280, 460] width 70 height 18
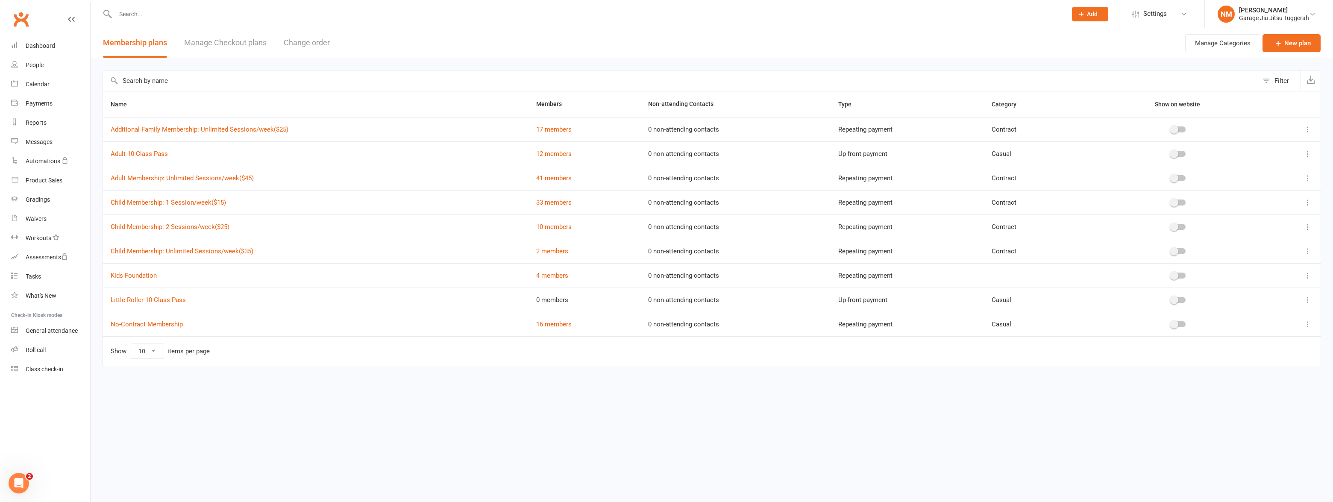
click at [664, 154] on icon at bounding box center [1307, 154] width 9 height 9
click at [664, 164] on link "Edit" at bounding box center [1270, 170] width 85 height 17
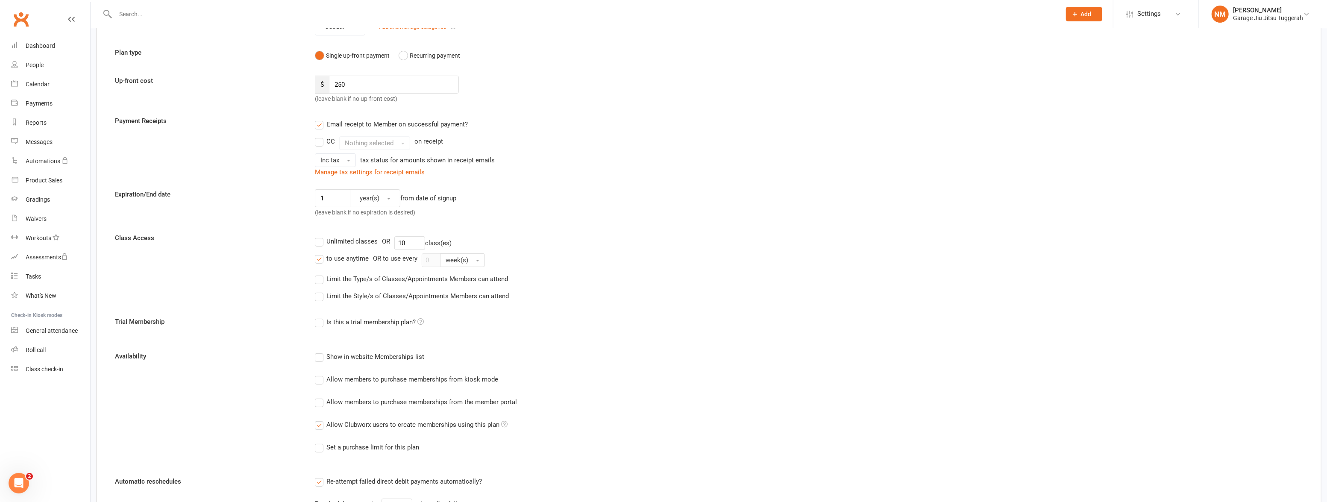
scroll to position [77, 0]
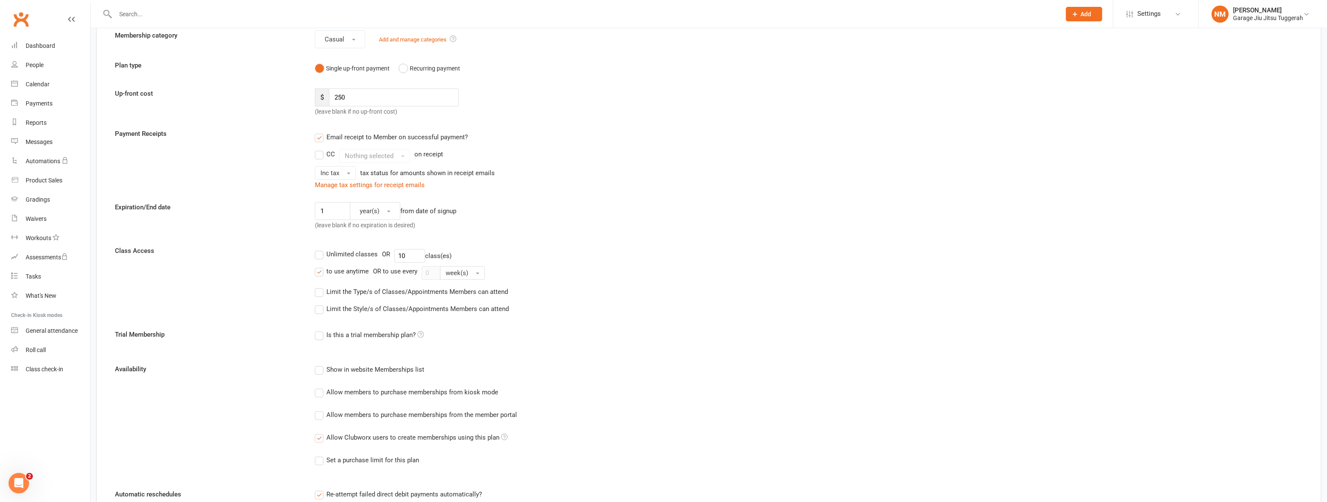
click at [344, 306] on label "Limit the Style/s of Classes/Appointments Members can attend" at bounding box center [412, 309] width 194 height 10
click at [320, 304] on input "Limit the Style/s of Classes/Appointments Members can attend" at bounding box center [318, 304] width 6 height 0
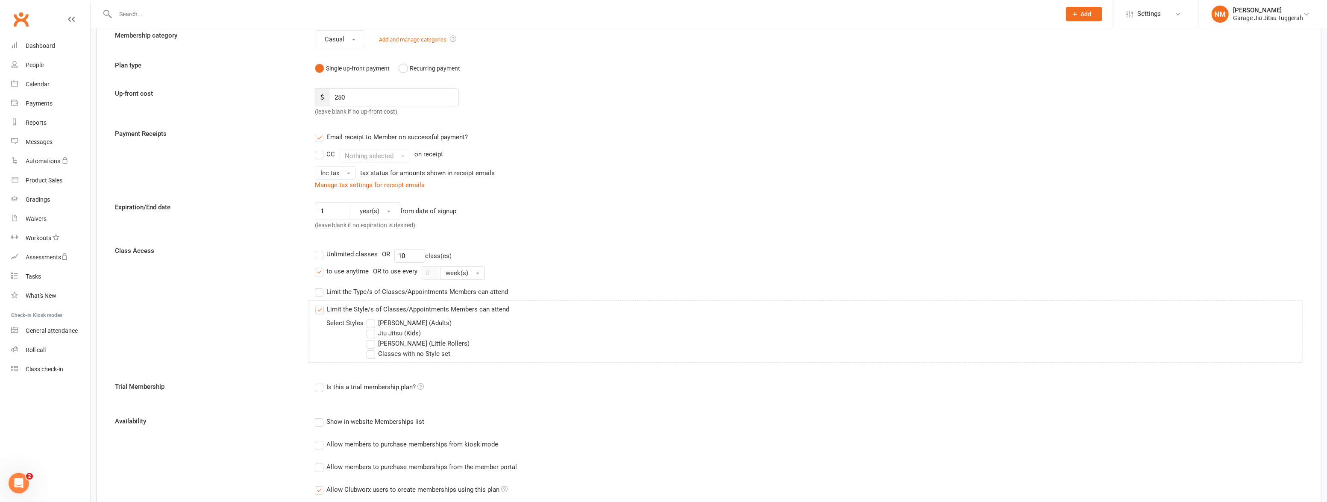
click at [371, 323] on label "[PERSON_NAME] (Adults)" at bounding box center [408, 323] width 85 height 10
click at [371, 318] on input "[PERSON_NAME] (Adults)" at bounding box center [369, 318] width 6 height 0
click at [607, 388] on div "Is this a trial membership plan?" at bounding box center [608, 386] width 587 height 11
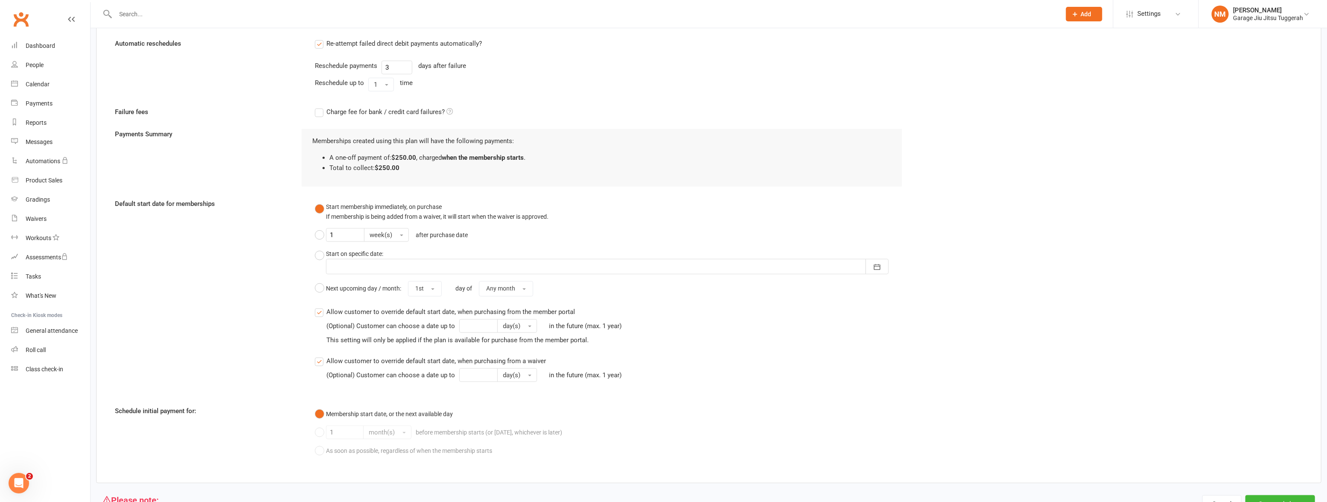
scroll to position [625, 0]
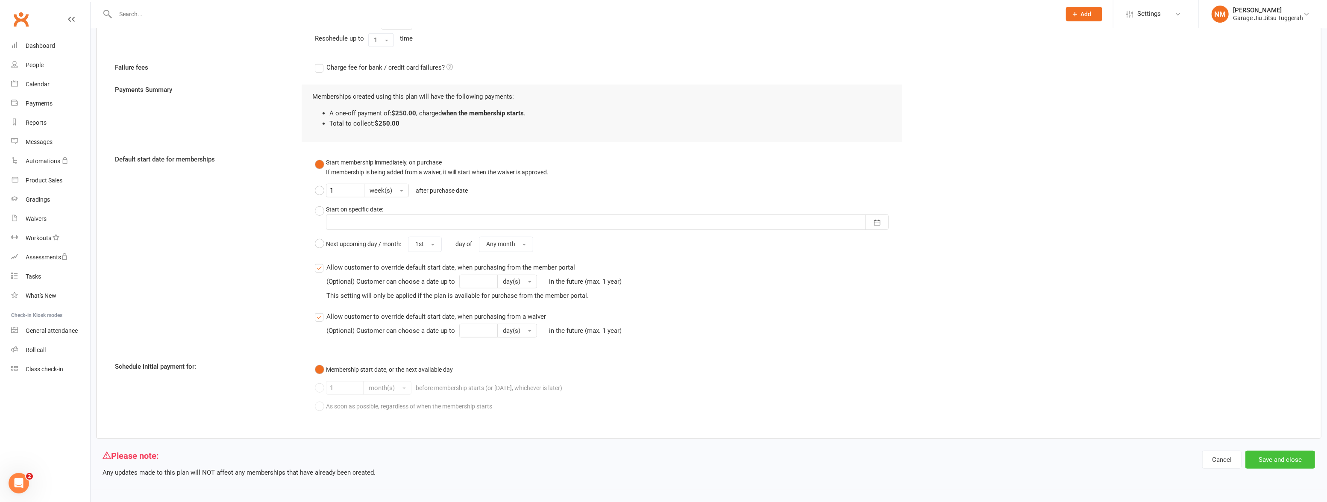
click at [664, 459] on button "Save and close" at bounding box center [1280, 460] width 70 height 18
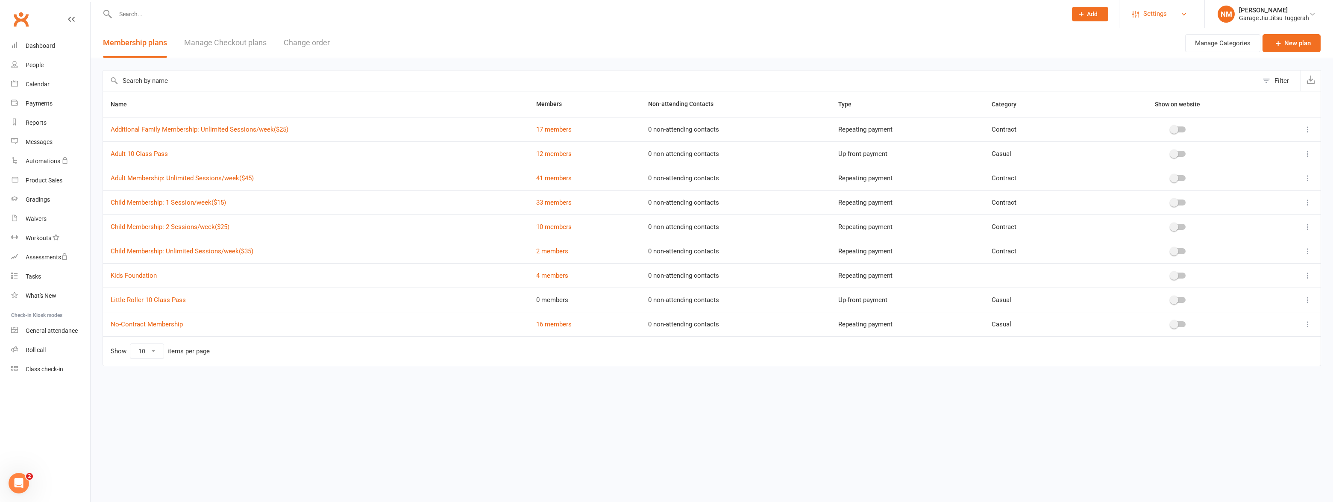
click at [664, 10] on link "Settings" at bounding box center [1161, 13] width 59 height 19
click at [664, 39] on link "Membership Plans" at bounding box center [1161, 38] width 85 height 20
click at [59, 217] on link "Waivers" at bounding box center [50, 218] width 79 height 19
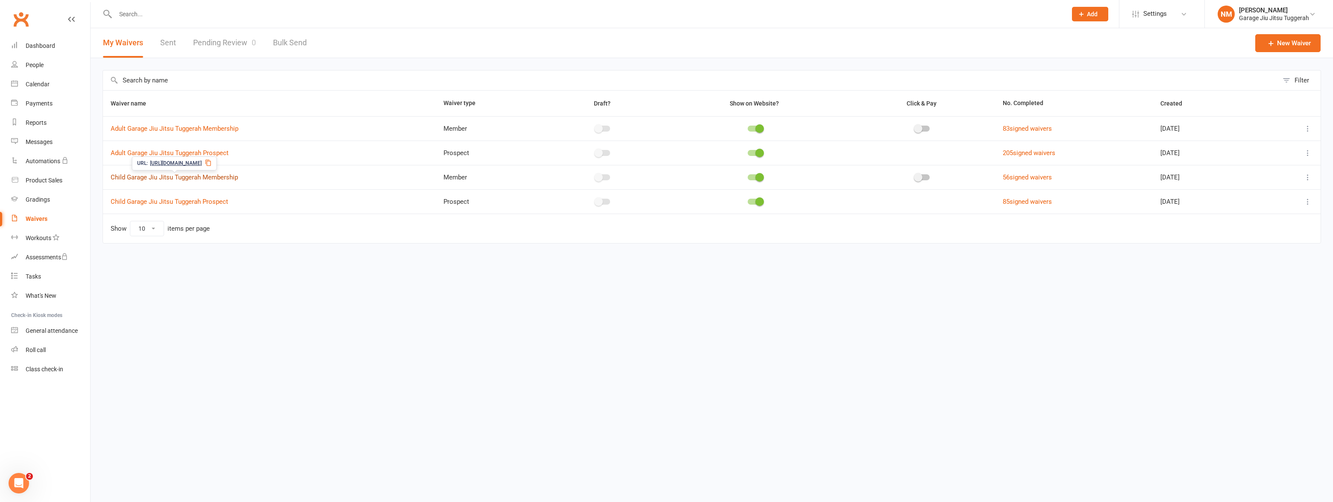
click at [160, 176] on link "Child Garage Jiu Jitsu Tuggerah Membership" at bounding box center [174, 177] width 127 height 8
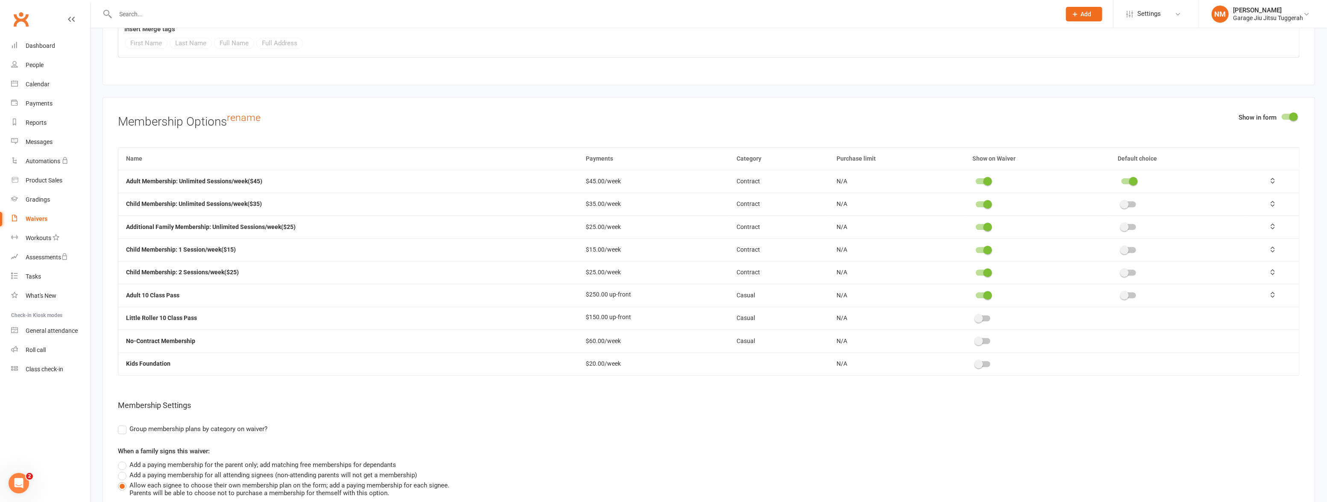
scroll to position [2485, 0]
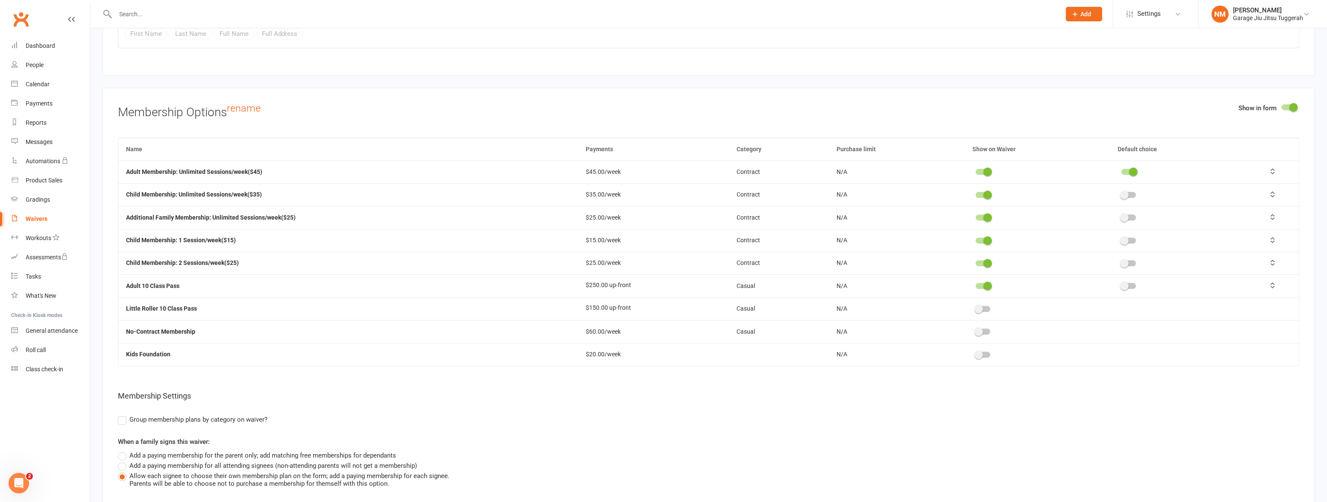
click at [664, 306] on div at bounding box center [983, 309] width 15 height 6
click at [664, 308] on input "checkbox" at bounding box center [976, 308] width 0 height 0
drag, startPoint x: 1269, startPoint y: 307, endPoint x: 1272, endPoint y: 277, distance: 30.1
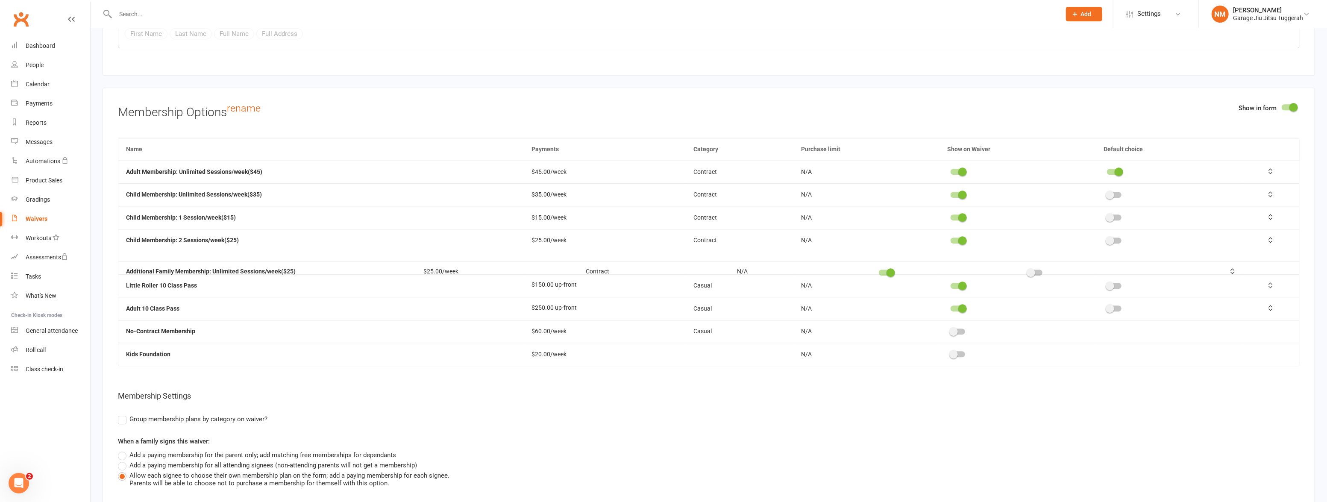
drag, startPoint x: 1273, startPoint y: 214, endPoint x: 1273, endPoint y: 269, distance: 54.7
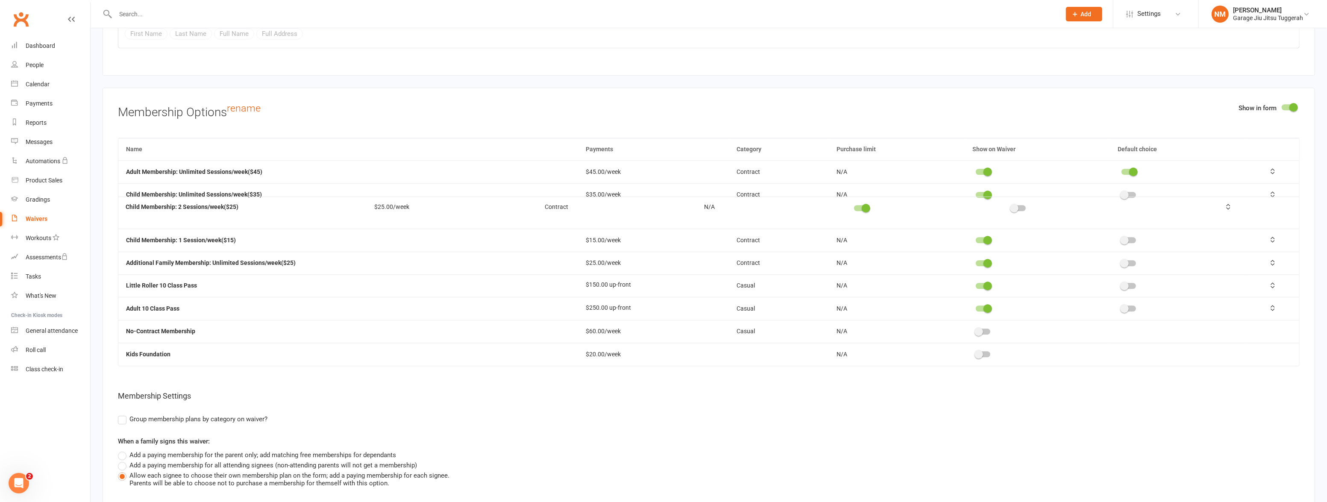
drag, startPoint x: 1271, startPoint y: 239, endPoint x: 1272, endPoint y: 206, distance: 32.5
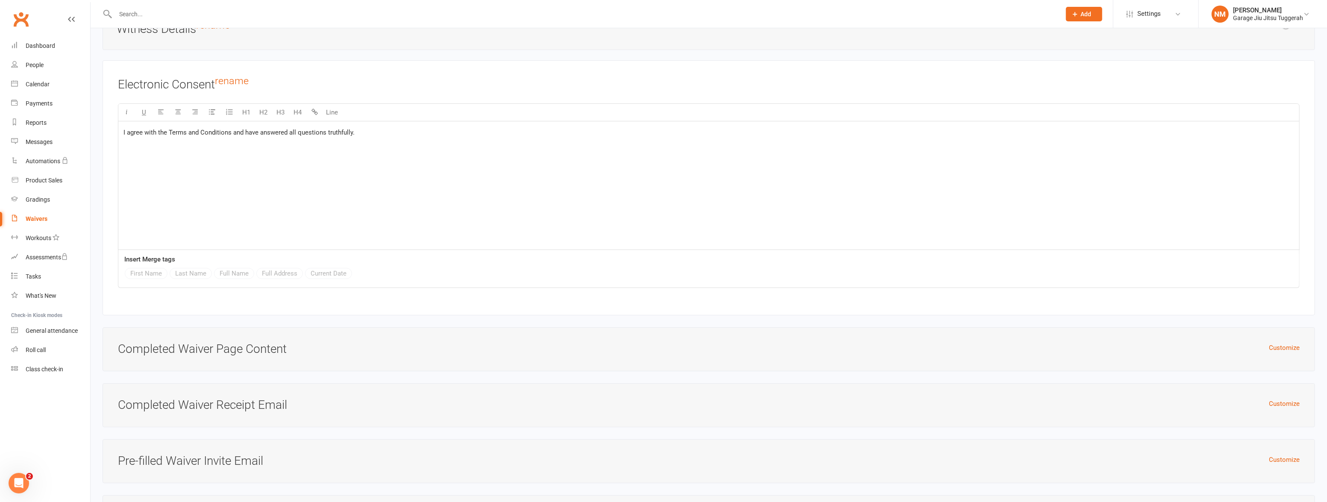
scroll to position [3518, 0]
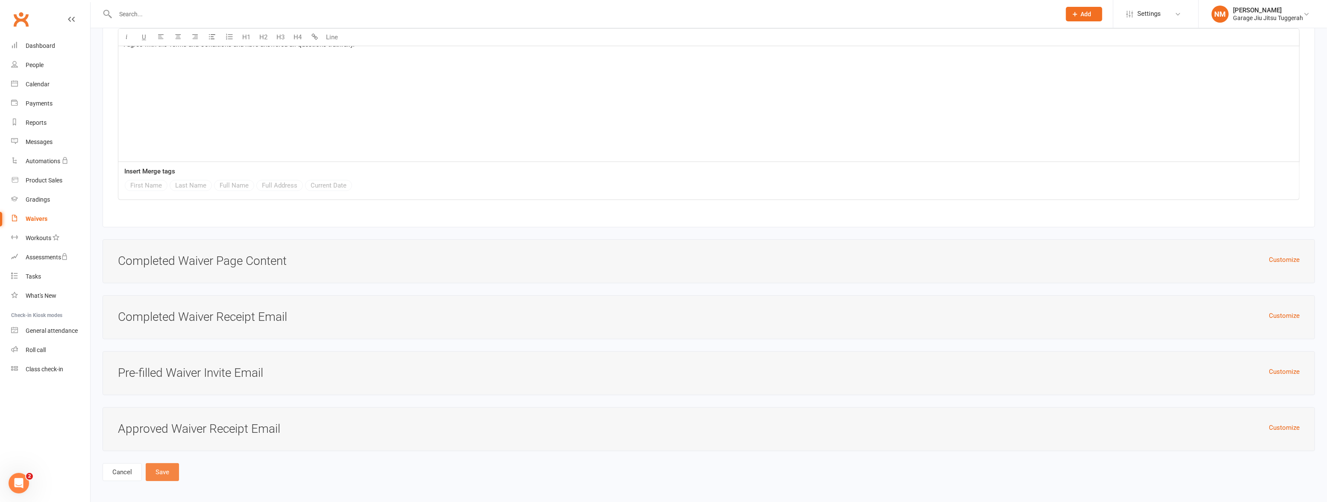
click at [159, 474] on button "Save" at bounding box center [162, 472] width 33 height 18
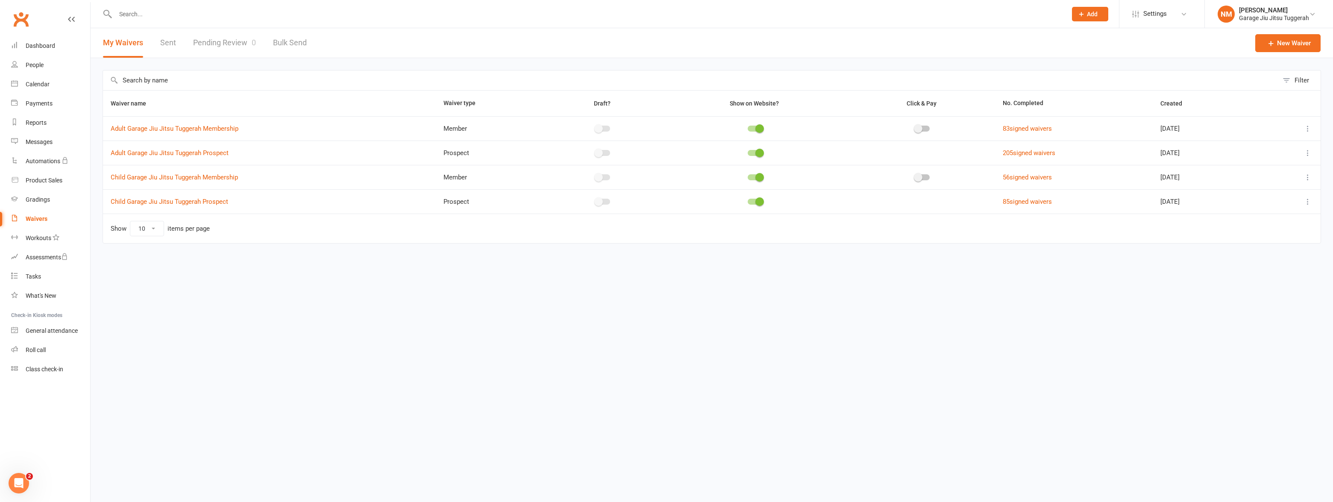
click at [664, 130] on icon at bounding box center [1307, 128] width 9 height 9
click at [664, 144] on link "Edit waiver" at bounding box center [1262, 145] width 100 height 17
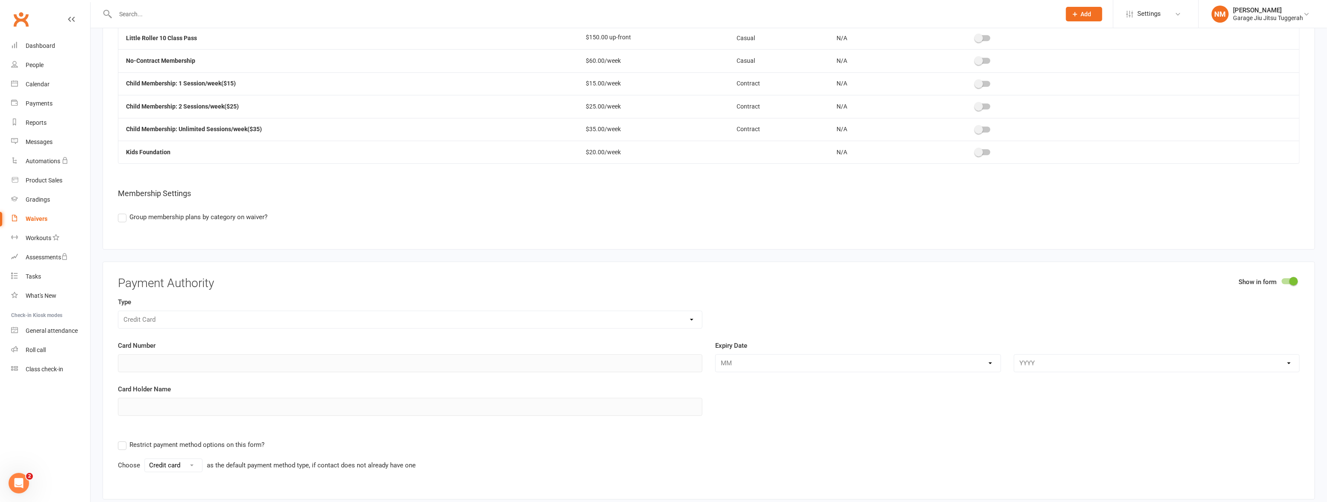
scroll to position [2446, 0]
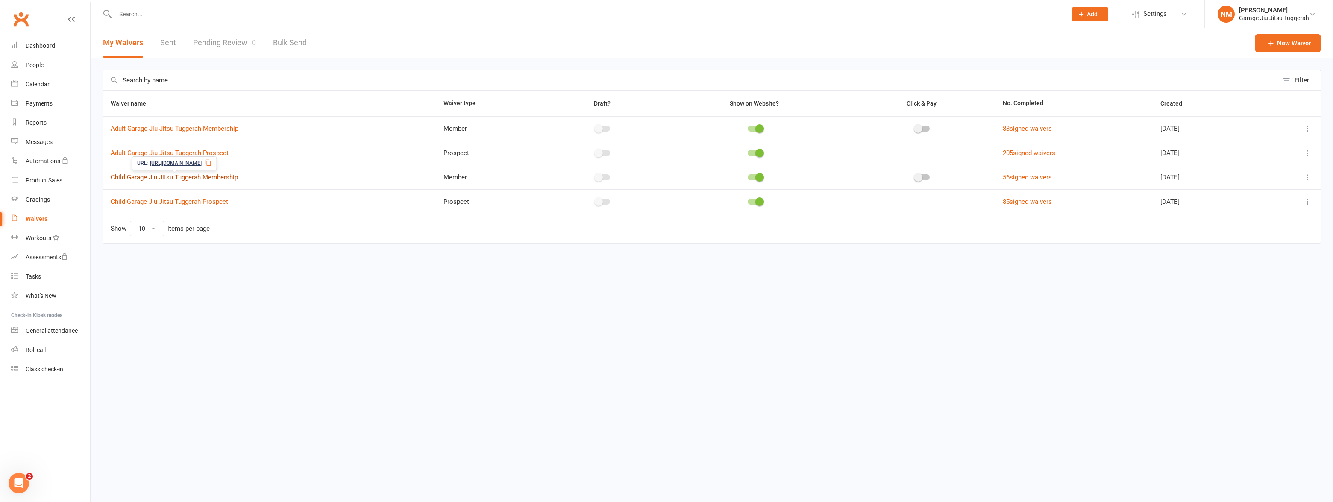
click at [197, 177] on link "Child Garage Jiu Jitsu Tuggerah Membership" at bounding box center [174, 177] width 127 height 8
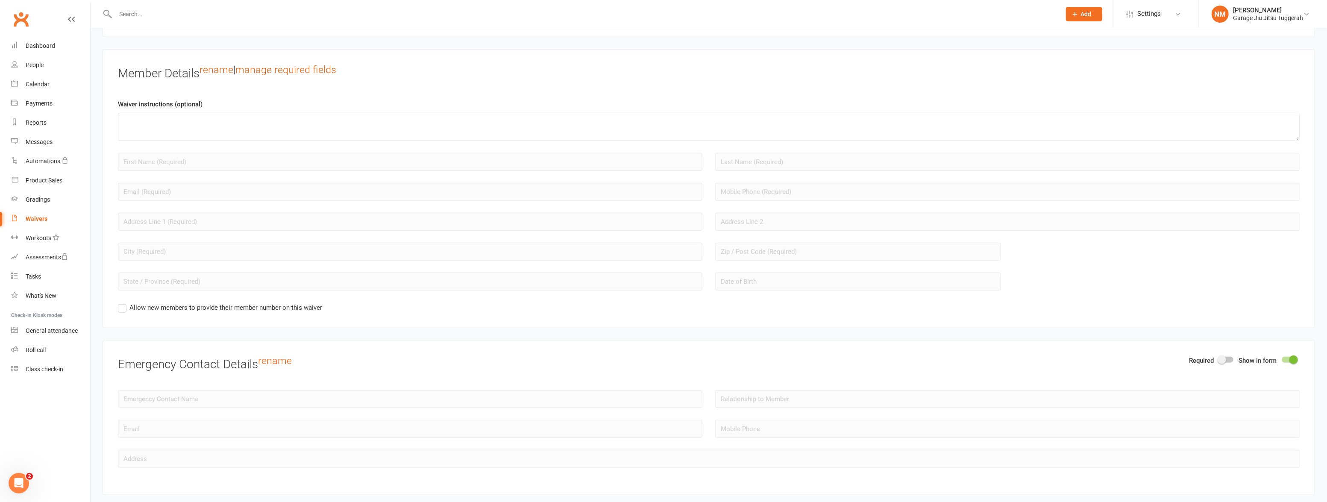
scroll to position [699, 0]
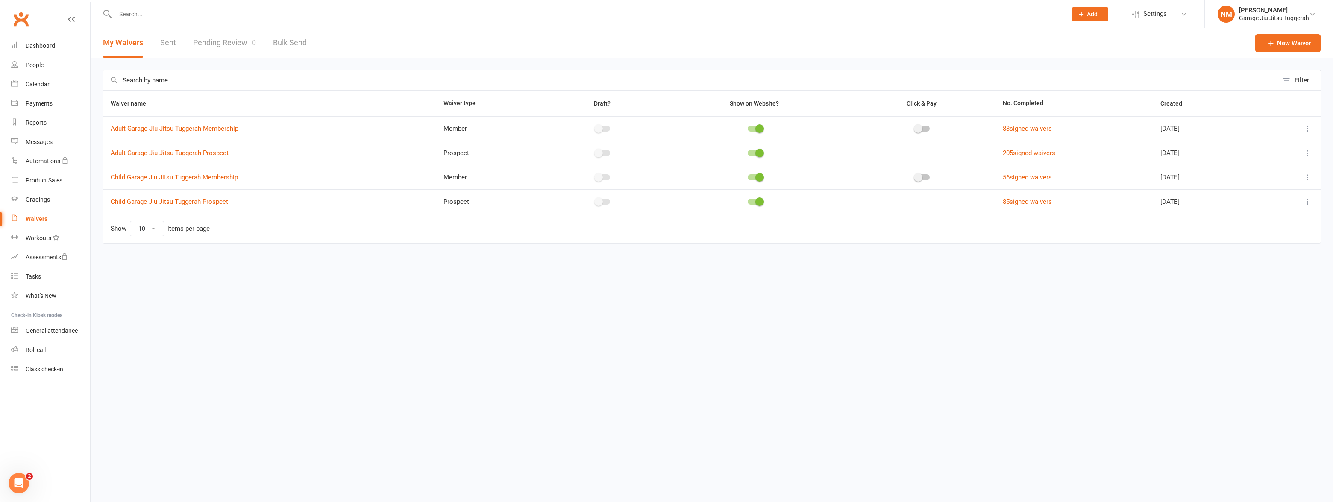
click at [664, 175] on icon at bounding box center [1307, 177] width 9 height 9
drag, startPoint x: 946, startPoint y: 331, endPoint x: 786, endPoint y: 294, distance: 163.9
click at [664, 279] on html "Prospect Member Non-attending contact Class / event Appointment Grading event T…" at bounding box center [666, 139] width 1333 height 279
click at [196, 161] on span "https://app.clubworx.com/s/4q232ScI" at bounding box center [176, 163] width 52 height 8
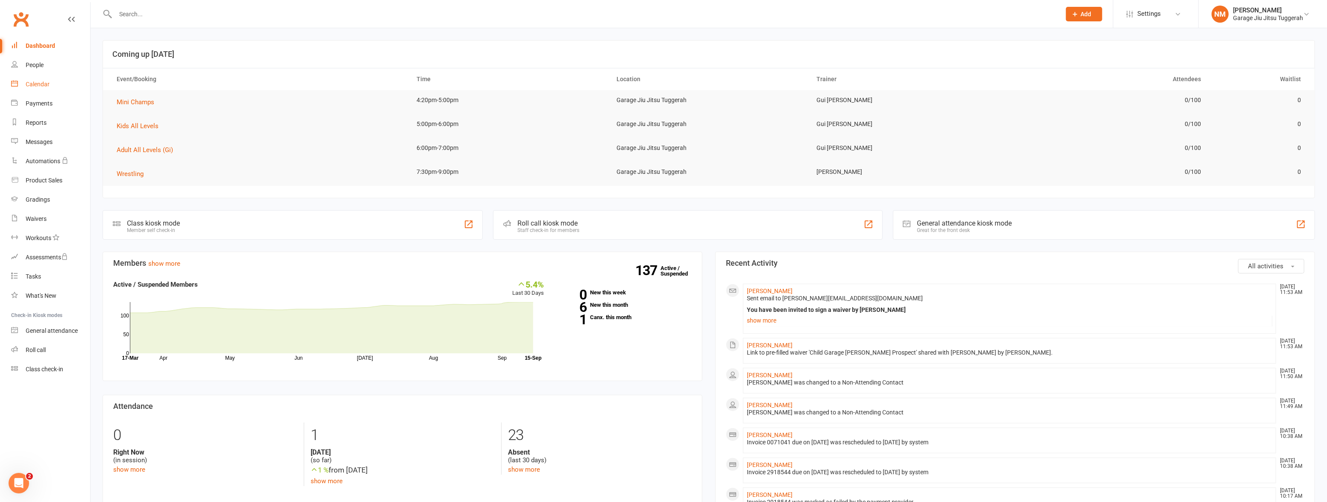
click at [38, 82] on div "Calendar" at bounding box center [38, 84] width 24 height 7
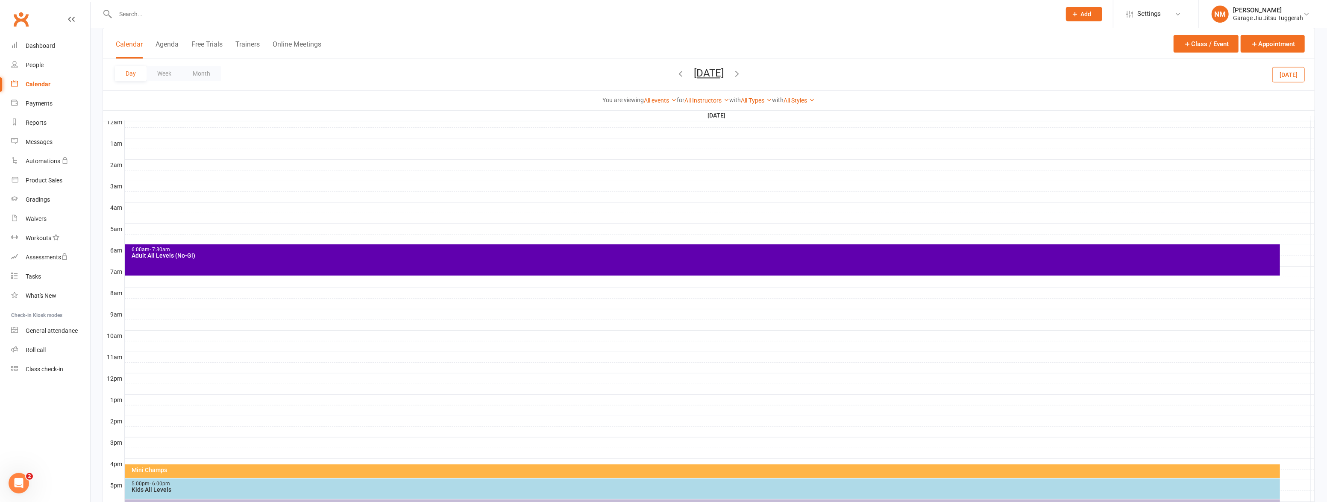
scroll to position [51, 0]
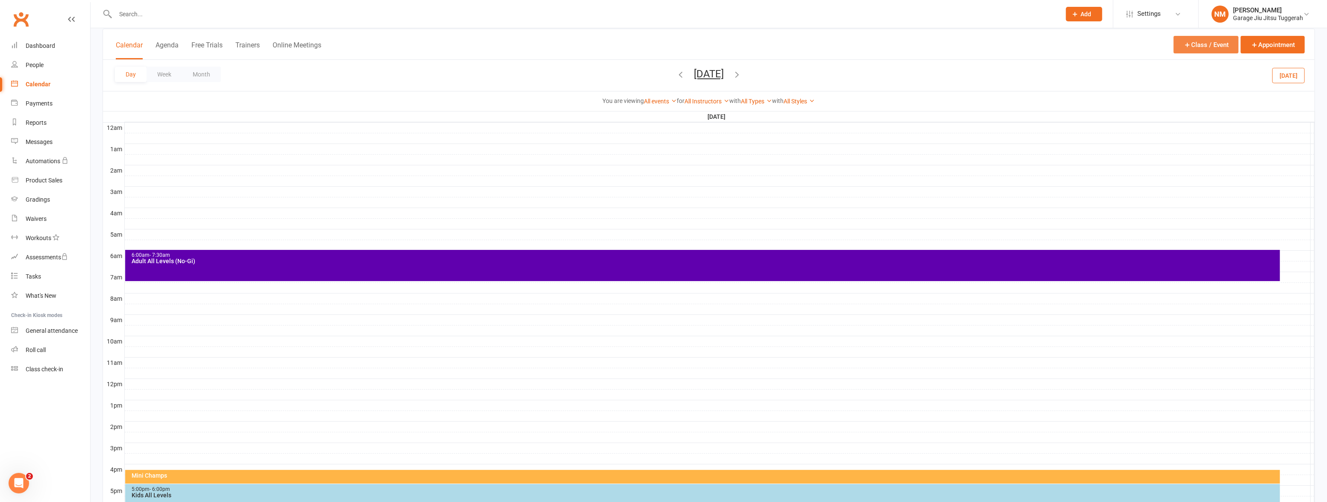
click at [1199, 47] on button "Class / Event" at bounding box center [1205, 45] width 65 height 18
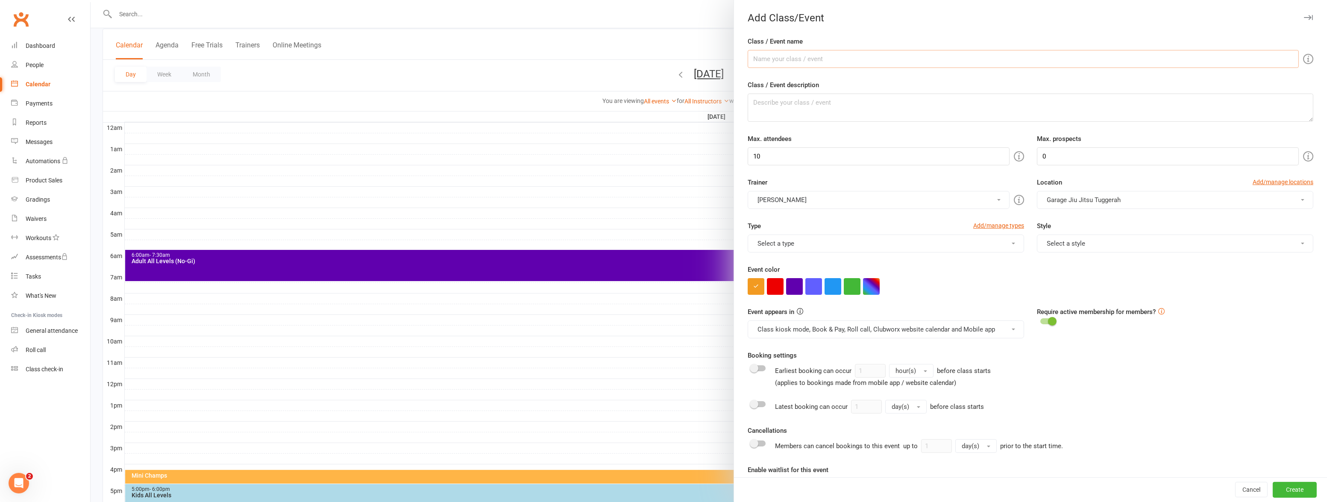
type input "B"
type input "Little Rollers"
type textarea "q"
drag, startPoint x: 482, startPoint y: 258, endPoint x: 727, endPoint y: 23, distance: 339.6
click at [483, 258] on div at bounding box center [709, 251] width 1236 height 502
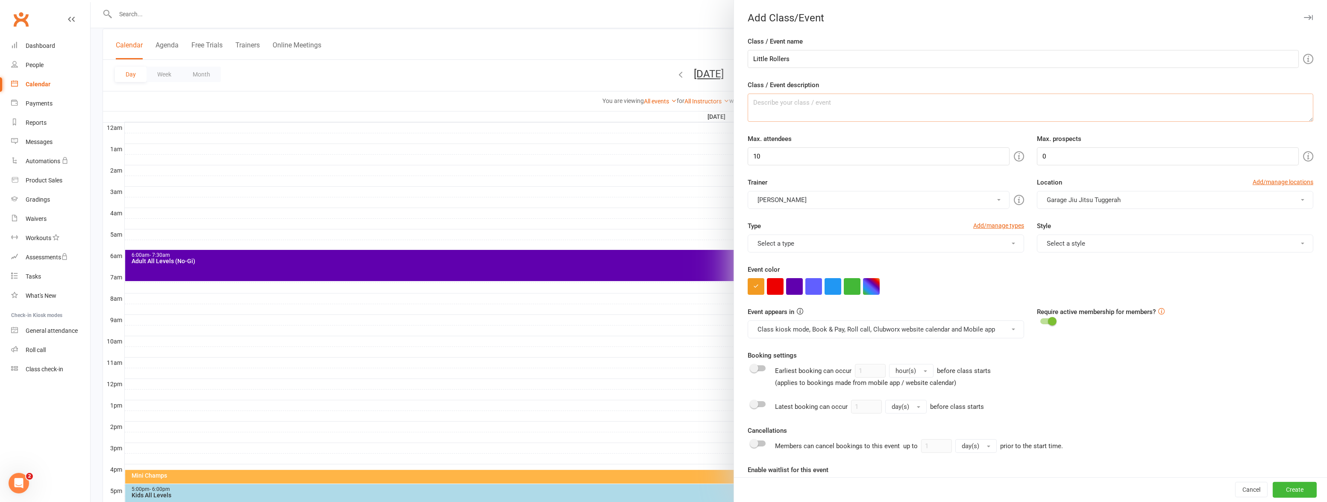
click at [786, 111] on textarea "Class / Event description" at bounding box center [1031, 108] width 566 height 28
type textarea "Walkers to 4 years old"
drag, startPoint x: 864, startPoint y: 158, endPoint x: 850, endPoint y: 156, distance: 13.8
click at [851, 156] on input "10" at bounding box center [879, 156] width 262 height 18
type input "100"
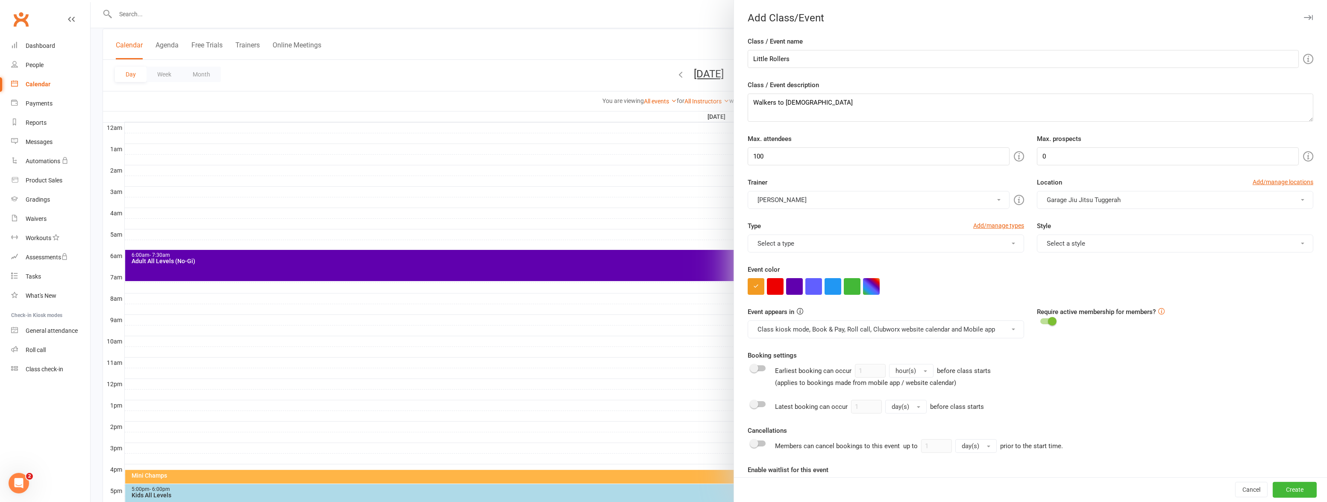
click at [900, 207] on button "[PERSON_NAME]" at bounding box center [879, 200] width 262 height 18
click at [770, 232] on link "[PERSON_NAME]" at bounding box center [822, 237] width 149 height 17
click at [789, 200] on button "Rita Pattacini, Nick Mides" at bounding box center [879, 200] width 262 height 18
click at [778, 218] on link "[PERSON_NAME]" at bounding box center [822, 220] width 149 height 17
click at [871, 240] on button "Select a type" at bounding box center [886, 244] width 276 height 18
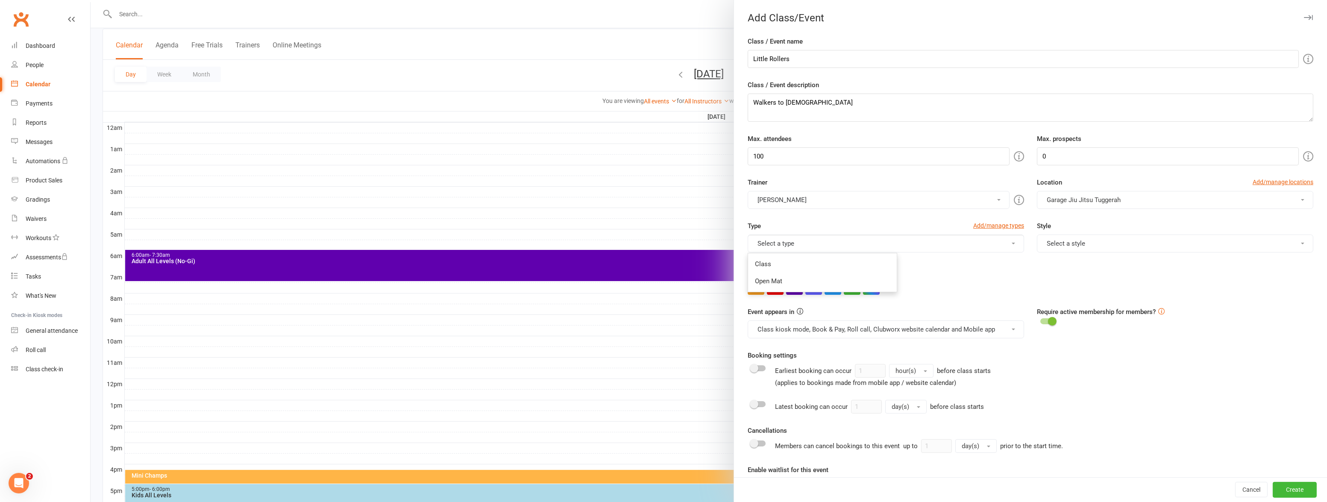
click at [752, 265] on link "Class" at bounding box center [822, 263] width 149 height 17
click at [1090, 248] on button "Select a style" at bounding box center [1175, 244] width 276 height 18
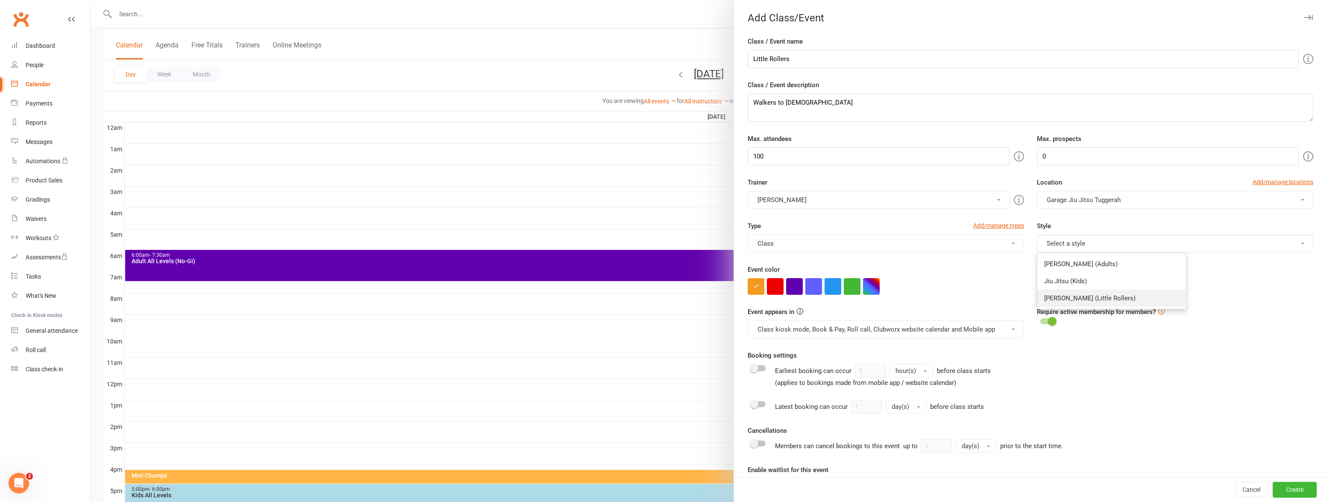
click at [1072, 294] on link "[PERSON_NAME] (Little Rollers)" at bounding box center [1111, 298] width 149 height 17
click at [871, 286] on button "button" at bounding box center [871, 286] width 17 height 17
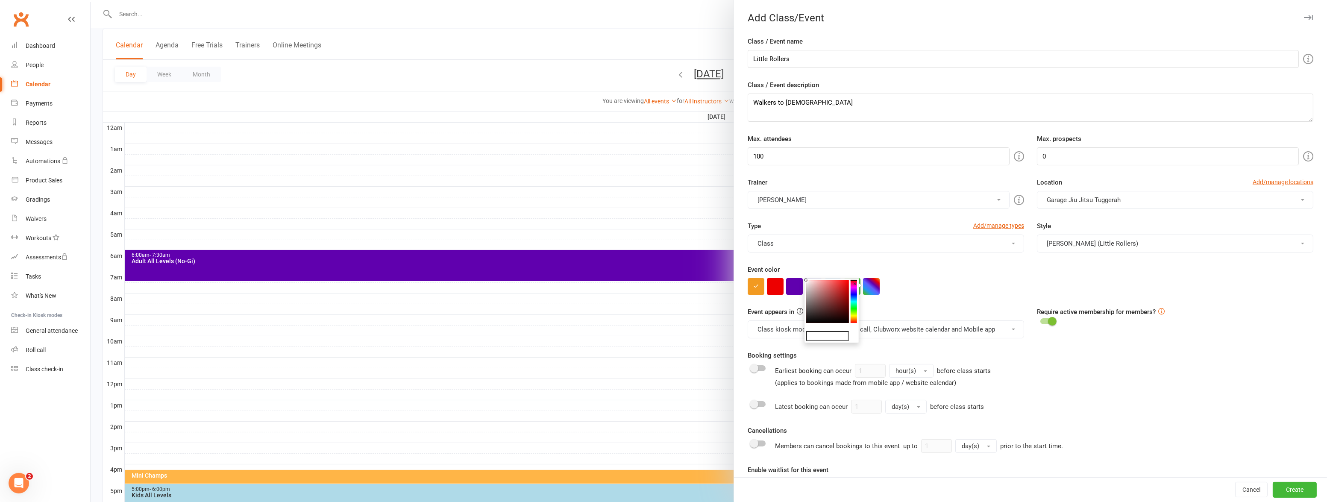
click at [877, 303] on form "Class / Event name Little Rollers Class / Event description Walkers to 4 years …" at bounding box center [1031, 323] width 566 height 575
click at [867, 285] on button "button" at bounding box center [871, 286] width 17 height 17
drag, startPoint x: 853, startPoint y: 310, endPoint x: 853, endPoint y: 302, distance: 8.1
click at [853, 302] on colorpicker-hue at bounding box center [853, 301] width 6 height 43
type input "#00ffed"
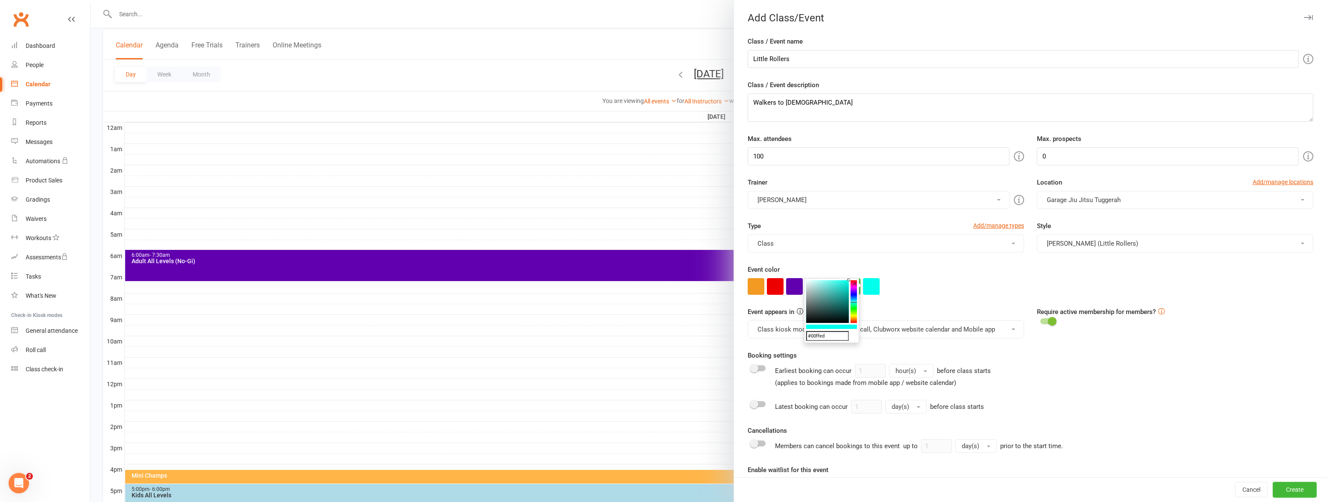
drag, startPoint x: 837, startPoint y: 294, endPoint x: 862, endPoint y: 270, distance: 35.0
click at [862, 270] on body "Prospect Member Non-attending contact Class / event Appointment Grading event T…" at bounding box center [663, 298] width 1327 height 695
click at [923, 273] on div "Event color" at bounding box center [1031, 279] width 566 height 30
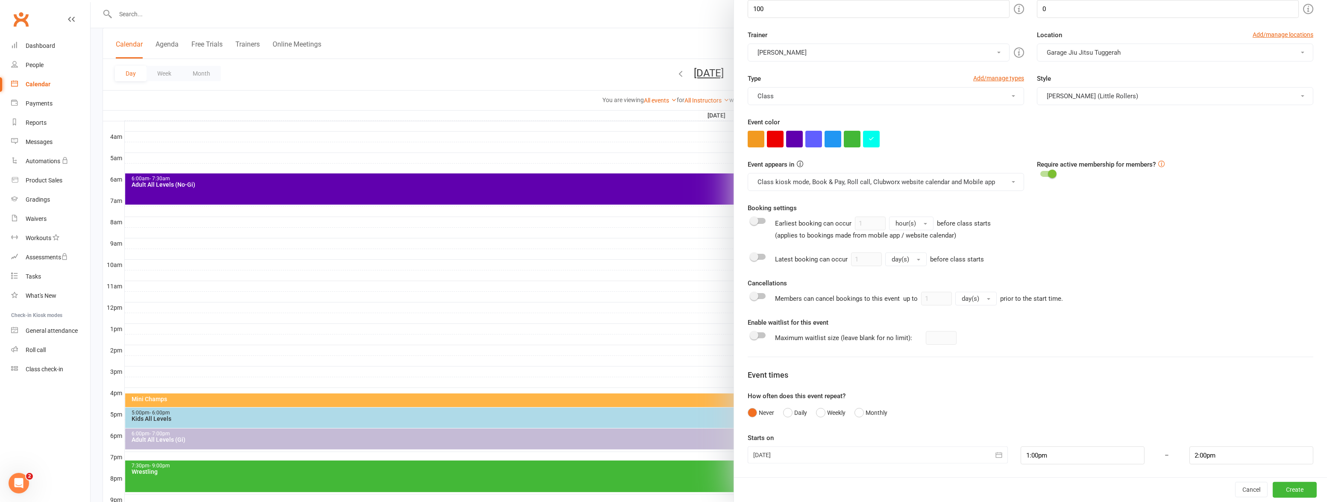
scroll to position [129, 0]
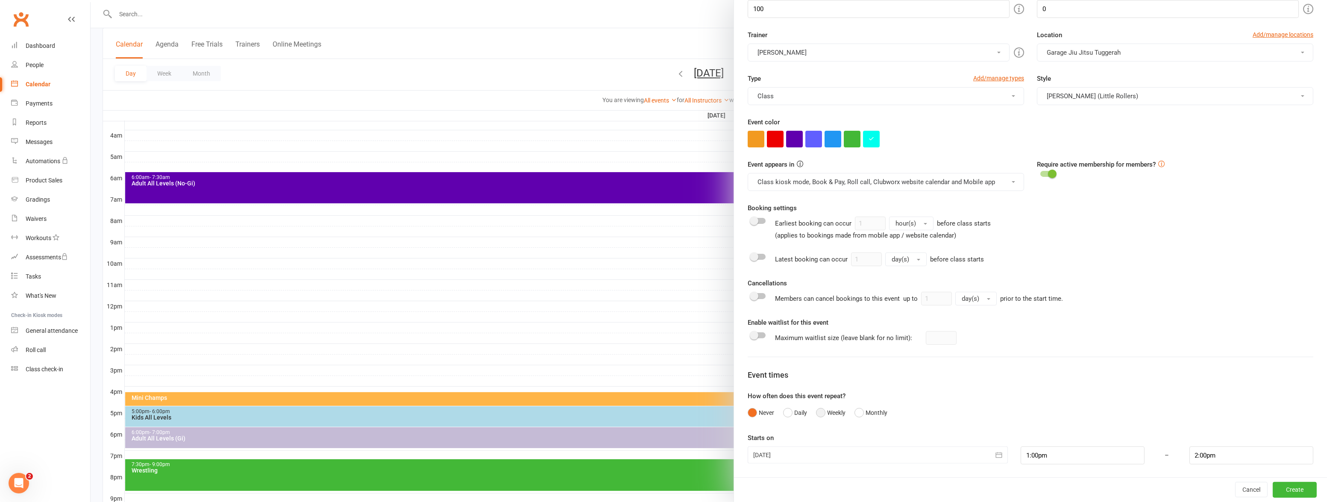
click at [827, 410] on button "Weekly" at bounding box center [830, 413] width 29 height 16
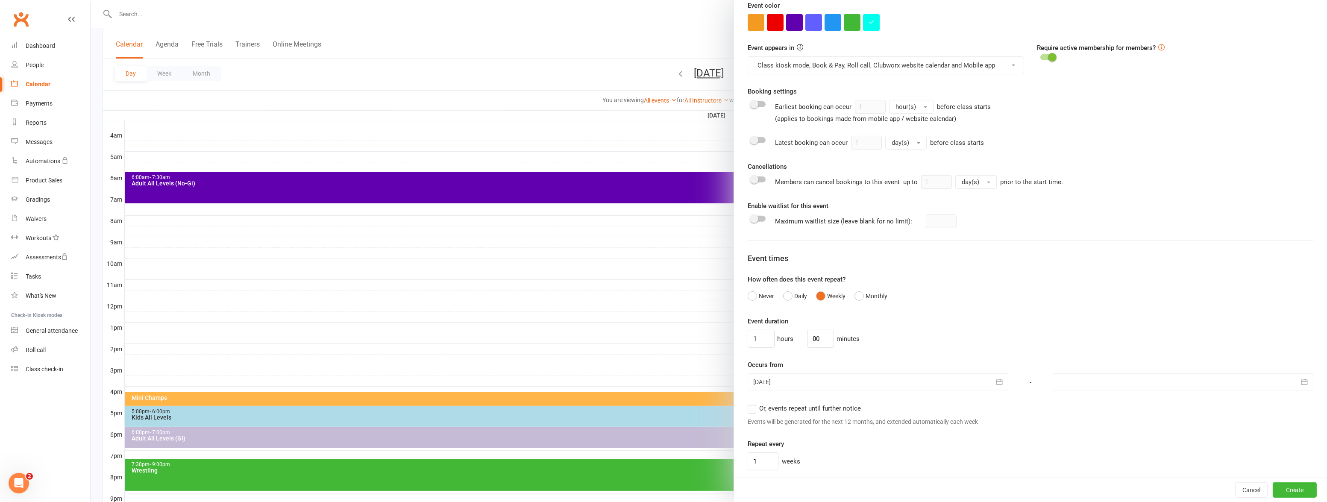
scroll to position [342, 0]
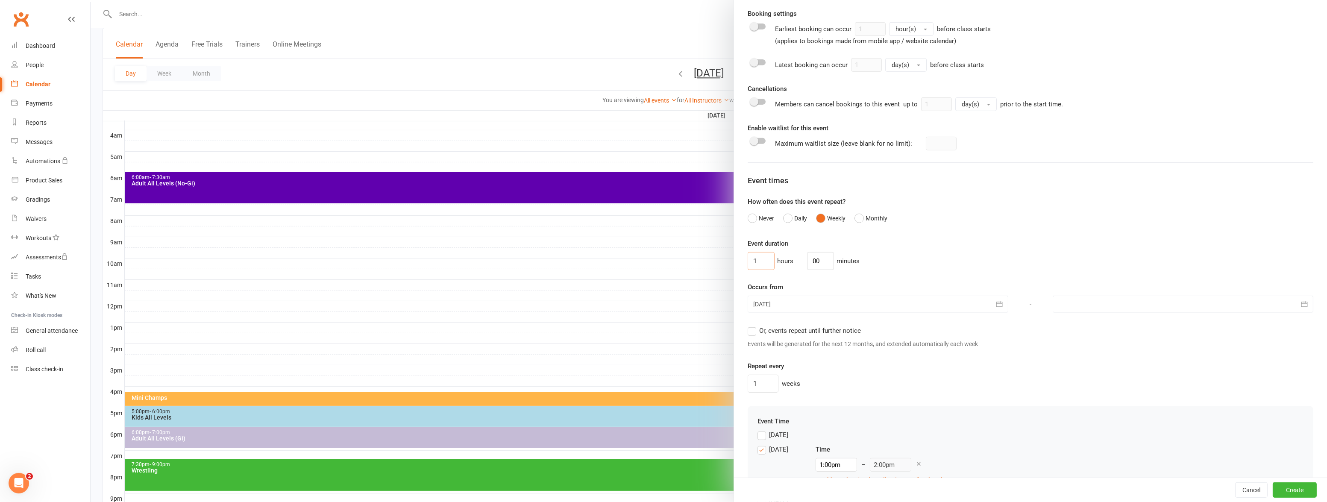
drag, startPoint x: 755, startPoint y: 266, endPoint x: 733, endPoint y: 257, distance: 24.0
click at [734, 257] on div "Class / Event name Little Rollers Class / Event description Walkers to 4 years …" at bounding box center [1030, 143] width 593 height 897
type input "0"
type input "30"
click at [996, 303] on icon "button" at bounding box center [999, 305] width 6 height 6
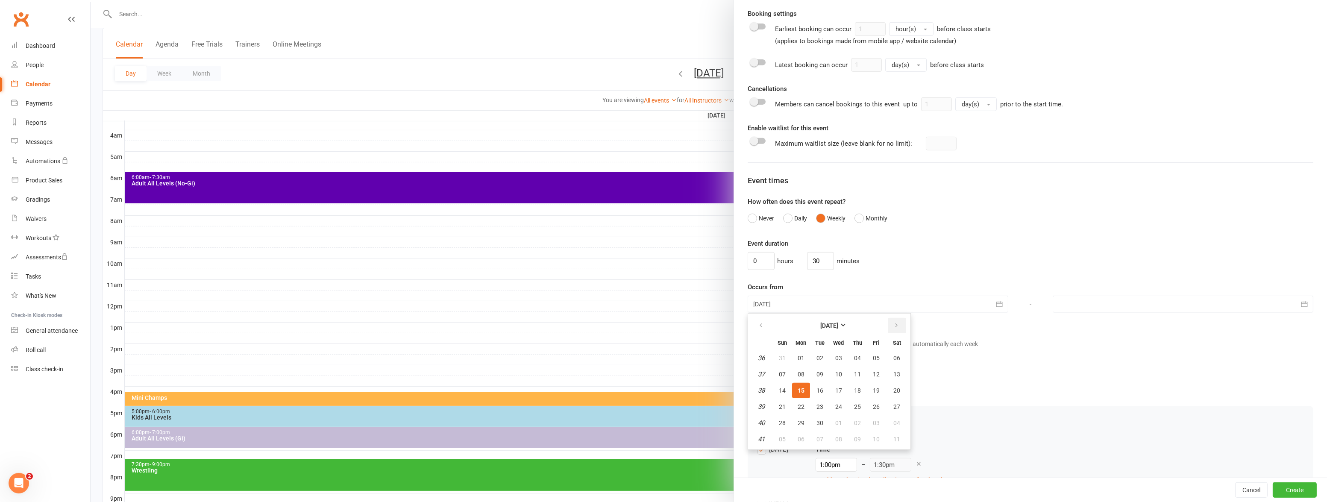
click at [893, 322] on icon "button" at bounding box center [896, 325] width 6 height 7
click at [797, 372] on span "06" at bounding box center [800, 374] width 7 height 7
type input "06 Oct 2025"
click at [789, 329] on span "Or, events repeat until further notice" at bounding box center [810, 329] width 102 height 9
click at [753, 325] on input "Or, events repeat until further notice" at bounding box center [751, 325] width 6 height 0
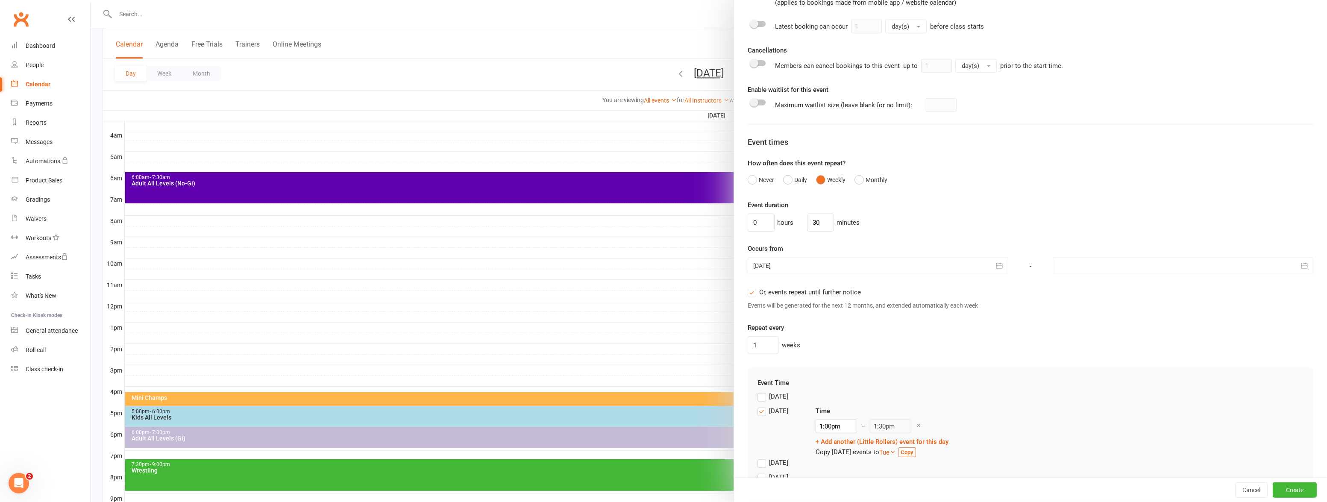
scroll to position [419, 0]
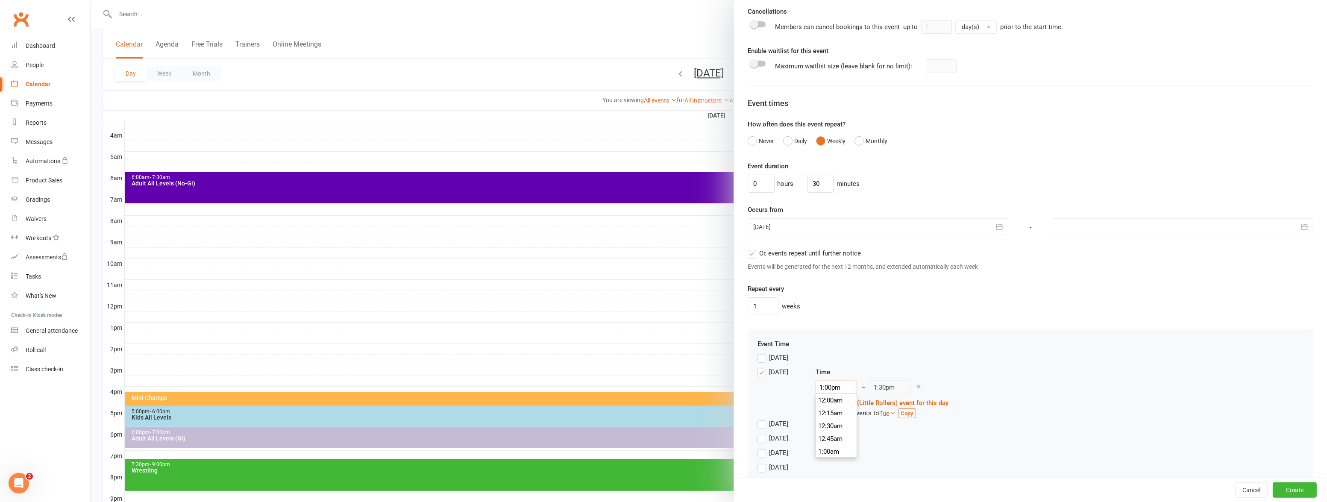
click at [839, 384] on input "1:00pm" at bounding box center [835, 388] width 41 height 14
drag, startPoint x: 842, startPoint y: 384, endPoint x: 775, endPoint y: 388, distance: 67.2
click at [775, 388] on div "Monday Time 1:00pm 12:00am 12:15am 12:30am 12:45am 1:00am 1:15am 1:30am 1:45am …" at bounding box center [1030, 393] width 546 height 52
type input "0"
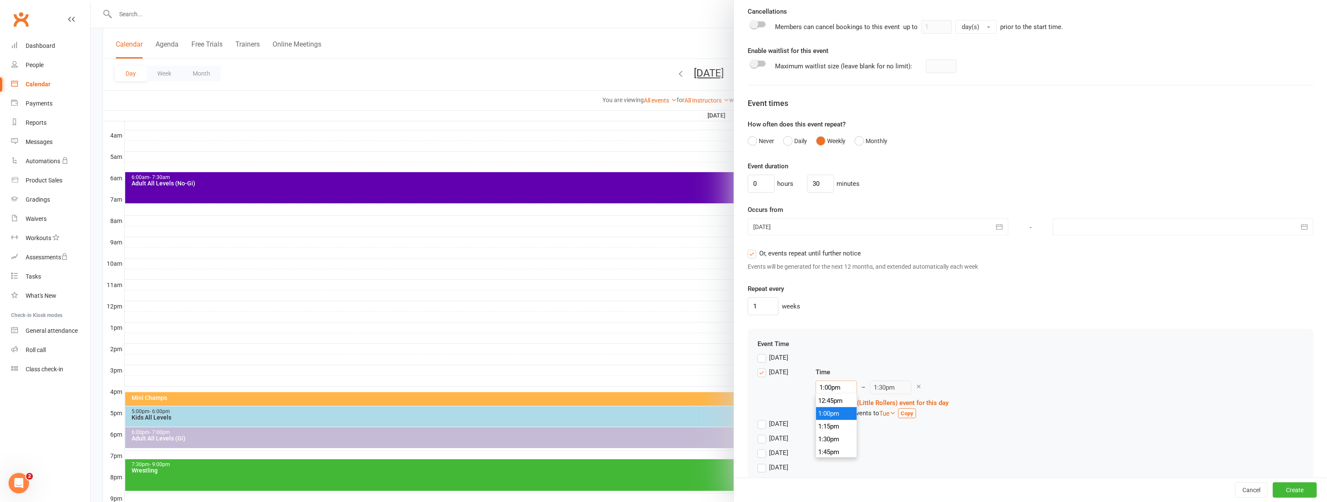
type input "12:30am"
type input "09"
type input "9:30am"
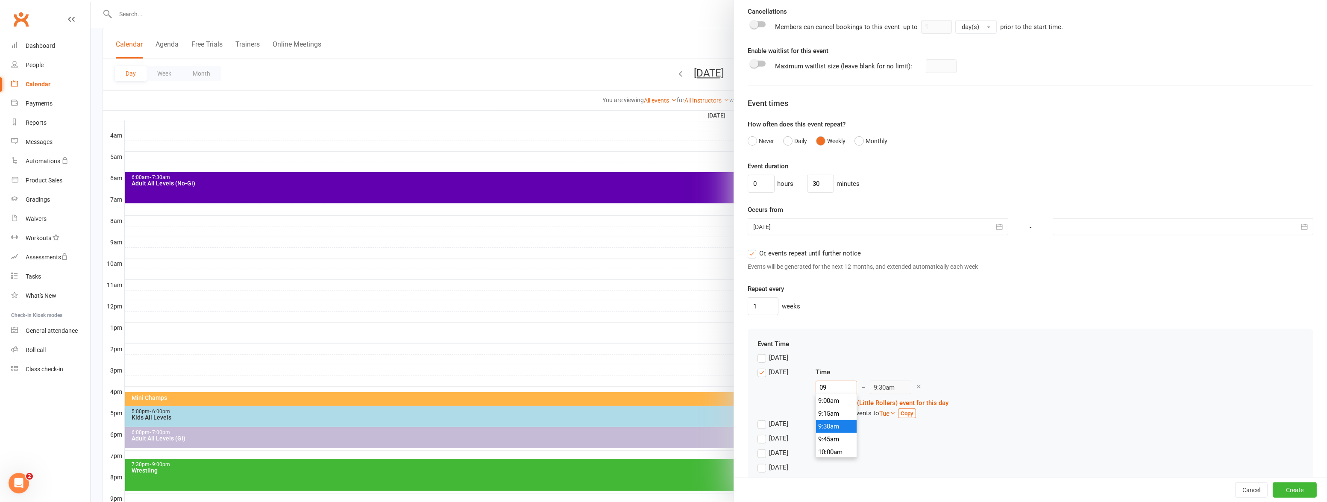
type input "10:00am"
type input "9:30am"
click at [973, 377] on div "Monday Time 9:30am 12:00am 12:15am 12:30am 12:45am 1:00am 1:15am 1:30am 1:45am …" at bounding box center [1030, 393] width 546 height 52
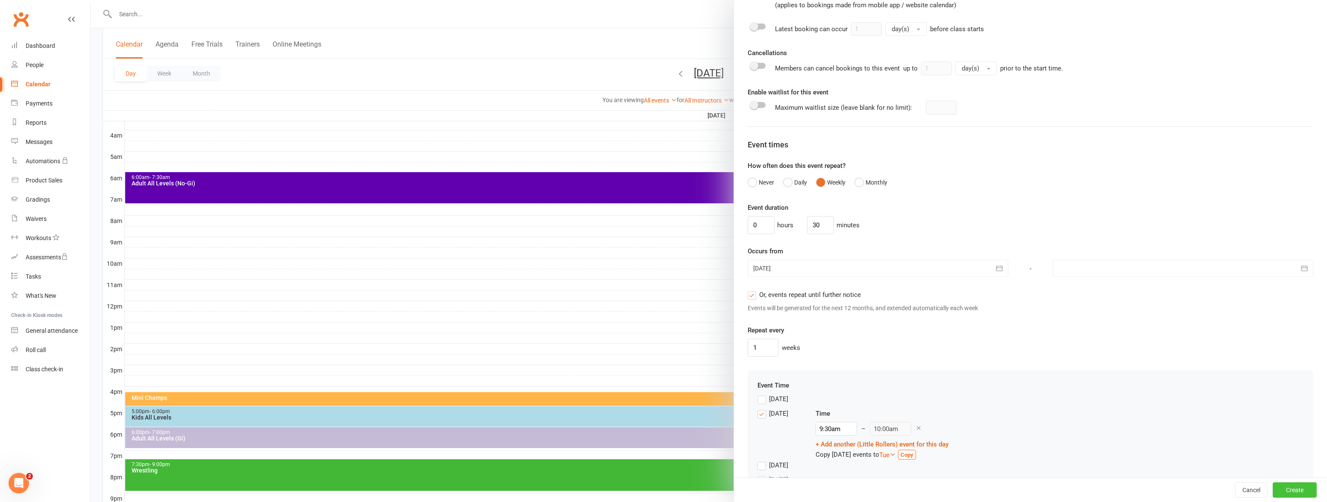
click at [1273, 484] on button "Create" at bounding box center [1294, 489] width 44 height 15
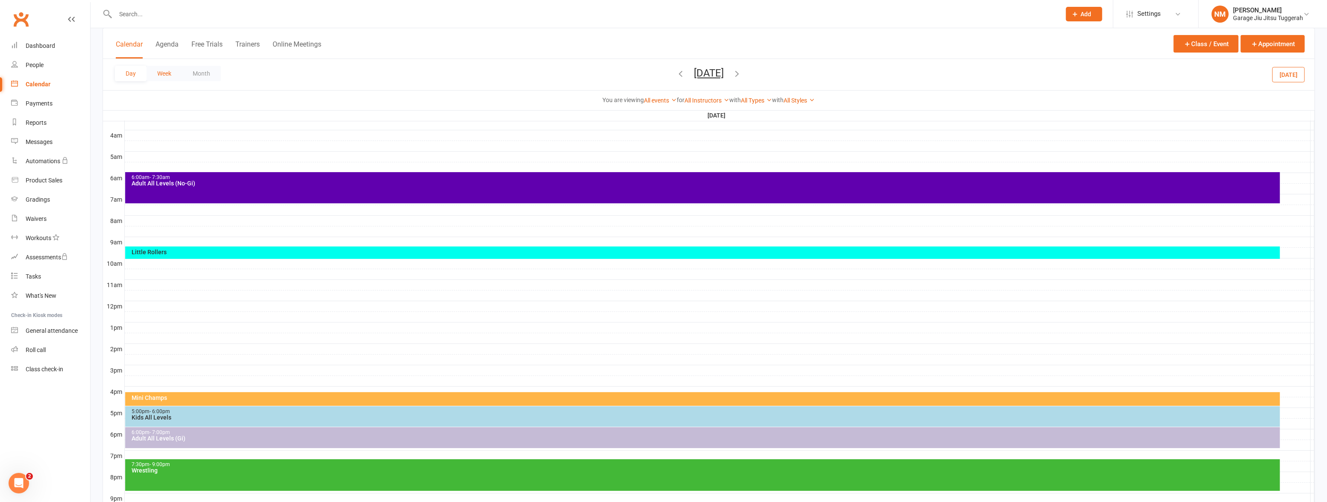
click at [155, 73] on button "Week" at bounding box center [164, 73] width 35 height 15
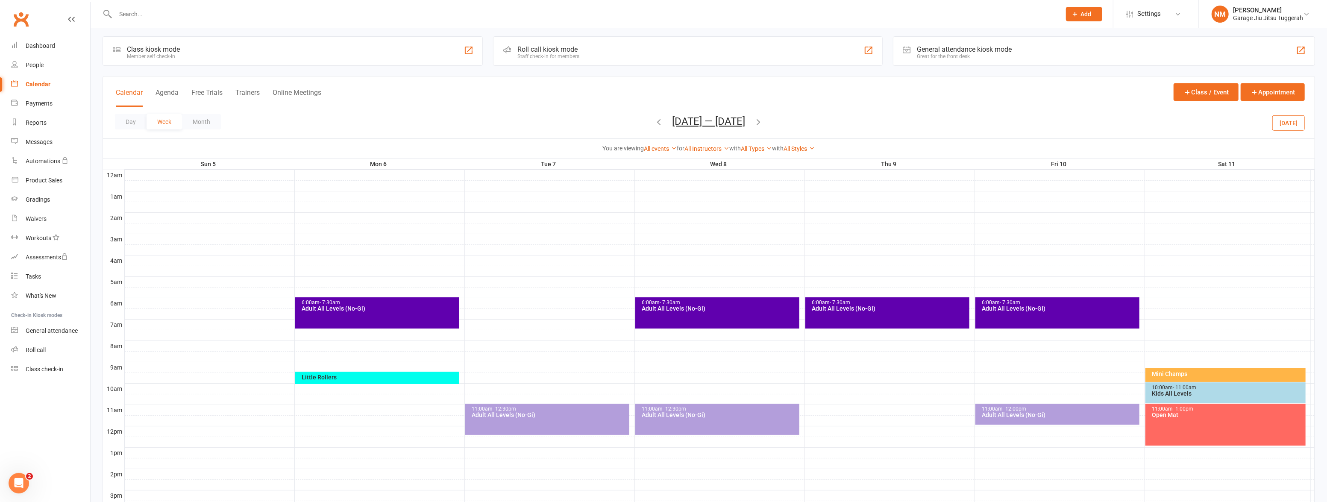
scroll to position [0, 0]
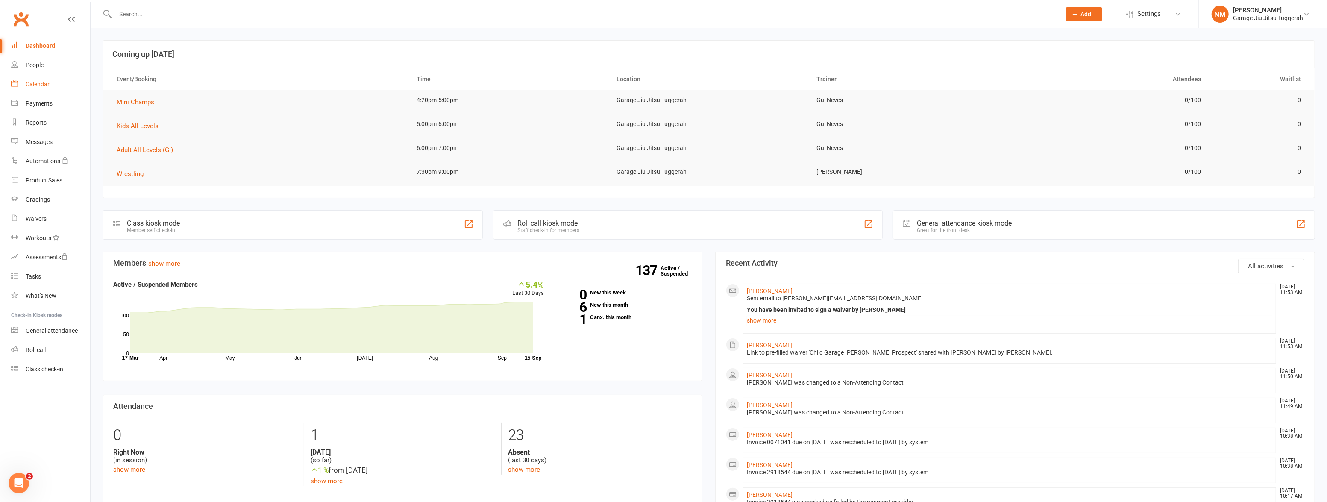
click at [33, 86] on div "Calendar" at bounding box center [38, 84] width 24 height 7
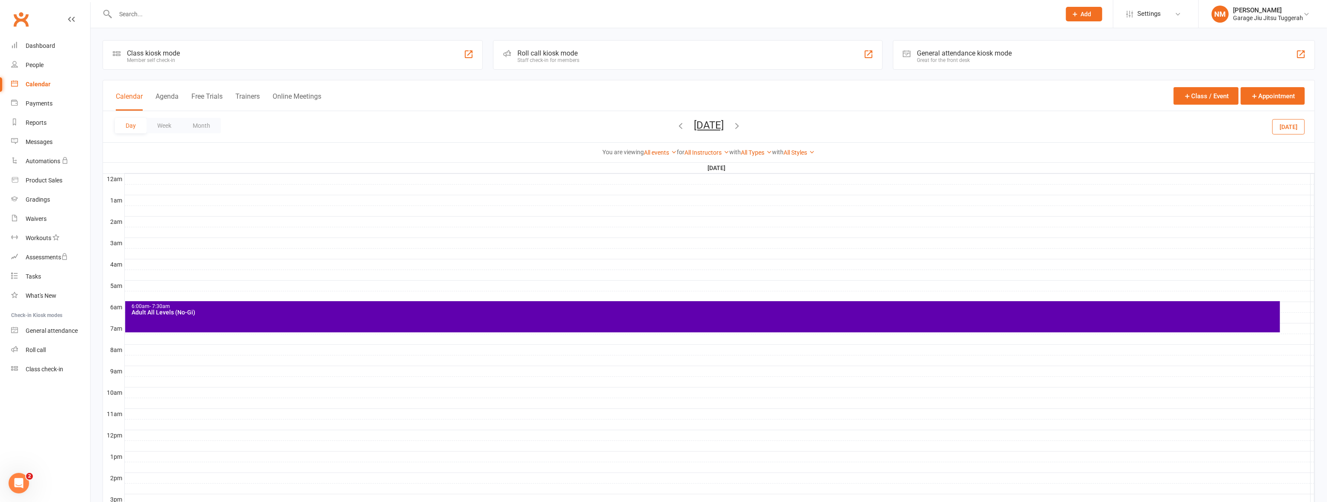
click at [363, 313] on div "Adult All Levels (No-Gi)" at bounding box center [704, 312] width 1146 height 6
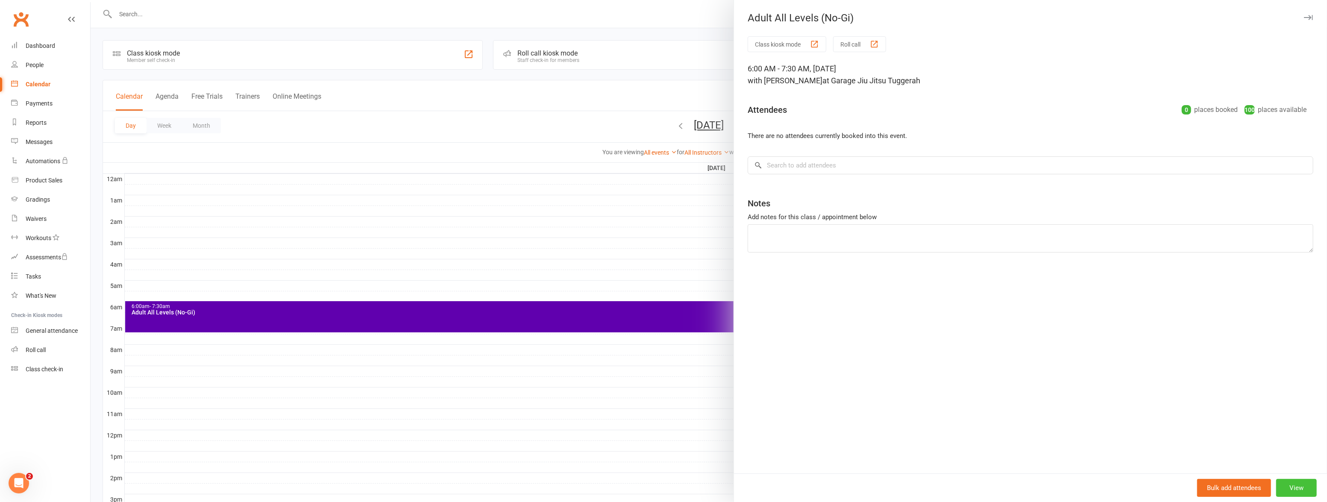
click at [1294, 480] on button "View" at bounding box center [1296, 488] width 41 height 18
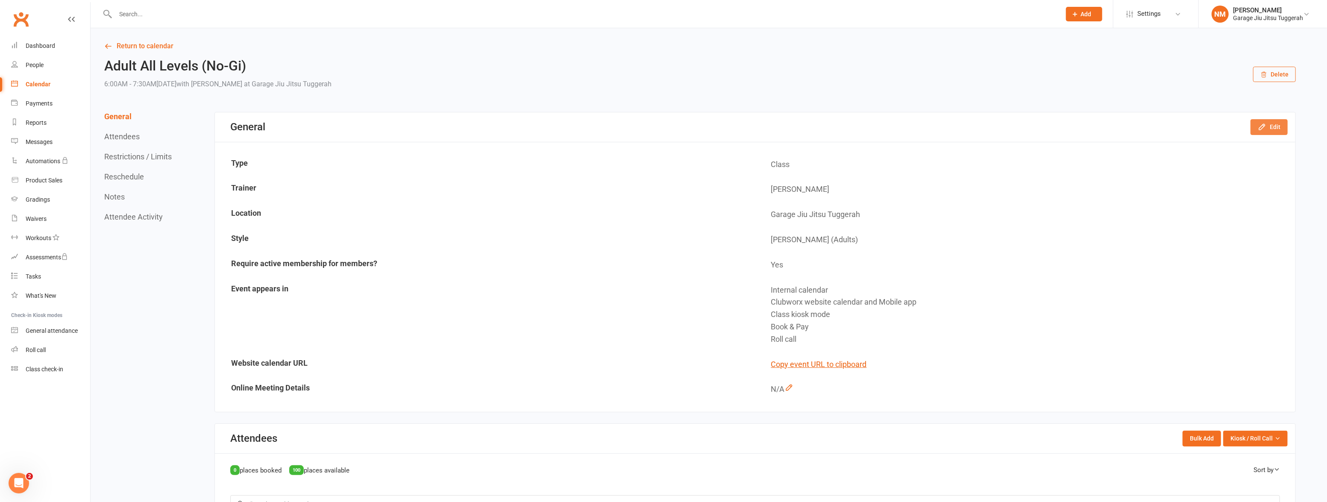
click at [1261, 132] on button "Edit" at bounding box center [1268, 126] width 37 height 15
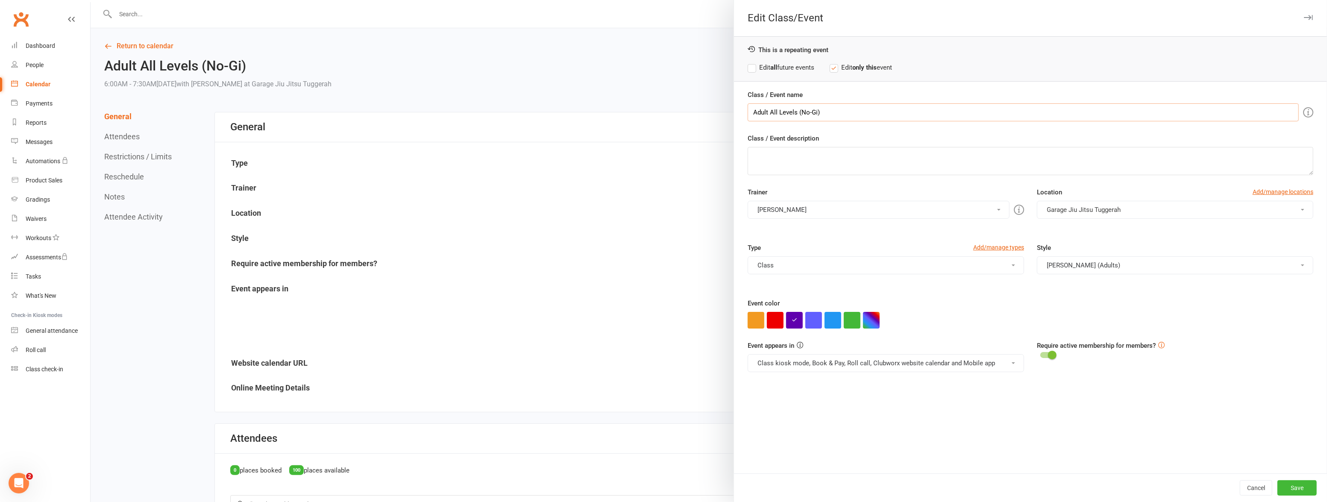
click at [829, 109] on input "Adult All Levels (No-Gi)" at bounding box center [1023, 112] width 551 height 18
